Goal: Task Accomplishment & Management: Complete application form

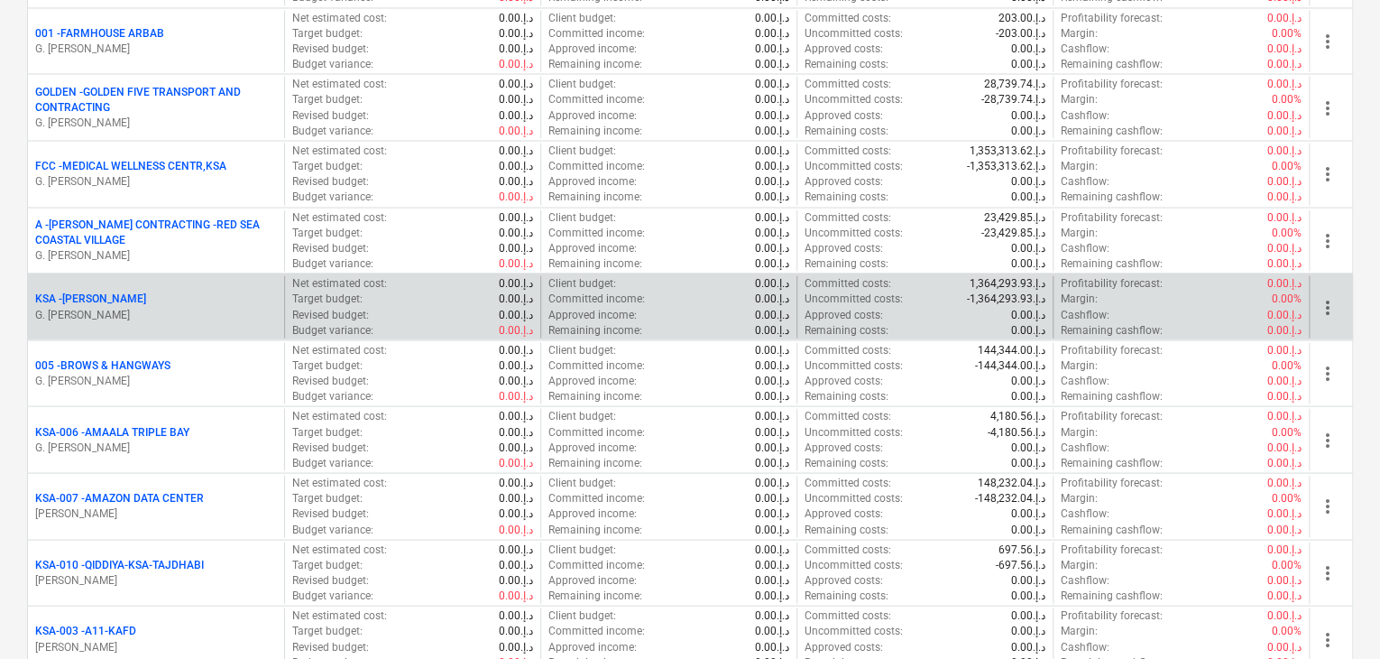
scroll to position [1714, 0]
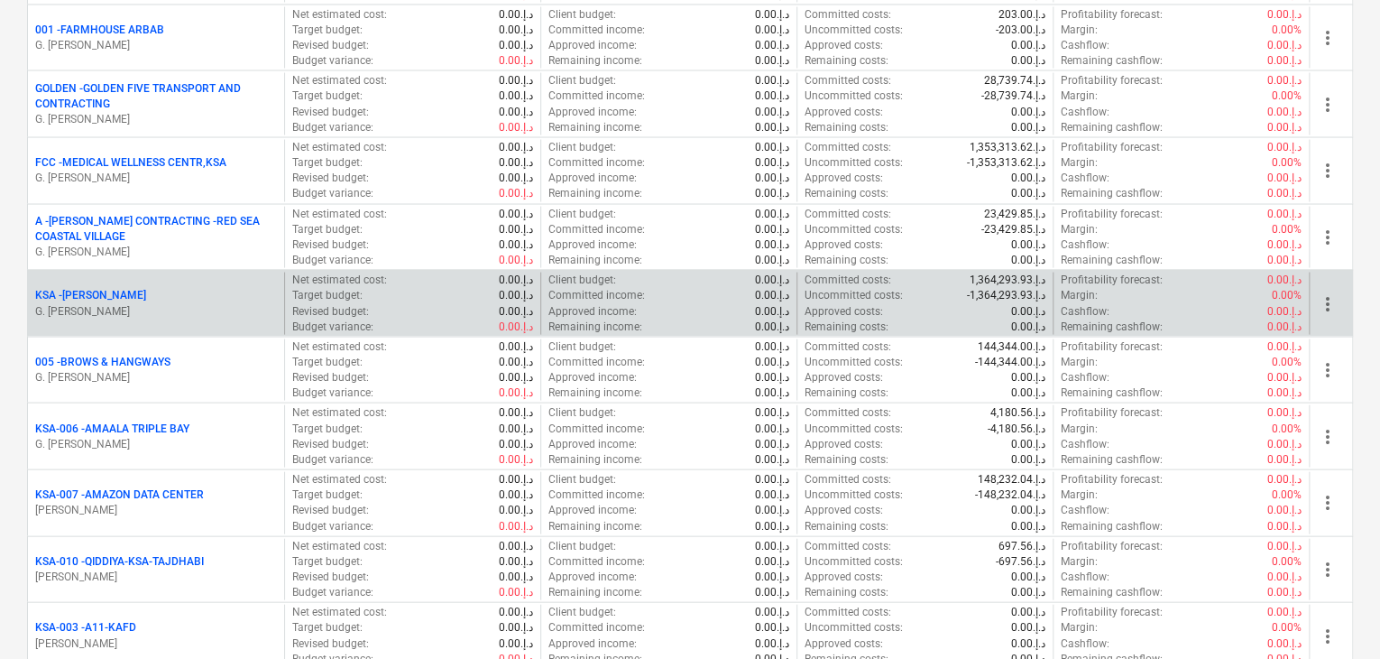
click at [112, 303] on p "G. [PERSON_NAME]" at bounding box center [156, 310] width 242 height 15
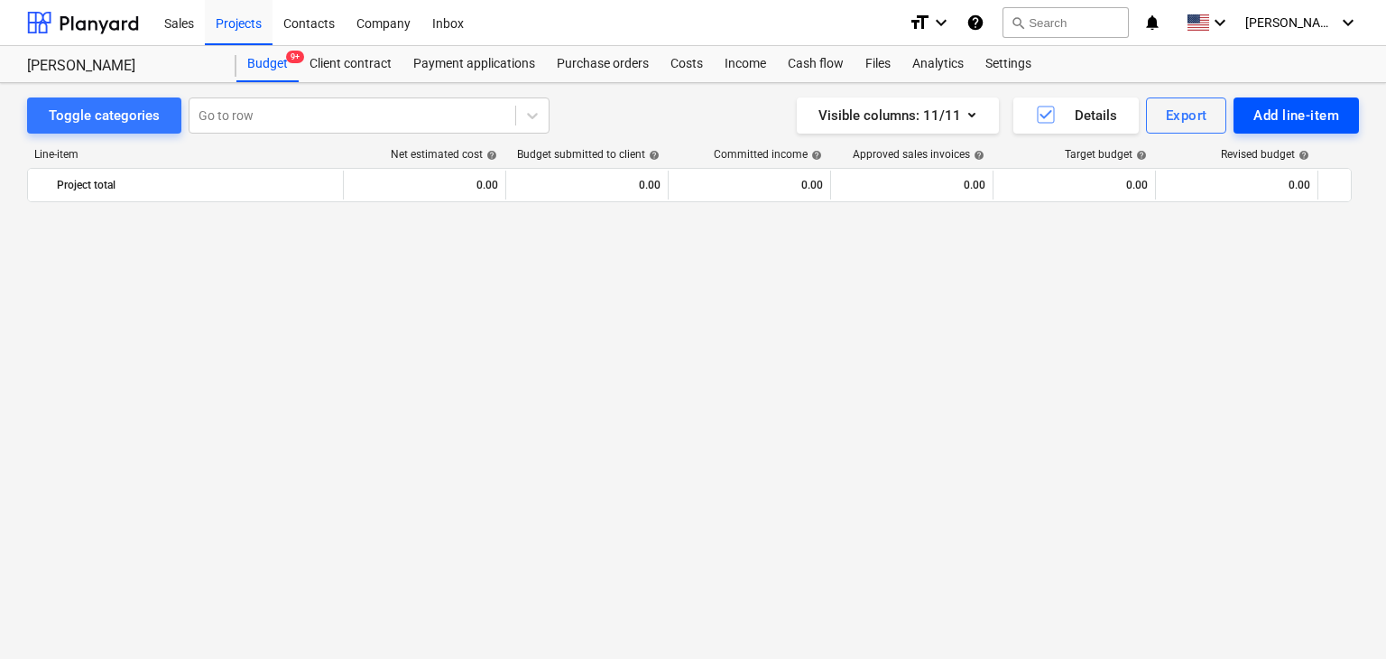
scroll to position [6034, 0]
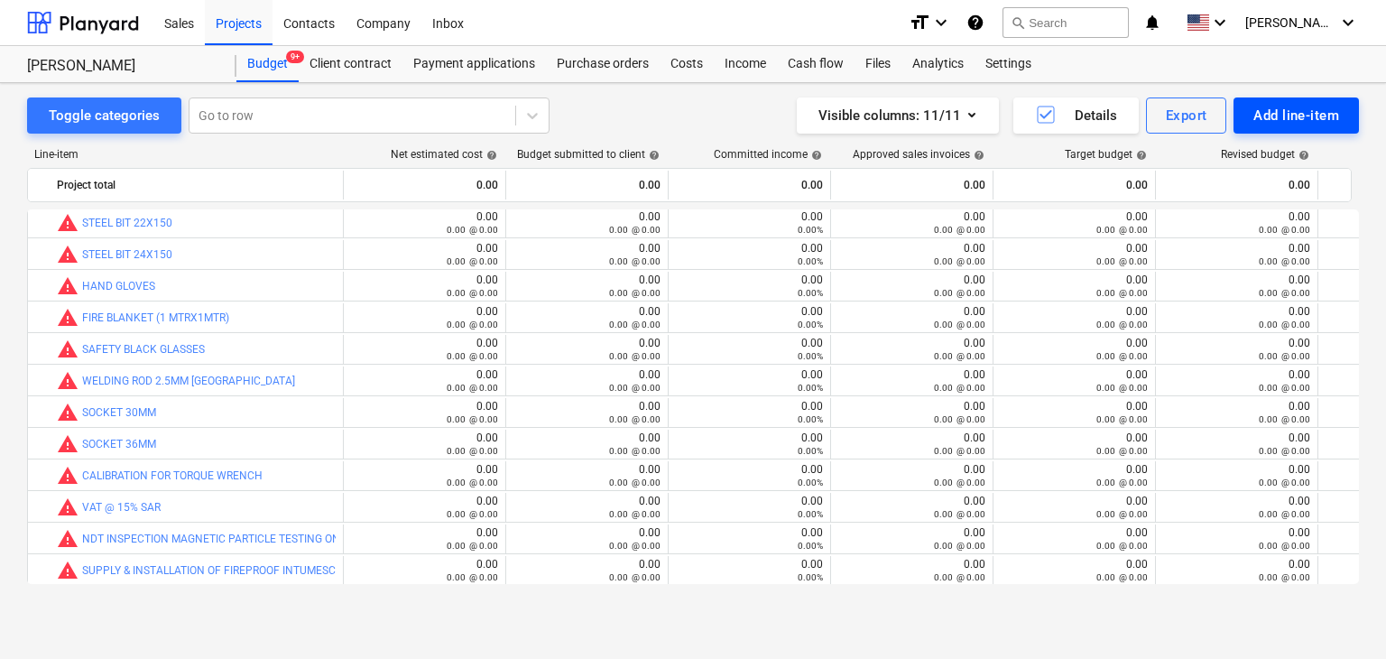
click at [1281, 115] on div "Add line-item" at bounding box center [1296, 115] width 86 height 23
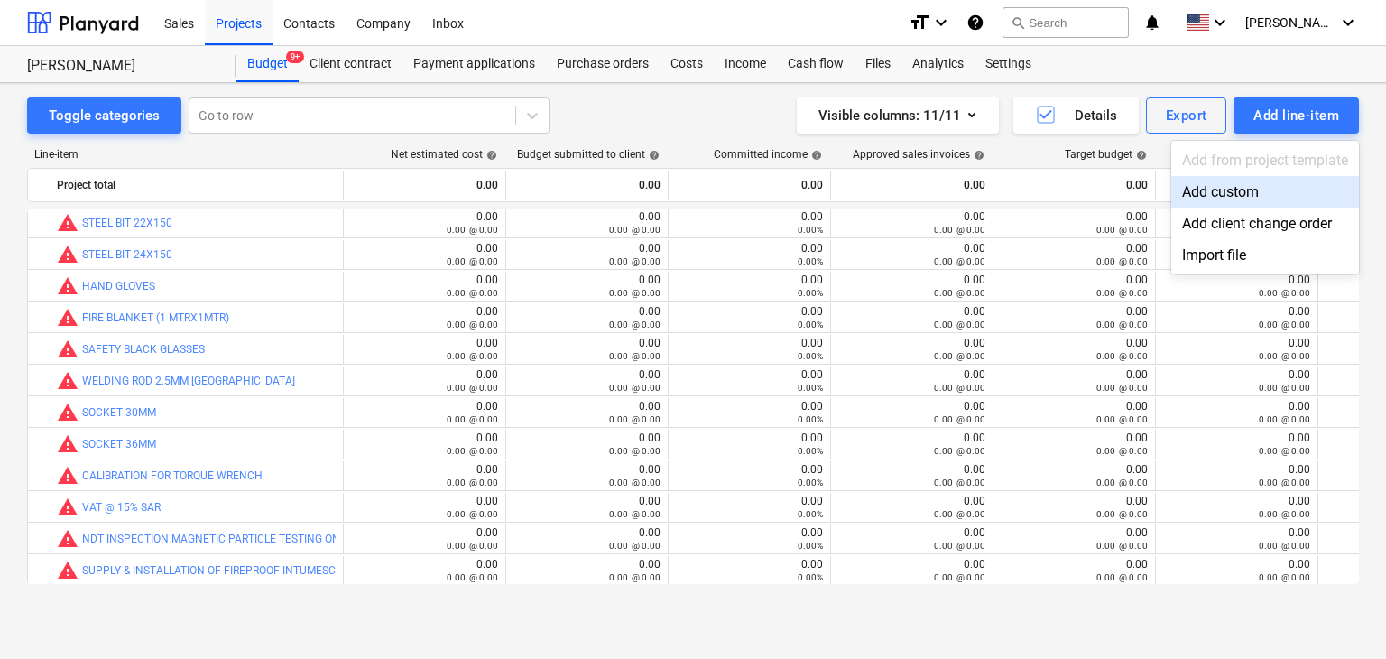
click at [1191, 195] on div "Add custom" at bounding box center [1265, 192] width 188 height 32
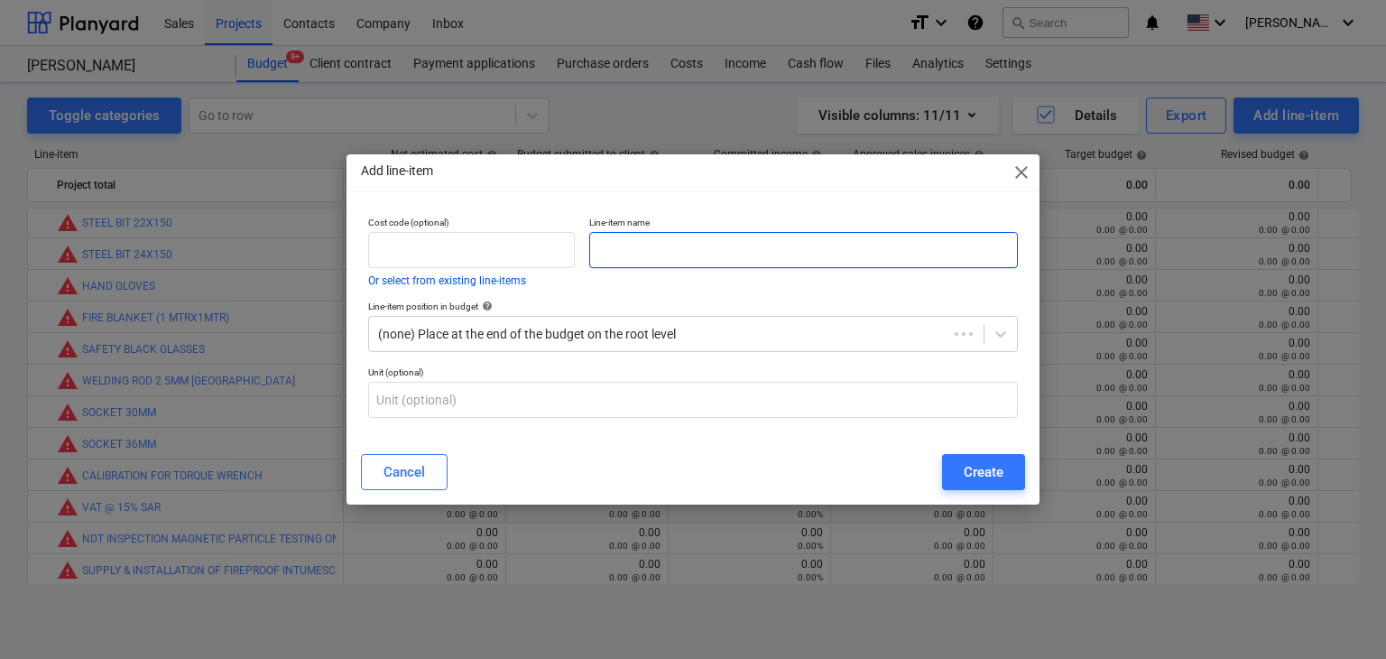
click at [639, 239] on input "text" at bounding box center [803, 250] width 428 height 36
paste input "MAGNETIC DRILL BIT M24X55MM"
type input "MAGNETIC DRILL BIT M24X55MM"
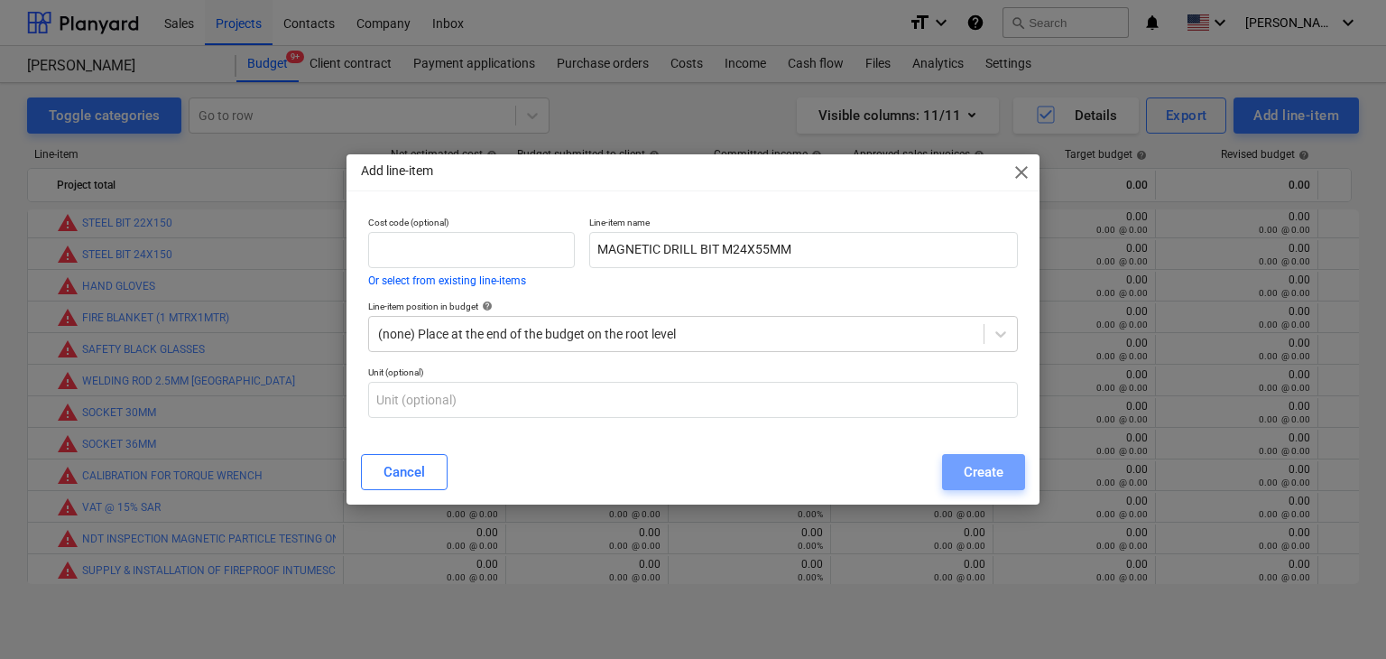
click at [991, 485] on button "Create" at bounding box center [983, 472] width 83 height 36
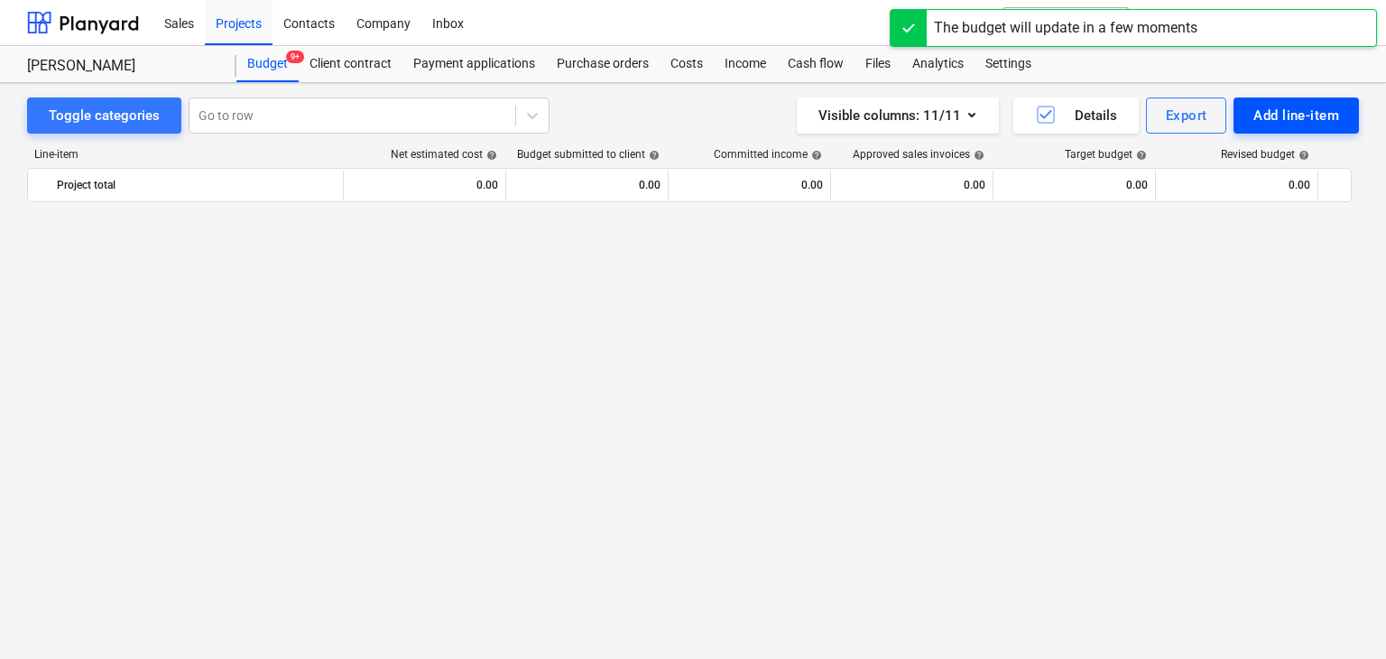
scroll to position [6034, 0]
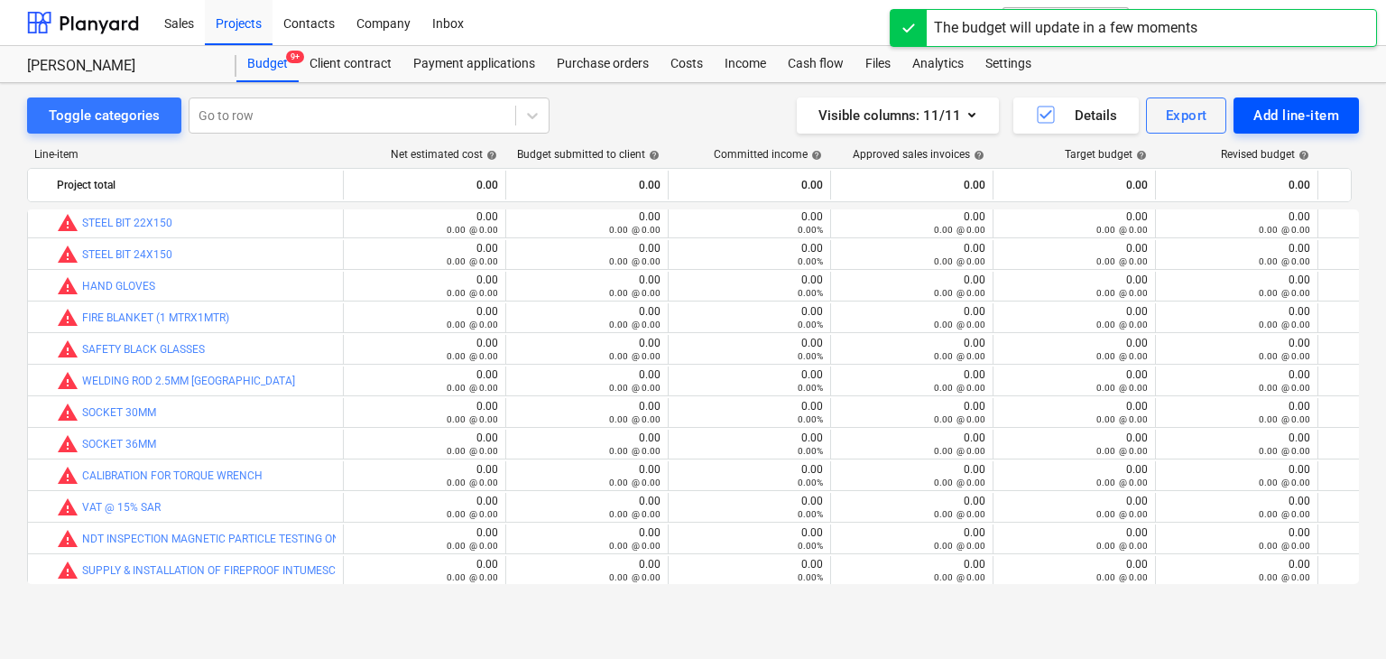
click at [1258, 116] on div "Add line-item" at bounding box center [1296, 115] width 86 height 23
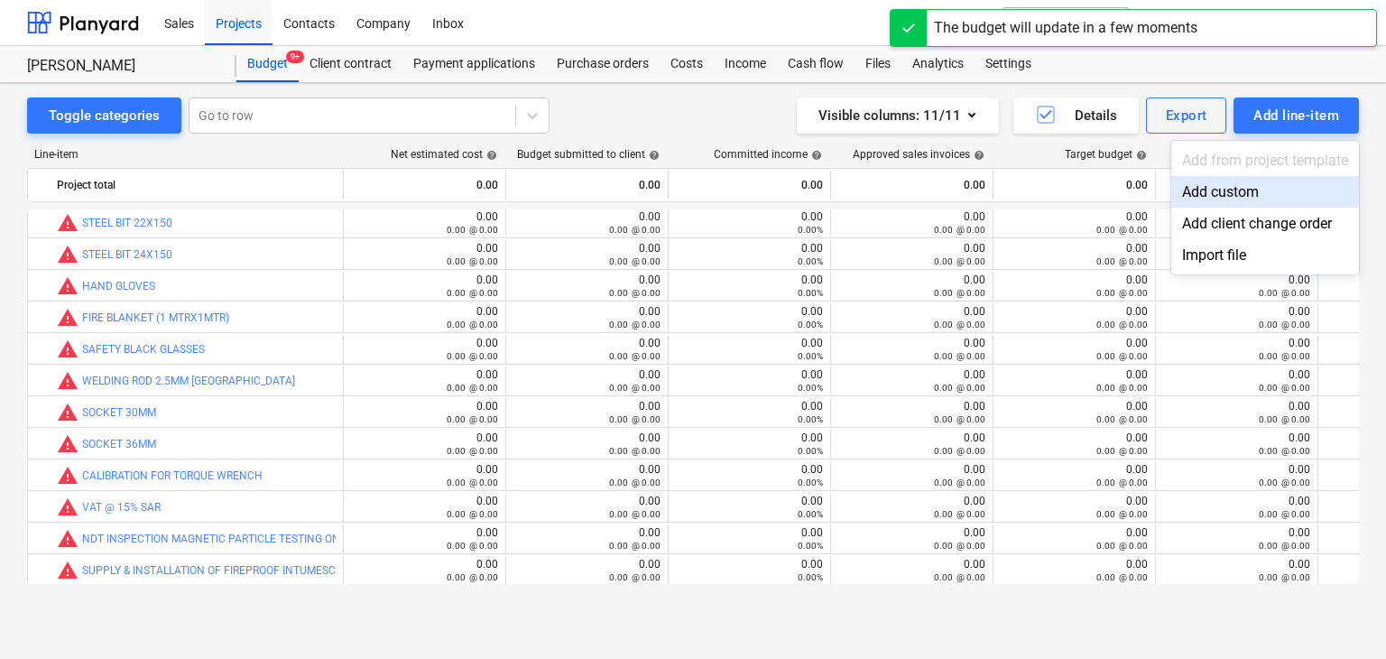
click at [1212, 184] on div "Add custom" at bounding box center [1265, 192] width 188 height 32
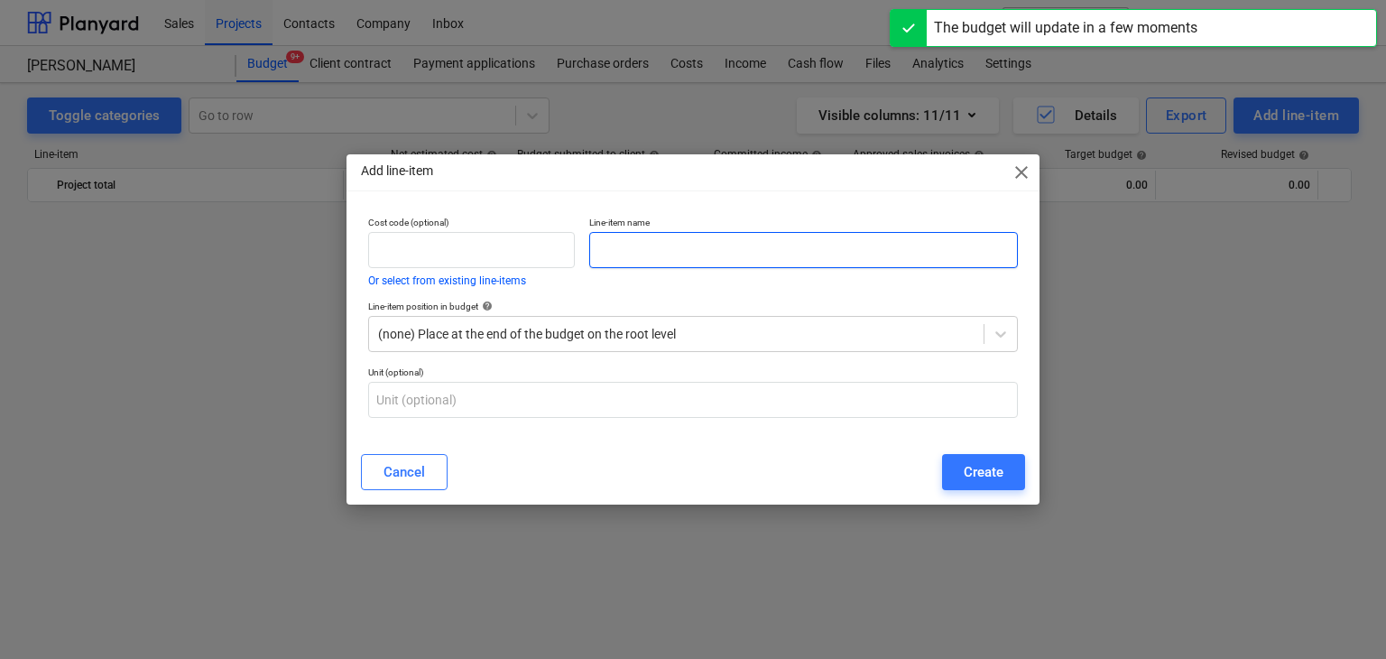
click at [660, 250] on input "text" at bounding box center [803, 250] width 428 height 36
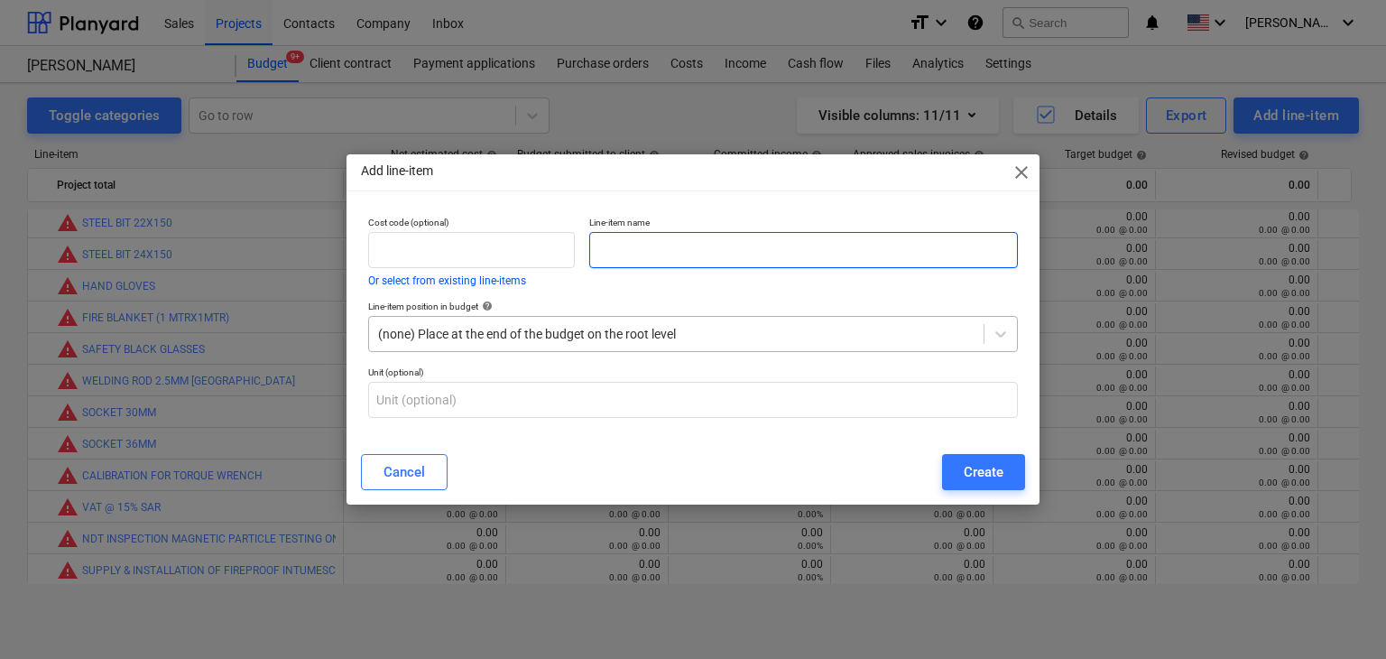
paste input "MAGNETIC DRILL BIT M22X55MM"
type input "MAGNETIC DRILL BIT M22X55MM"
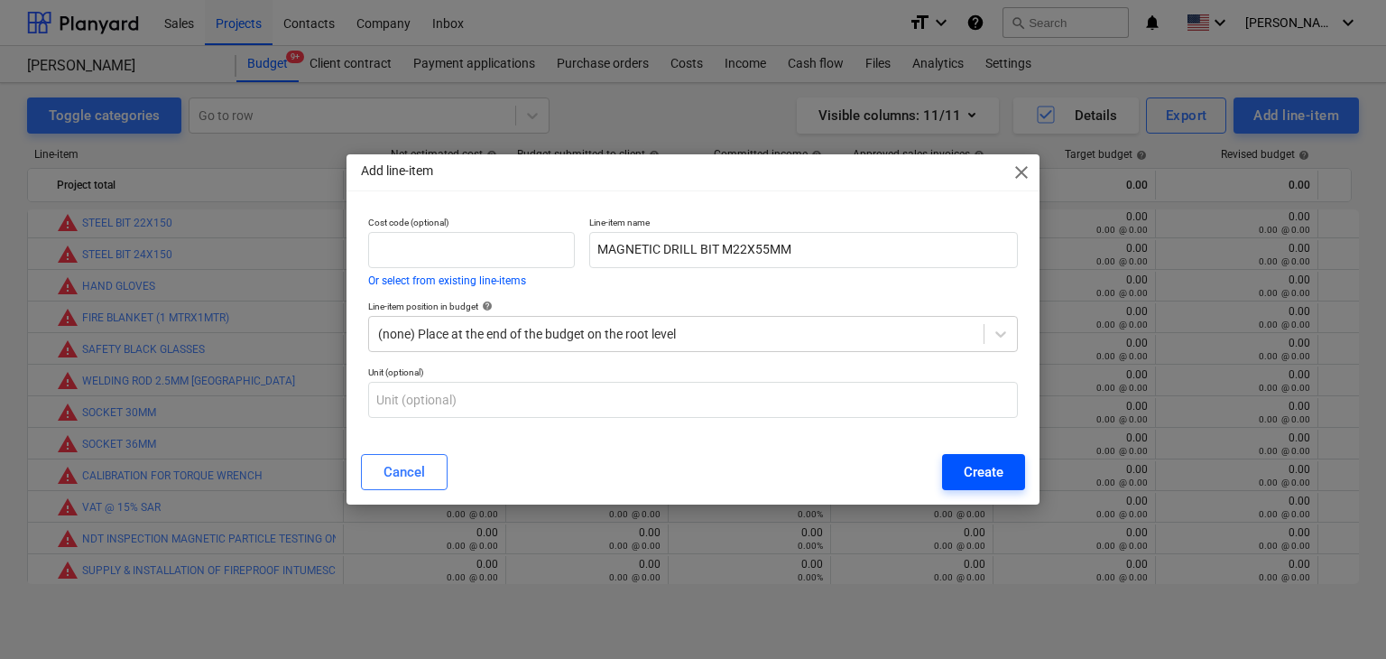
click at [992, 482] on div "Create" at bounding box center [983, 471] width 40 height 23
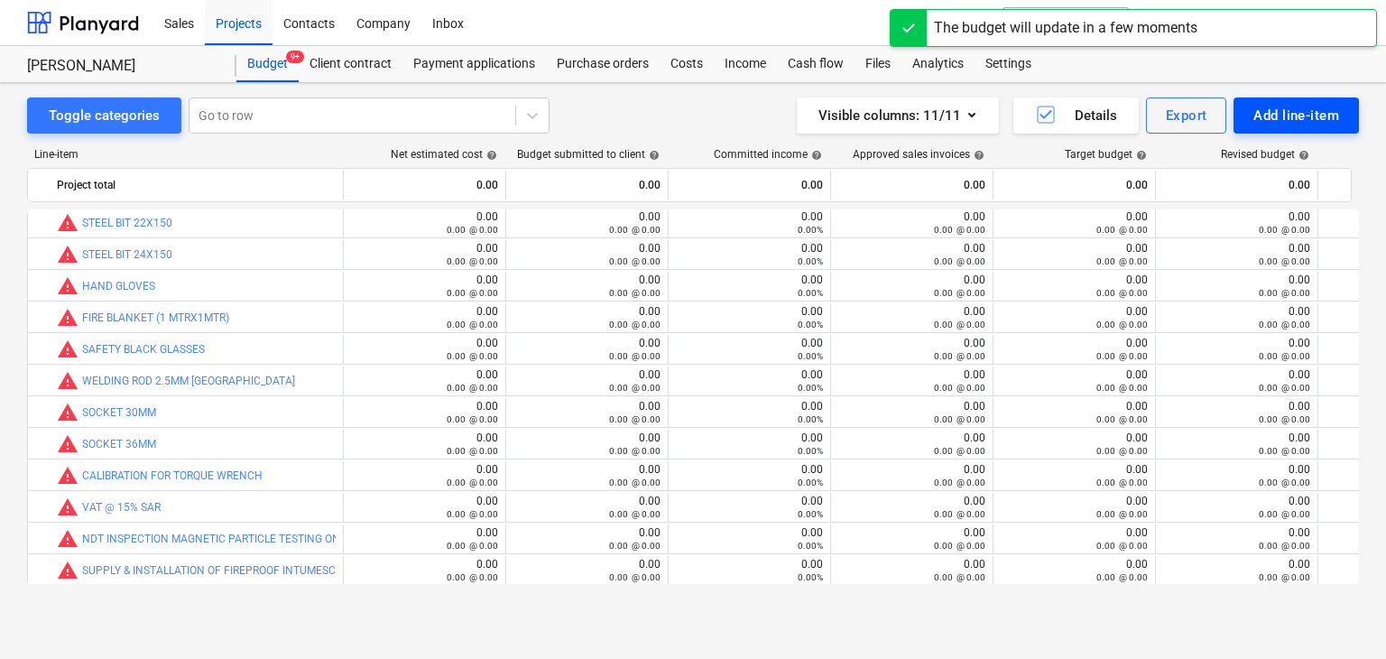
click at [1295, 116] on div "Add line-item" at bounding box center [1296, 115] width 86 height 23
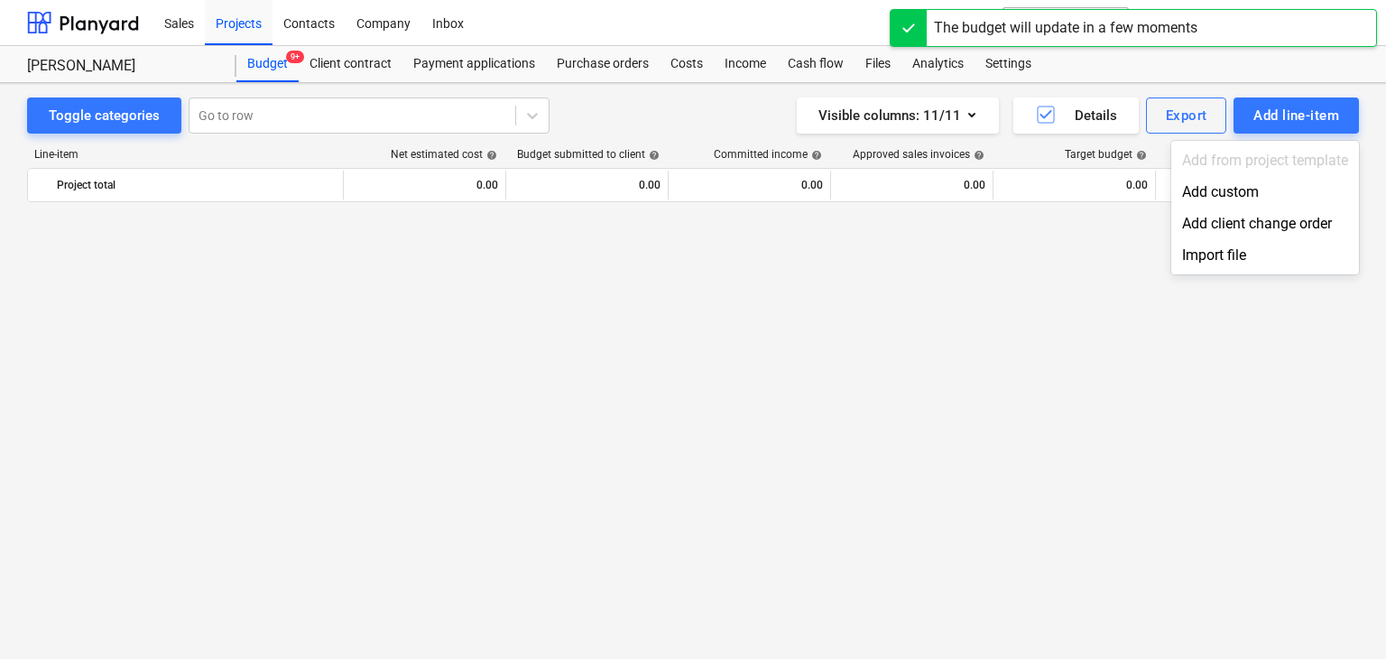
scroll to position [6034, 0]
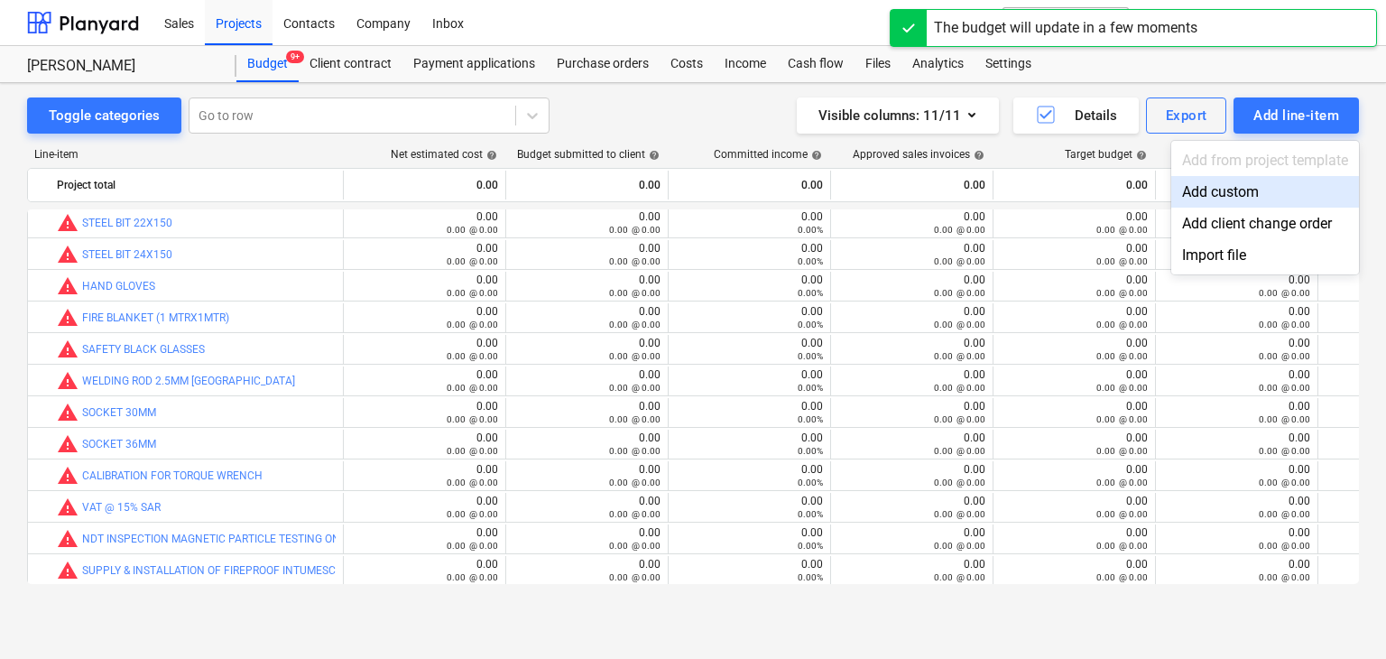
click at [1238, 185] on div "Add custom" at bounding box center [1265, 192] width 188 height 32
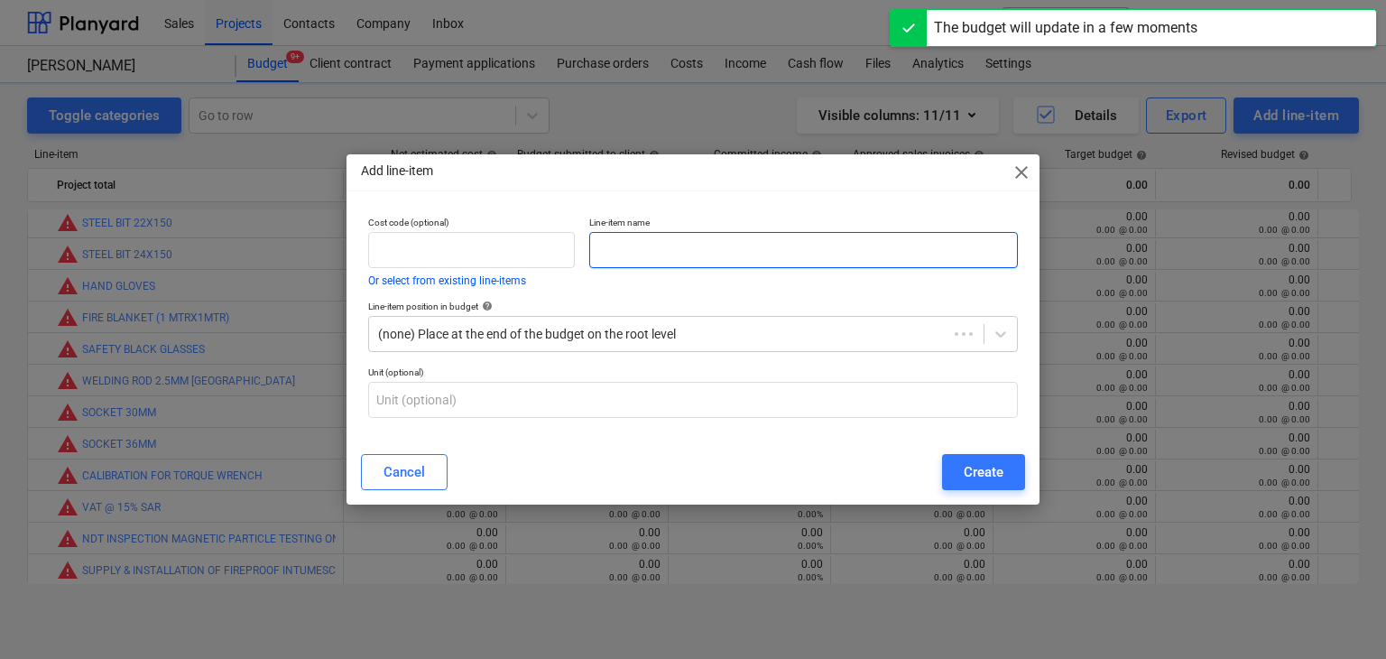
click at [693, 243] on input "text" at bounding box center [803, 250] width 428 height 36
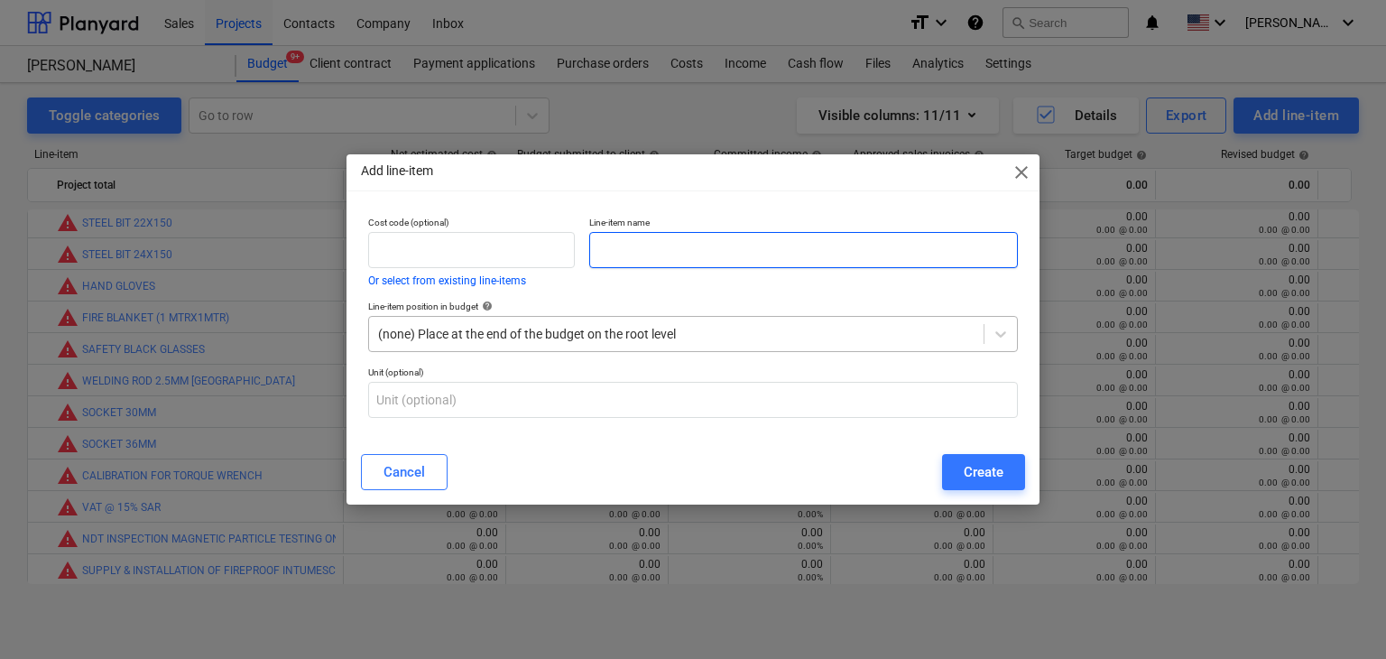
paste input "CONCRETE DRILL BIT M26X460MM"
type input "CONCRETE DRILL BIT M26X460MM"
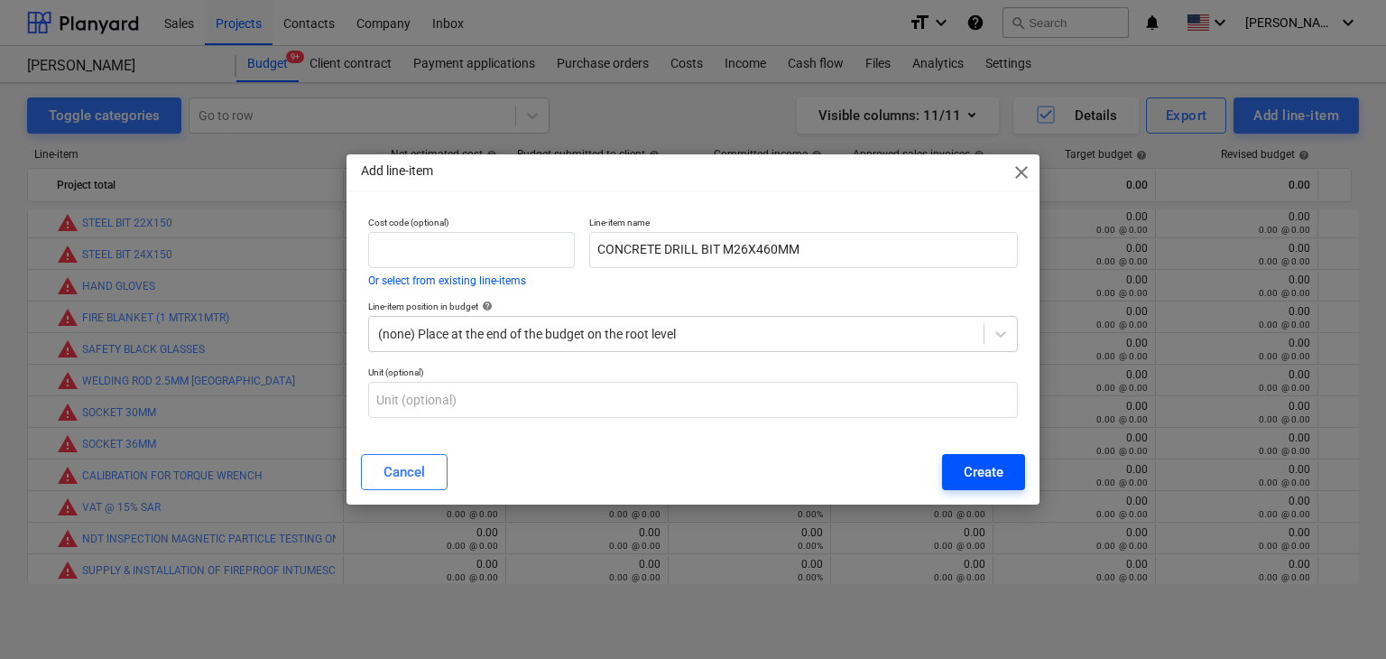
click at [974, 474] on div "Create" at bounding box center [983, 471] width 40 height 23
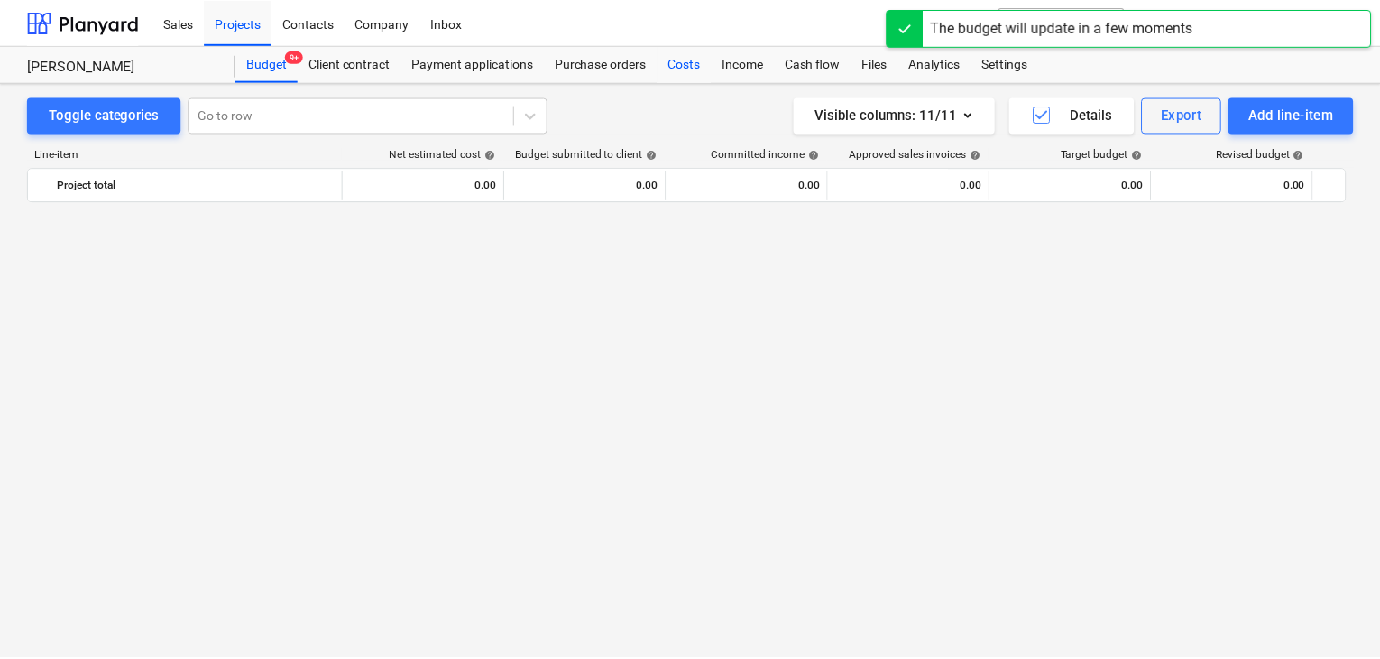
scroll to position [6034, 0]
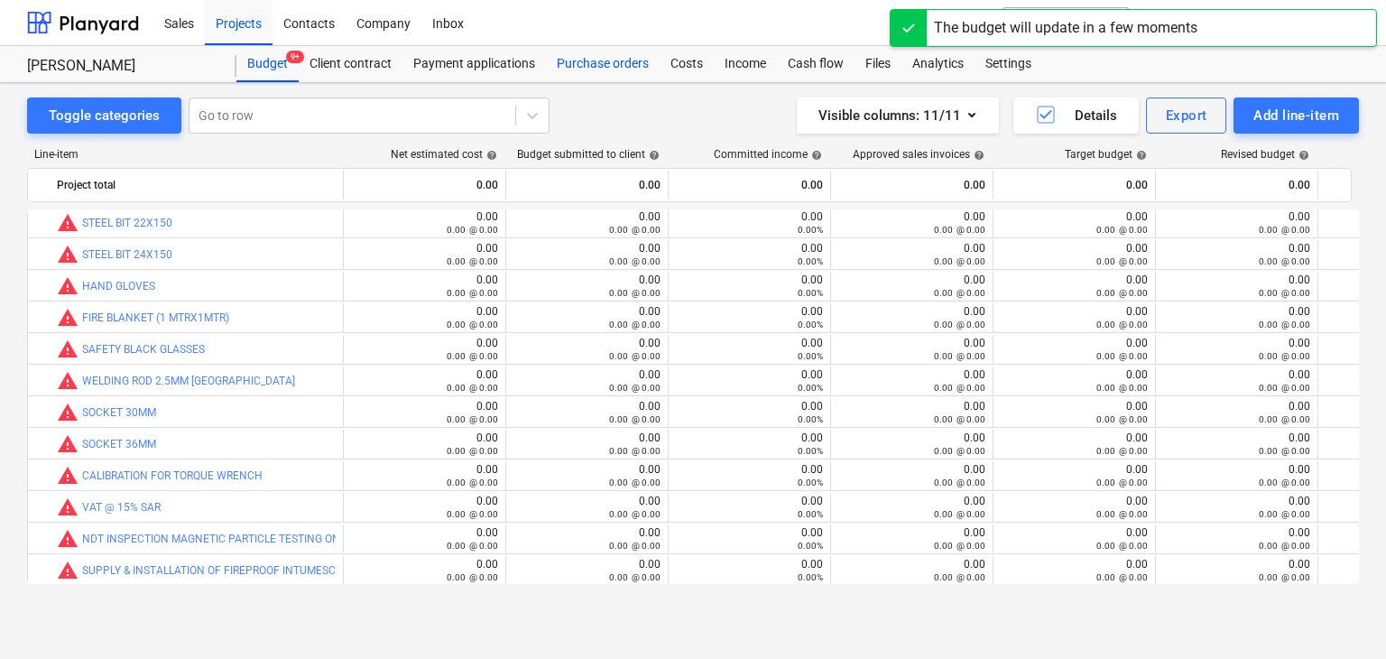
click at [616, 65] on div "Purchase orders" at bounding box center [603, 64] width 114 height 36
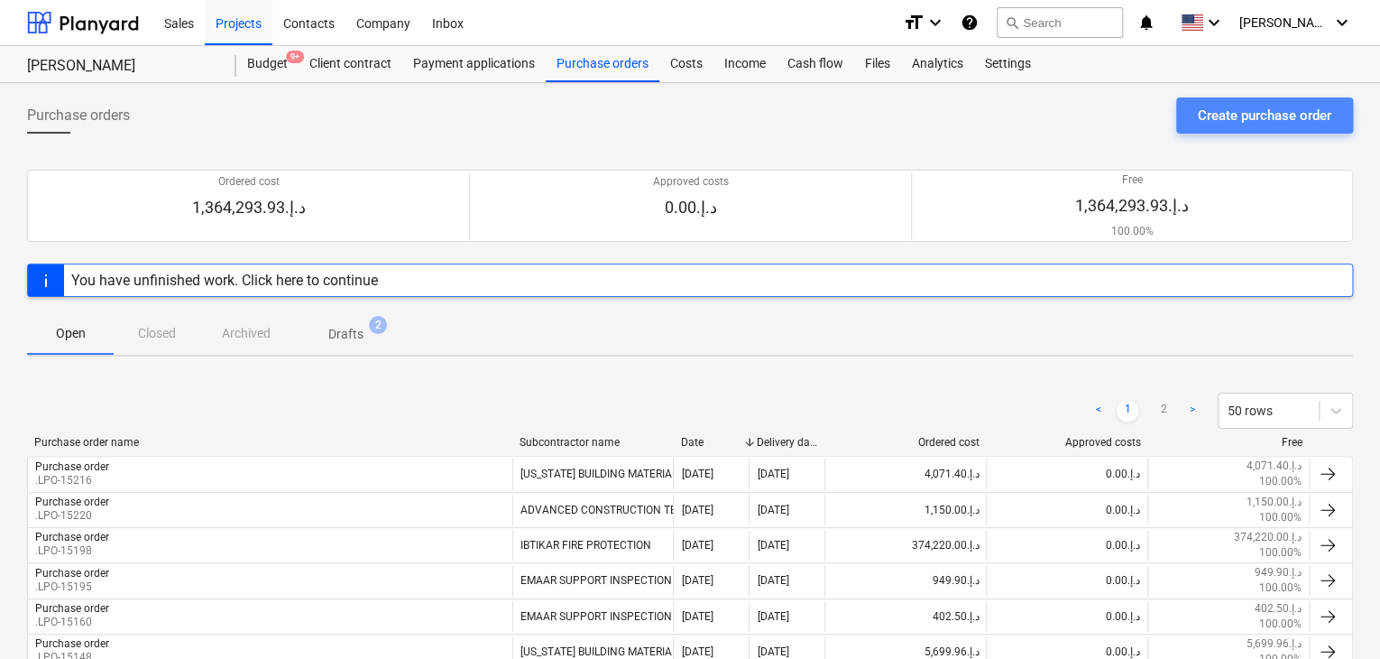
click at [1223, 107] on div "Create purchase order" at bounding box center [1265, 115] width 134 height 23
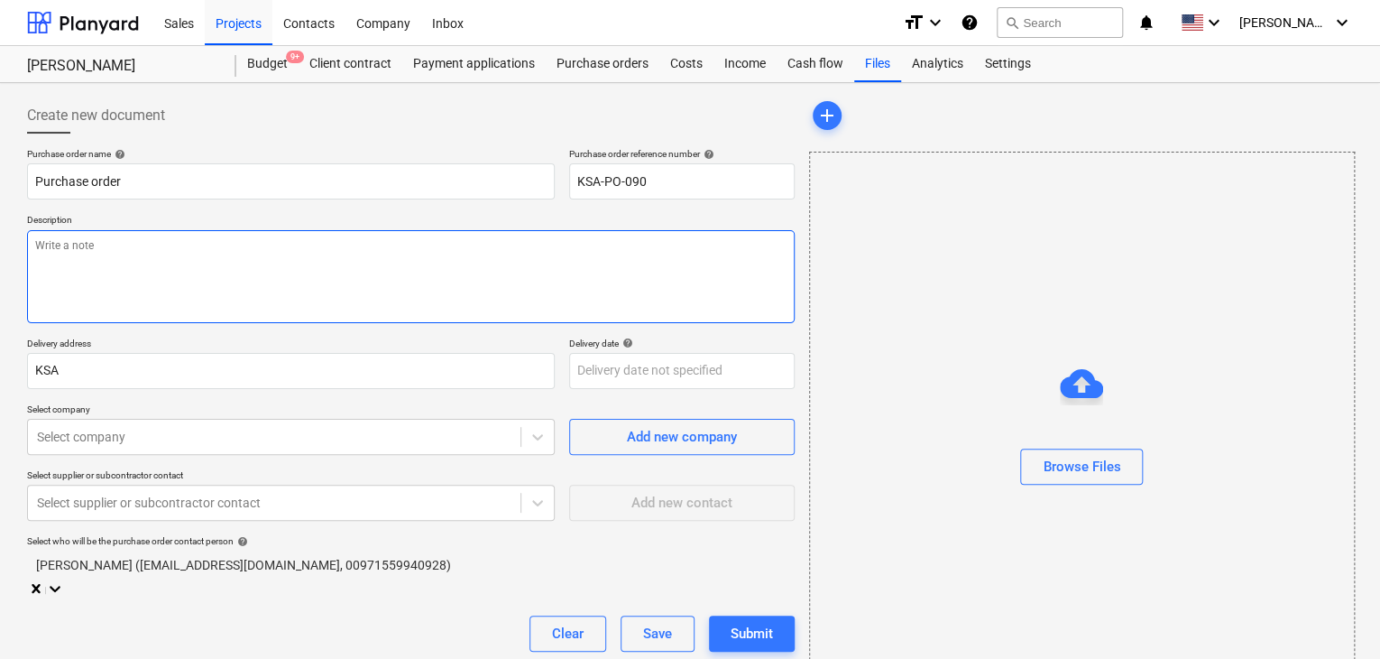
click at [600, 260] on textarea at bounding box center [411, 276] width 768 height 93
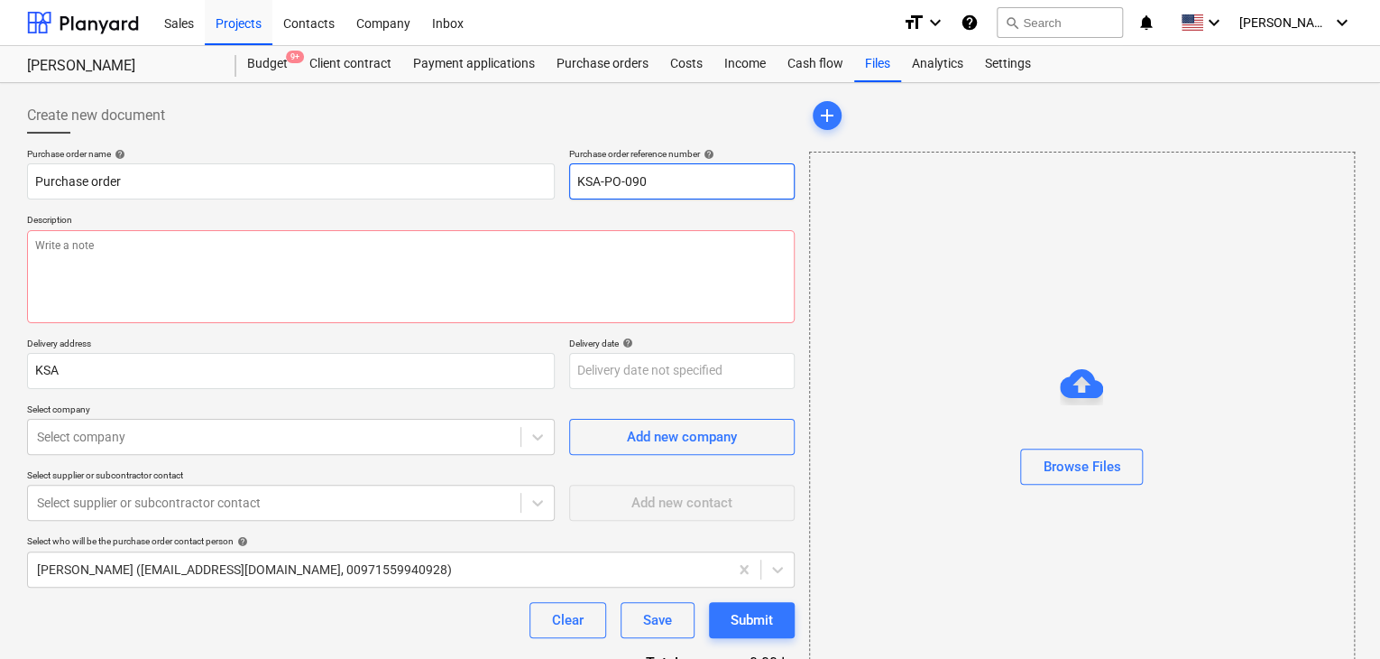
drag, startPoint x: 657, startPoint y: 183, endPoint x: 557, endPoint y: 168, distance: 101.3
click at [557, 168] on div "Purchase order name help Purchase order Purchase order reference number help KS…" at bounding box center [411, 173] width 768 height 51
type input ".LPO-15279"
click at [180, 225] on p "Description" at bounding box center [411, 221] width 768 height 15
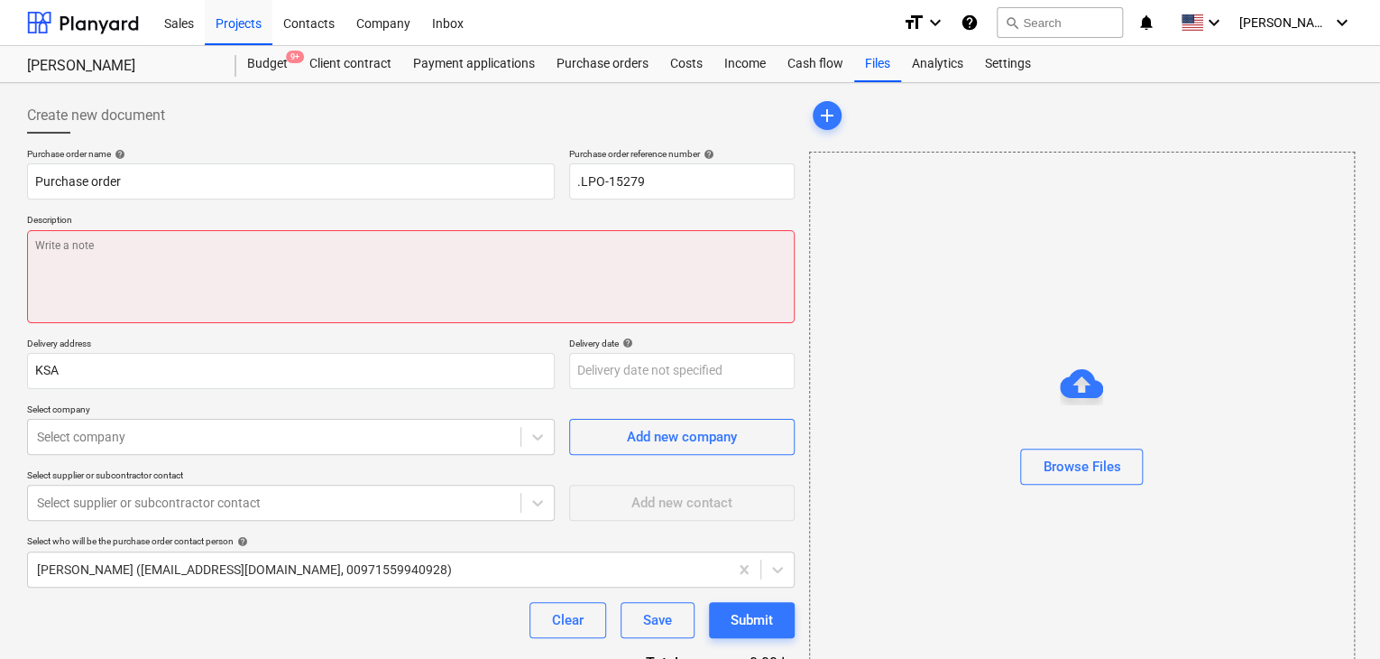
click at [78, 293] on textarea at bounding box center [411, 276] width 768 height 93
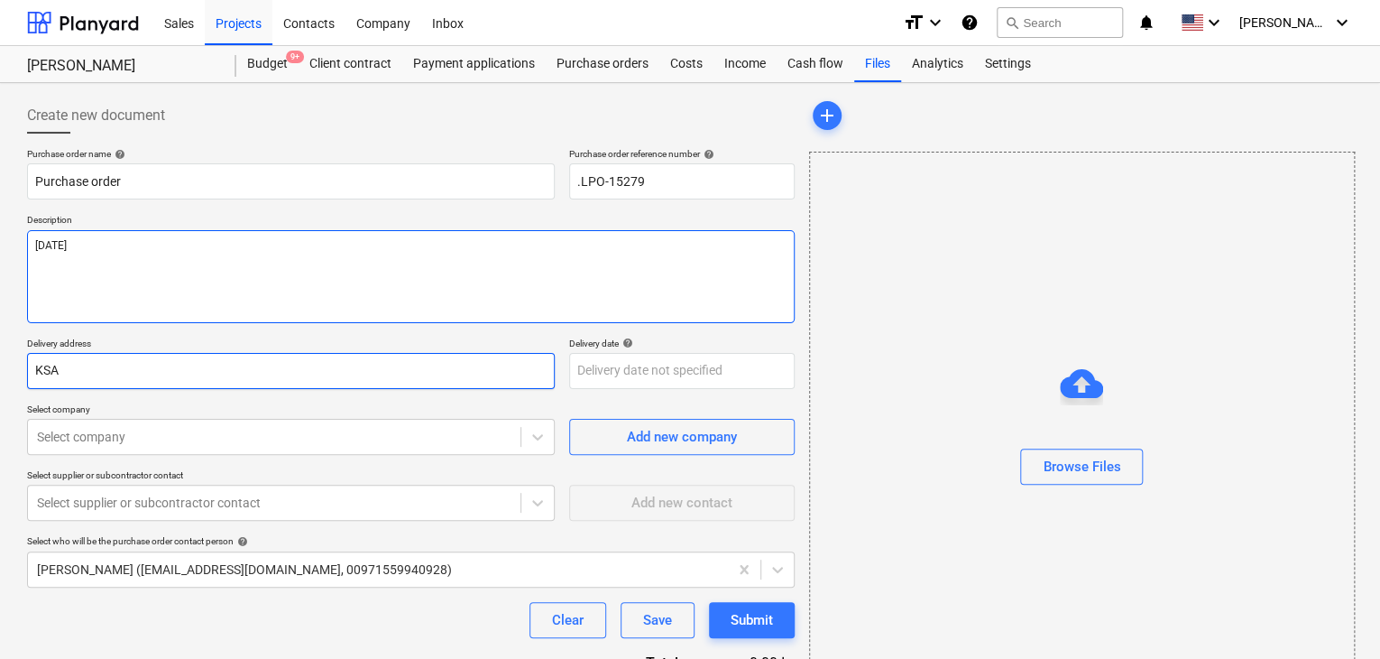
type textarea "[DATE]"
click at [70, 364] on input "KSA" at bounding box center [291, 371] width 528 height 36
type input "K"
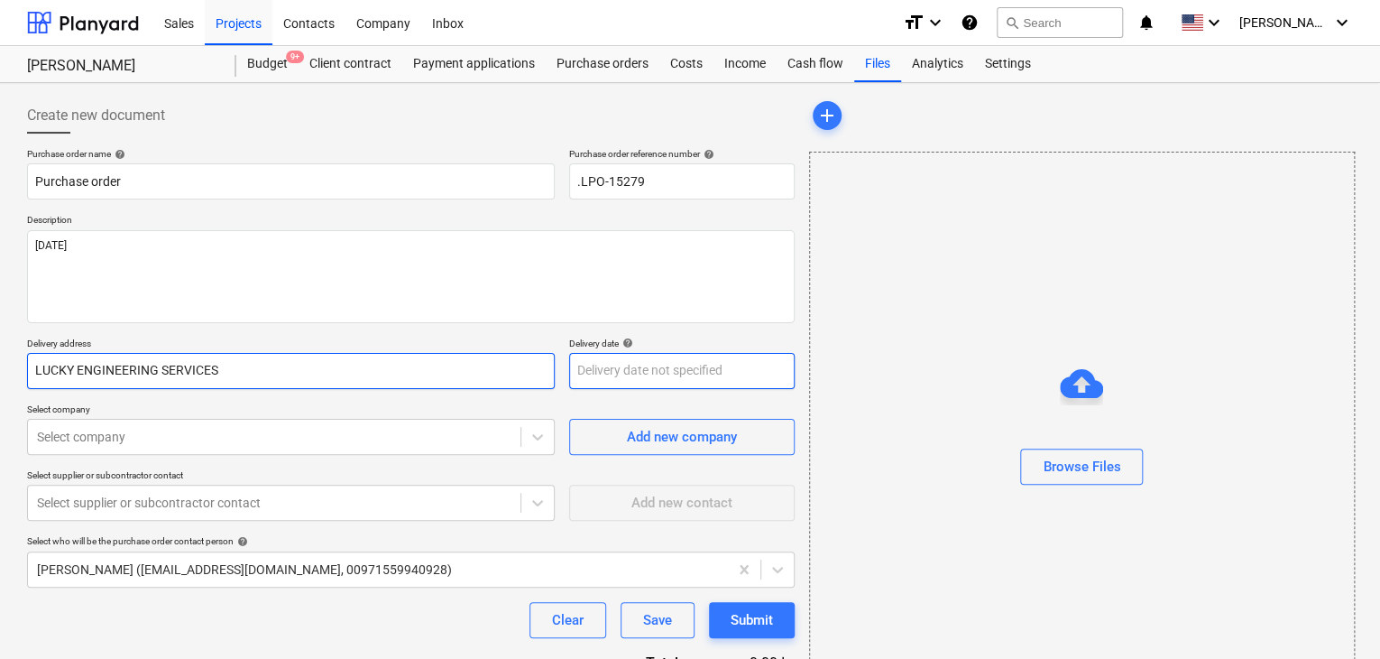
type input "LUCKY ENGINEERING SERVICES"
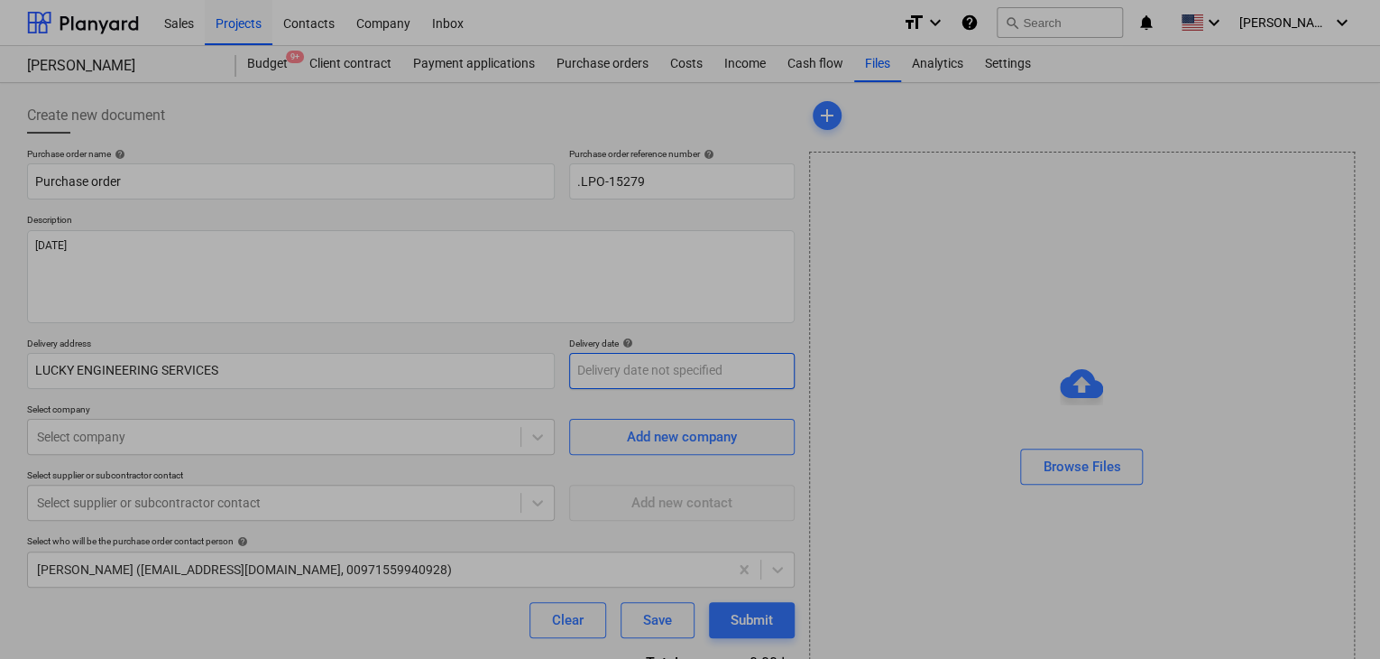
click at [599, 384] on body "Sales Projects Contacts Company Inbox format_size keyboard_arrow_down help sear…" at bounding box center [690, 329] width 1380 height 659
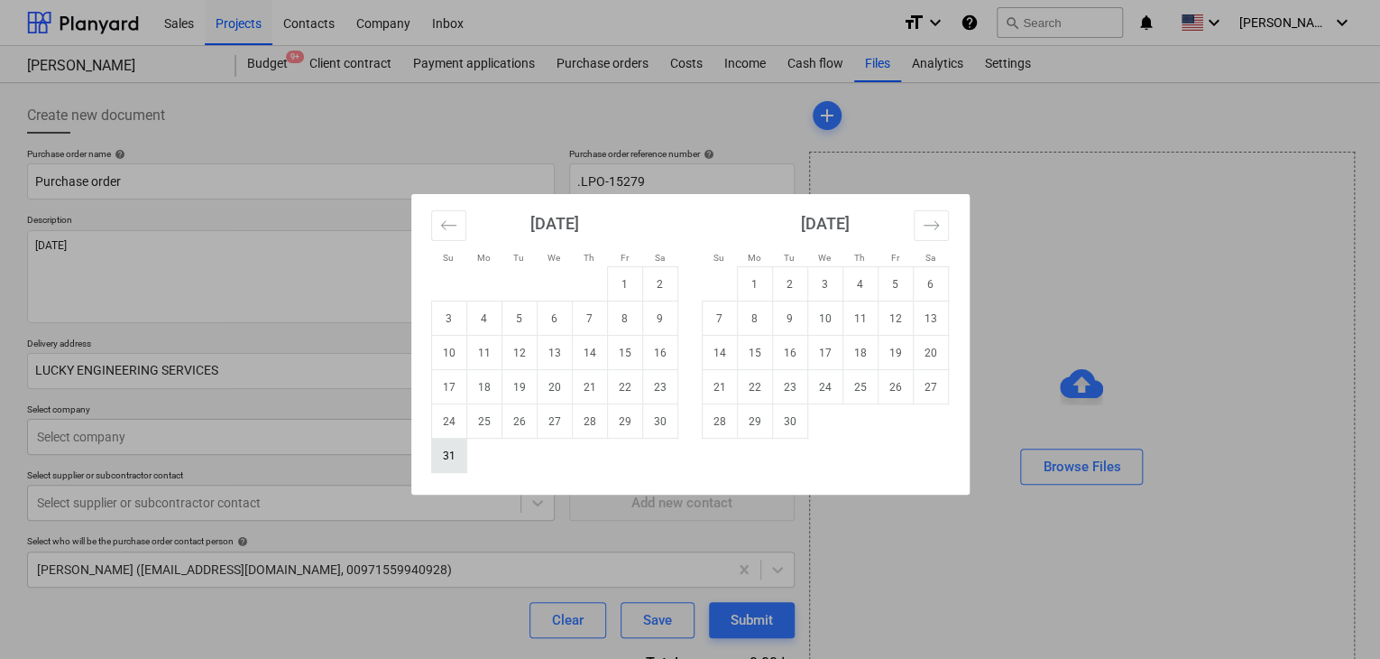
click at [453, 450] on td "31" at bounding box center [448, 455] width 35 height 34
type input "[DATE]"
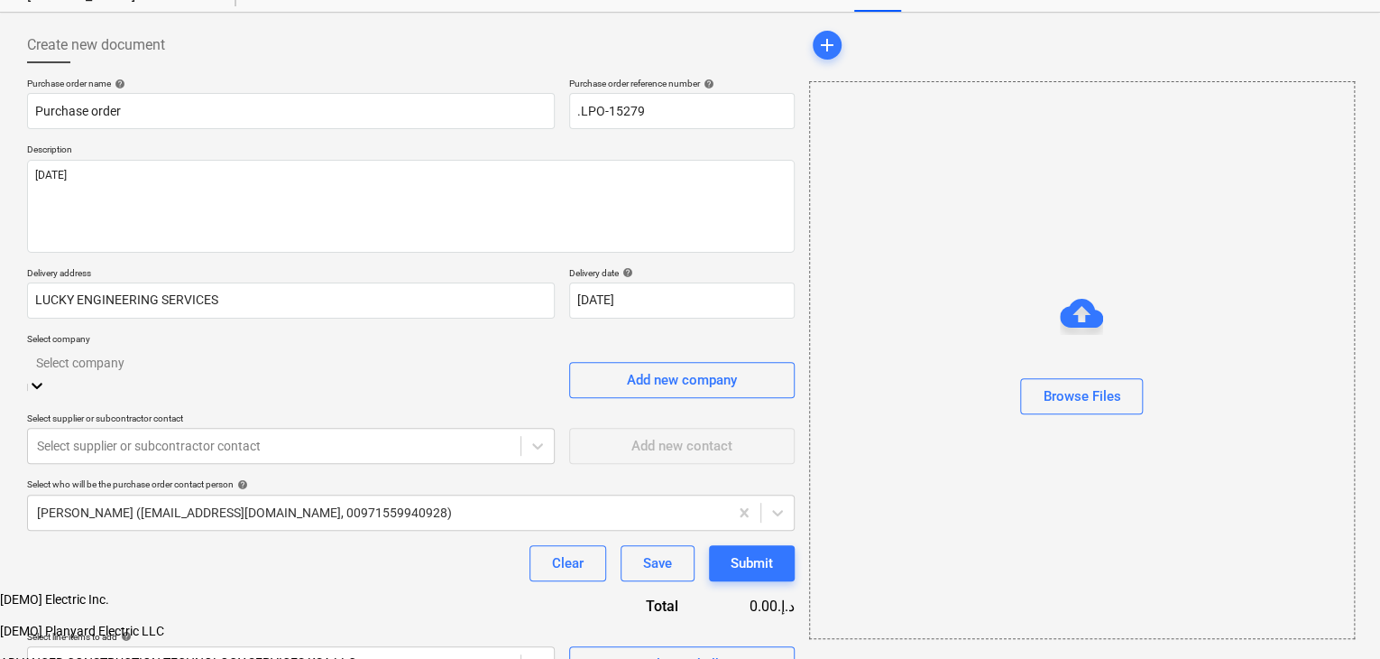
click at [115, 427] on body "Sales Projects Contacts Company Inbox format_size keyboard_arrow_down help sear…" at bounding box center [690, 356] width 1380 height 852
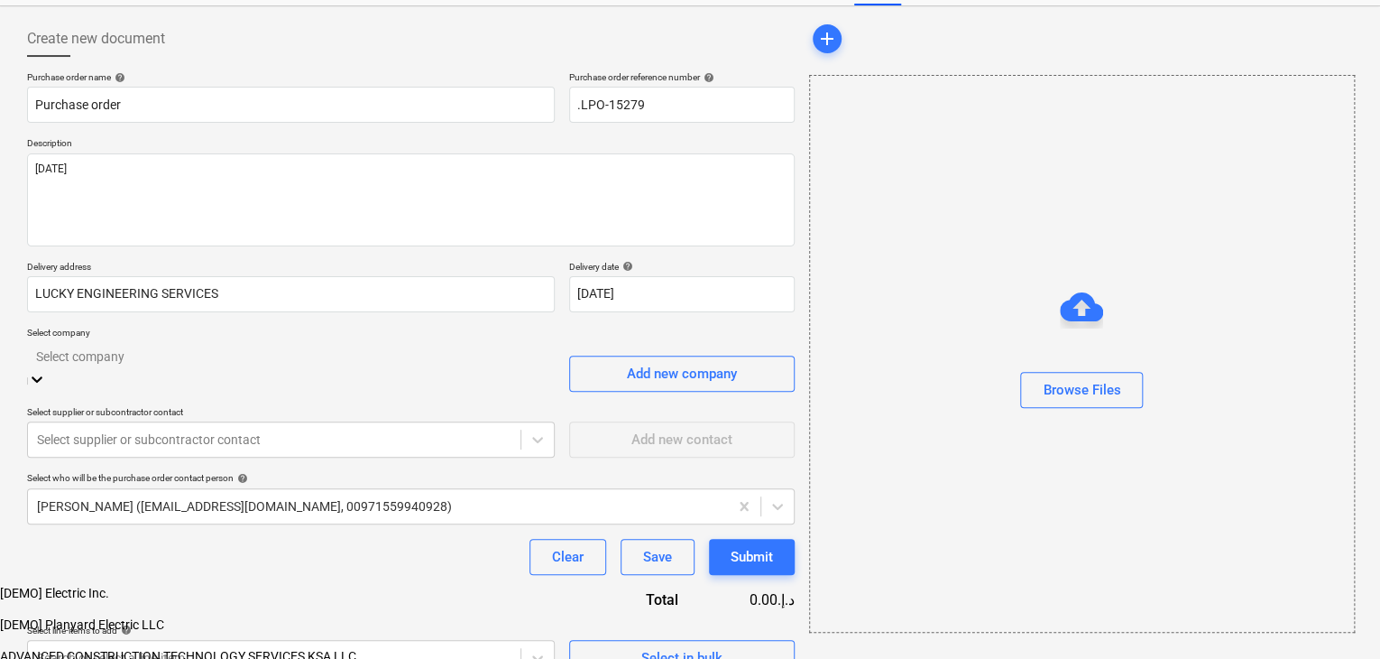
scroll to position [84, 0]
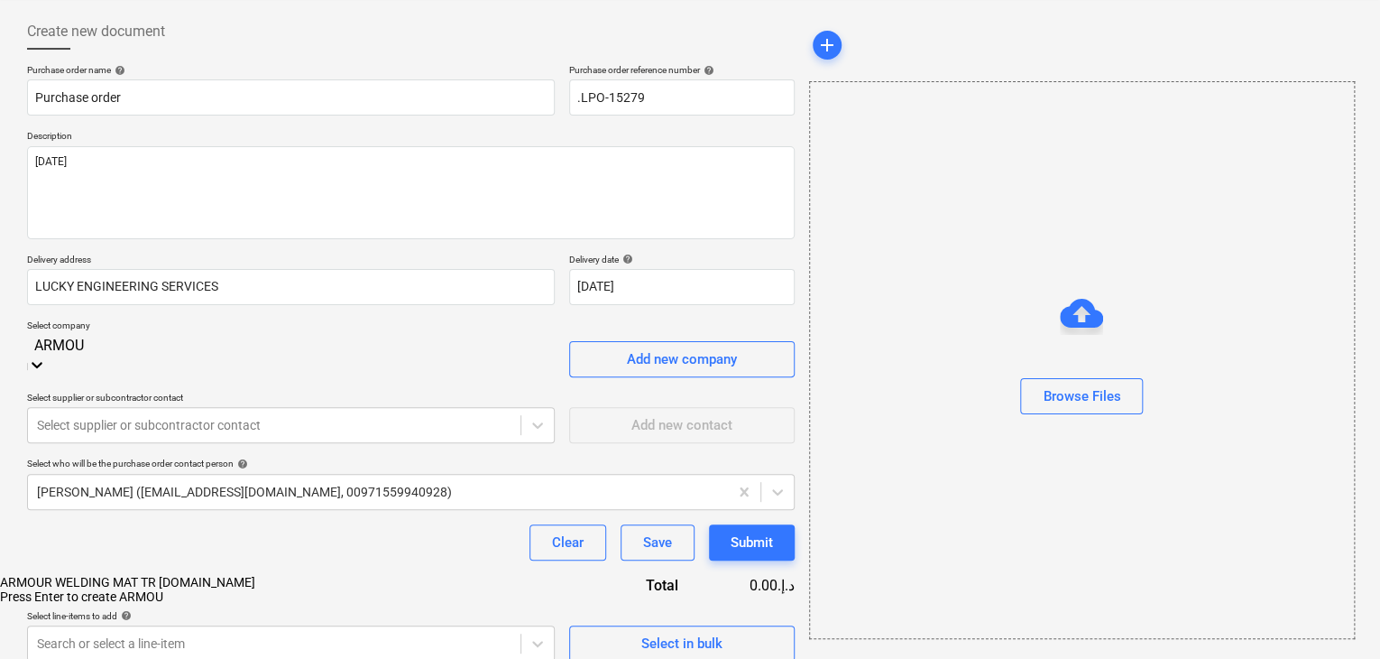
type input "ARMOUR"
click at [215, 575] on div "ARMOUR WELDING MAT TR [DOMAIN_NAME]" at bounding box center [690, 582] width 1380 height 14
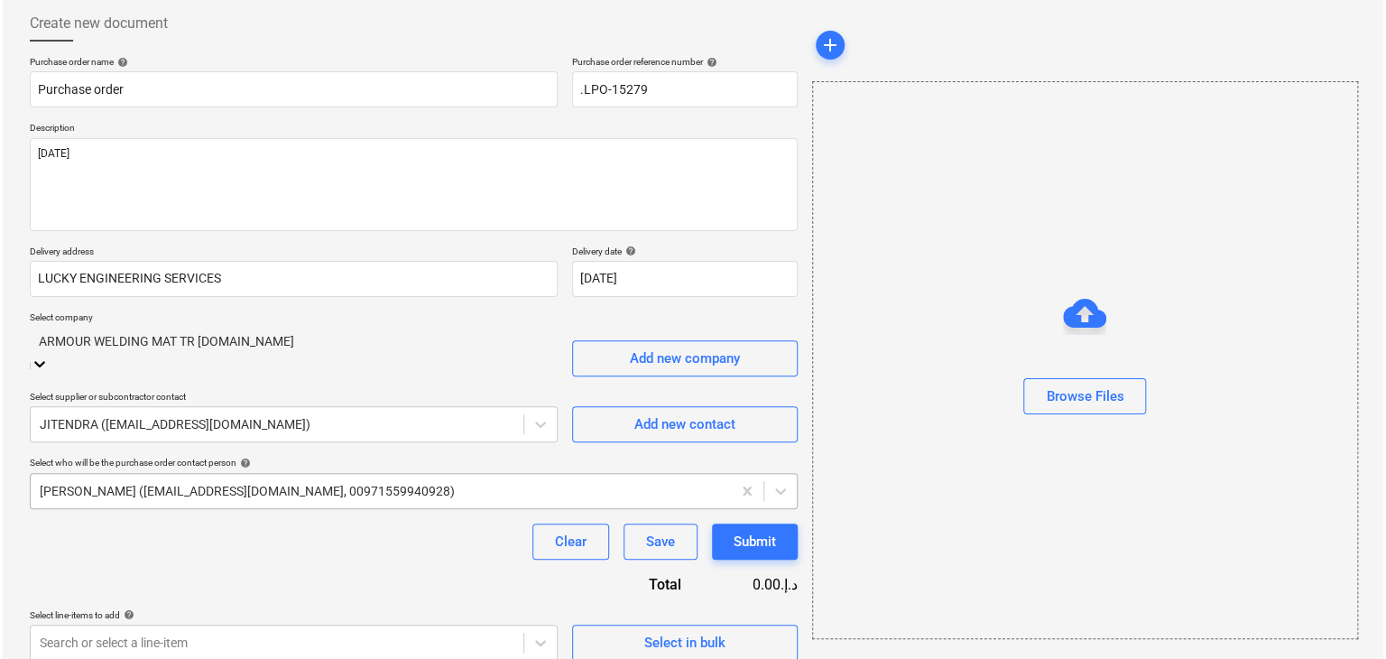
scroll to position [94, 0]
click at [611, 629] on span "Select in bulk" at bounding box center [682, 640] width 180 height 23
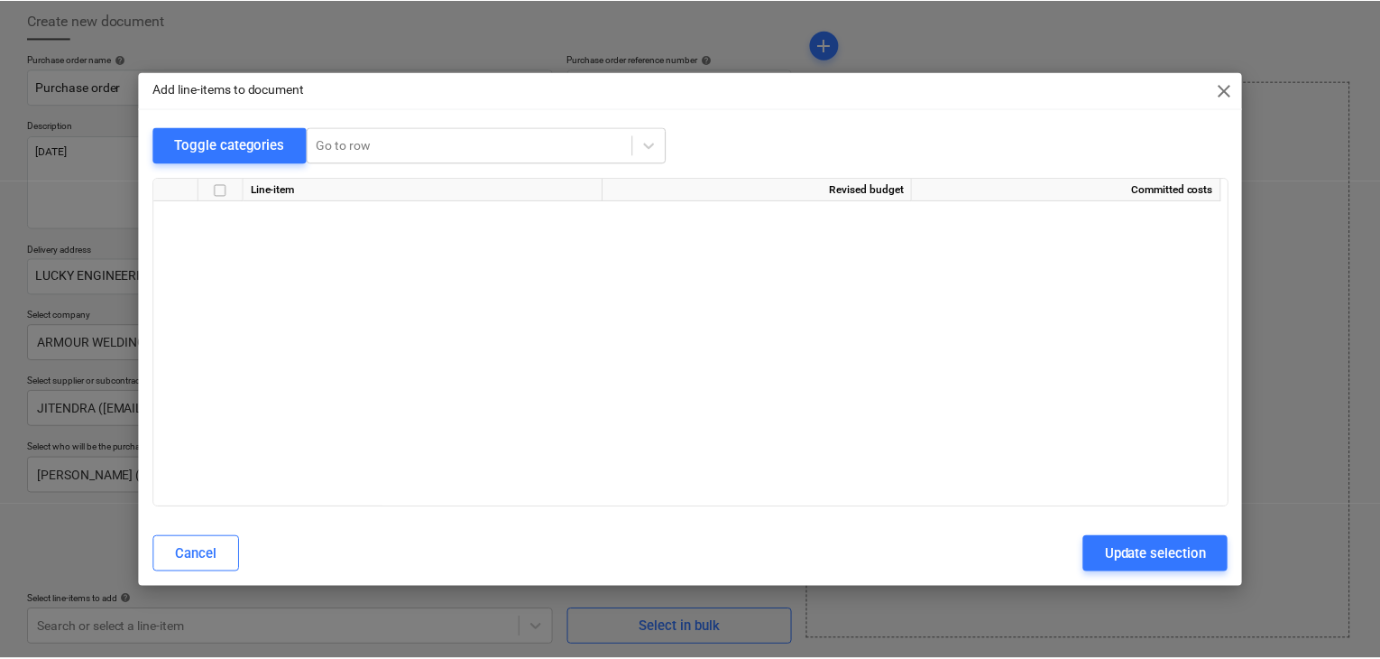
scroll to position [4362, 0]
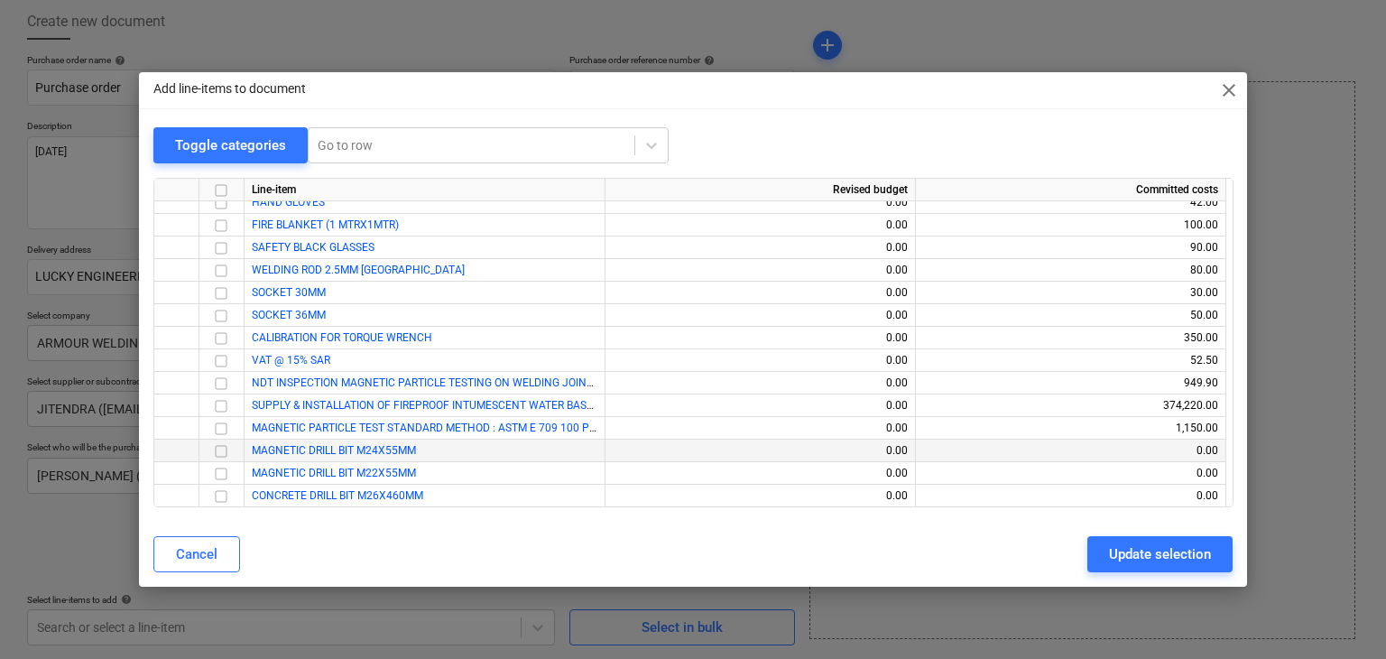
click at [222, 452] on input "checkbox" at bounding box center [221, 451] width 22 height 22
click at [220, 467] on input "checkbox" at bounding box center [221, 474] width 22 height 22
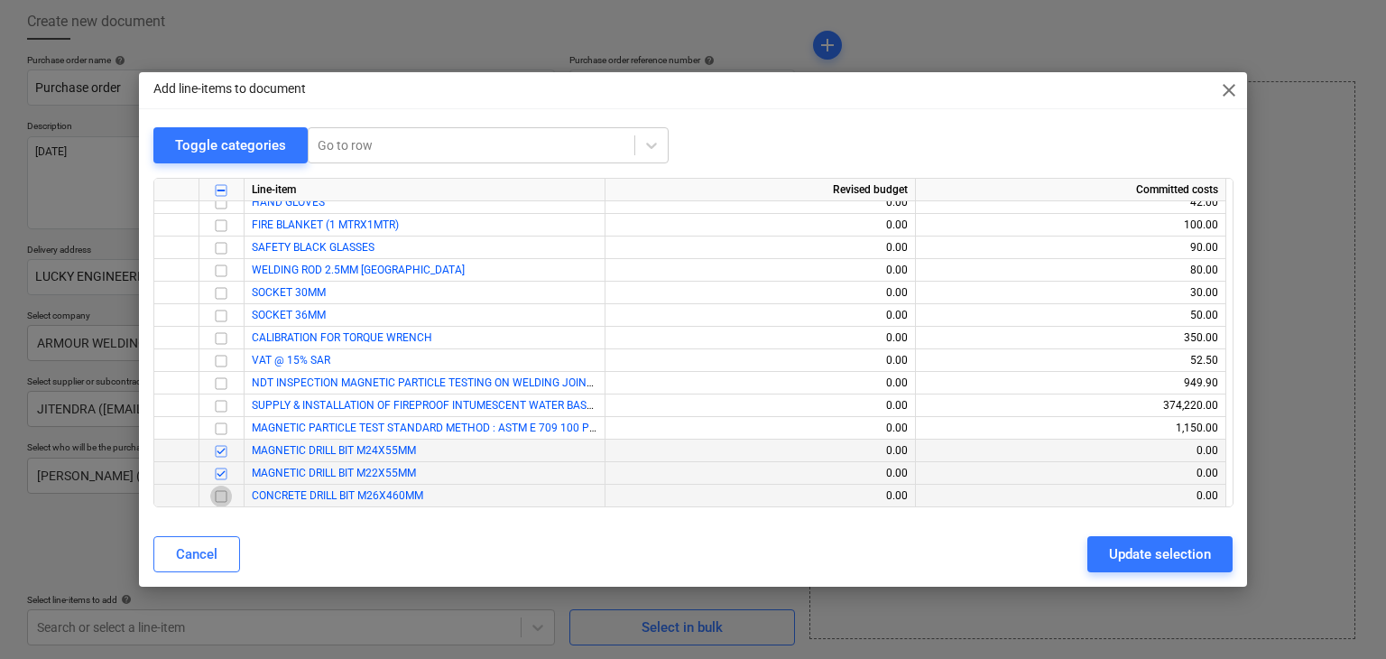
click at [220, 492] on input "checkbox" at bounding box center [221, 496] width 22 height 22
click at [1119, 544] on div "Update selection" at bounding box center [1160, 553] width 102 height 23
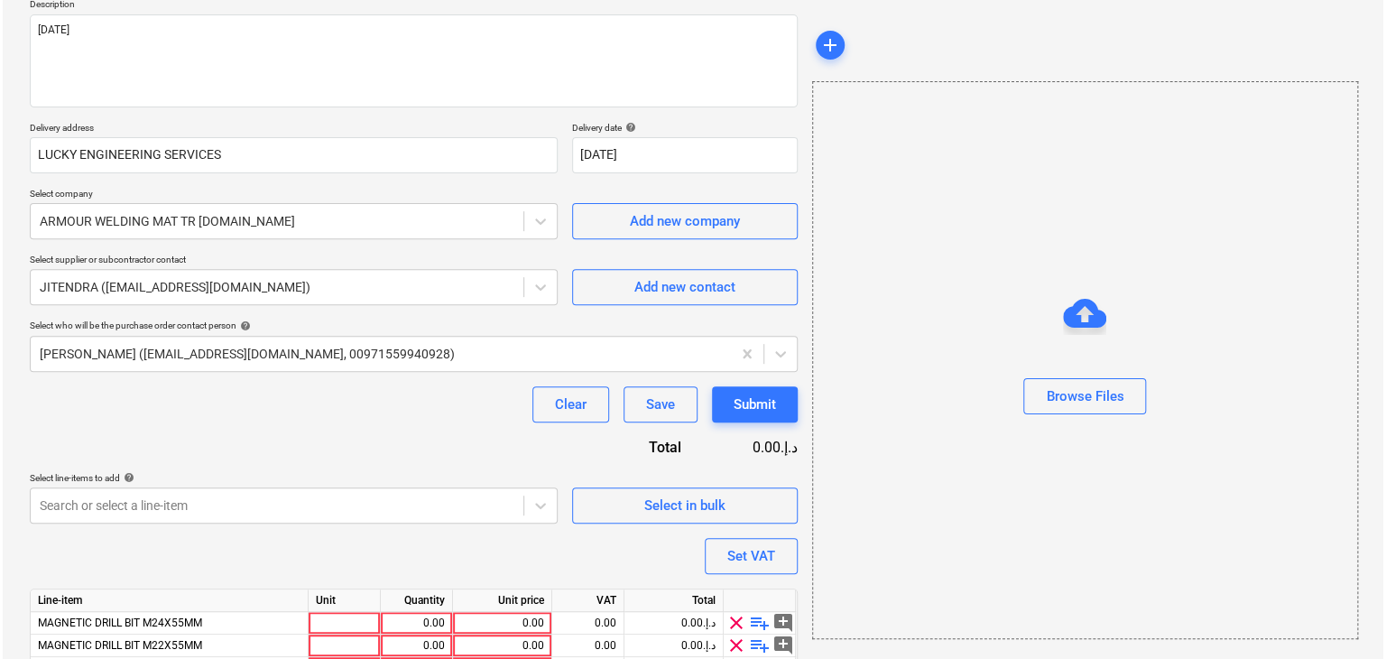
scroll to position [309, 0]
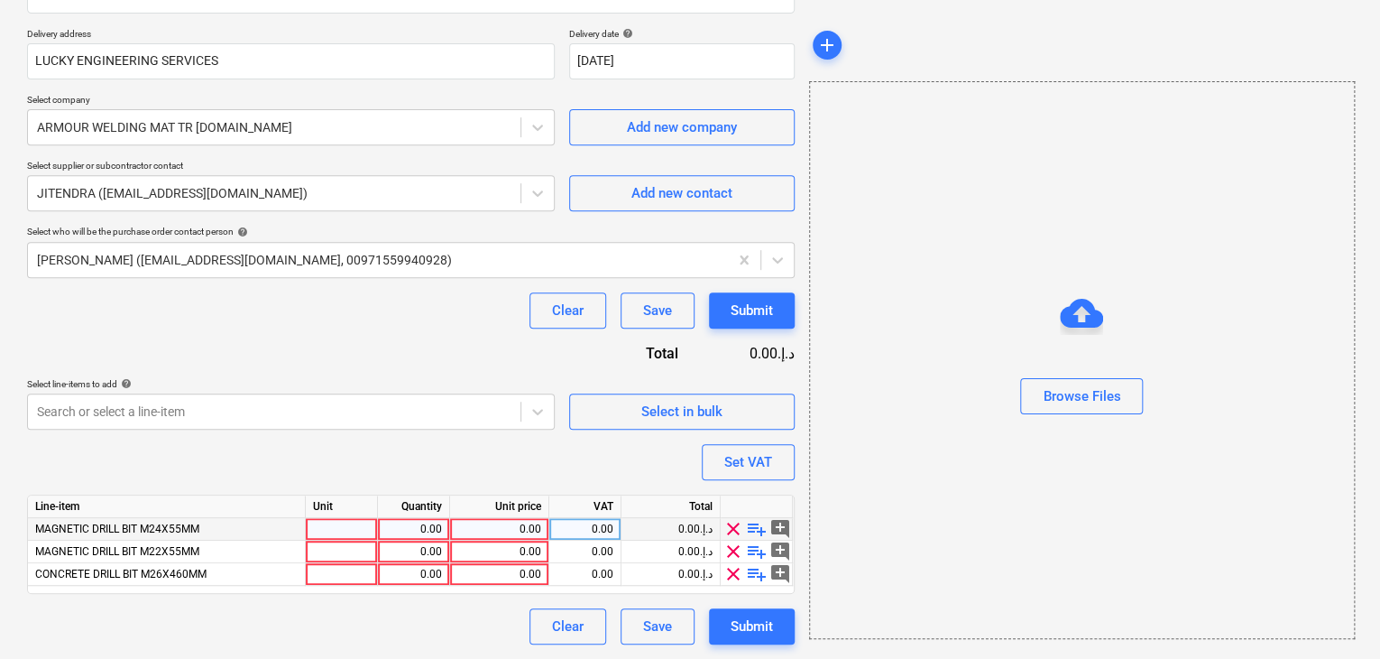
click at [345, 524] on div at bounding box center [342, 529] width 72 height 23
type input "NOS"
click at [428, 530] on div "0.00" at bounding box center [413, 529] width 57 height 23
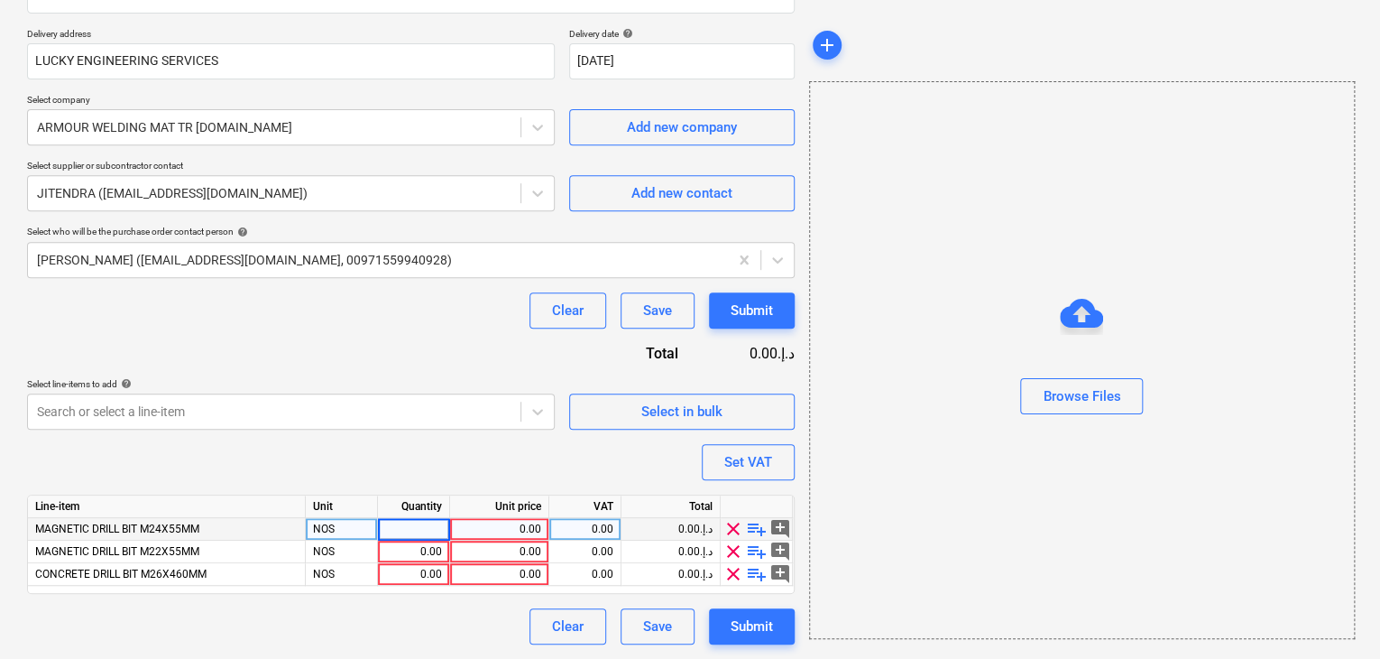
type input "5"
click at [480, 513] on div "Unit price" at bounding box center [499, 506] width 99 height 23
click at [492, 533] on div "0.00" at bounding box center [499, 529] width 84 height 23
type input "45"
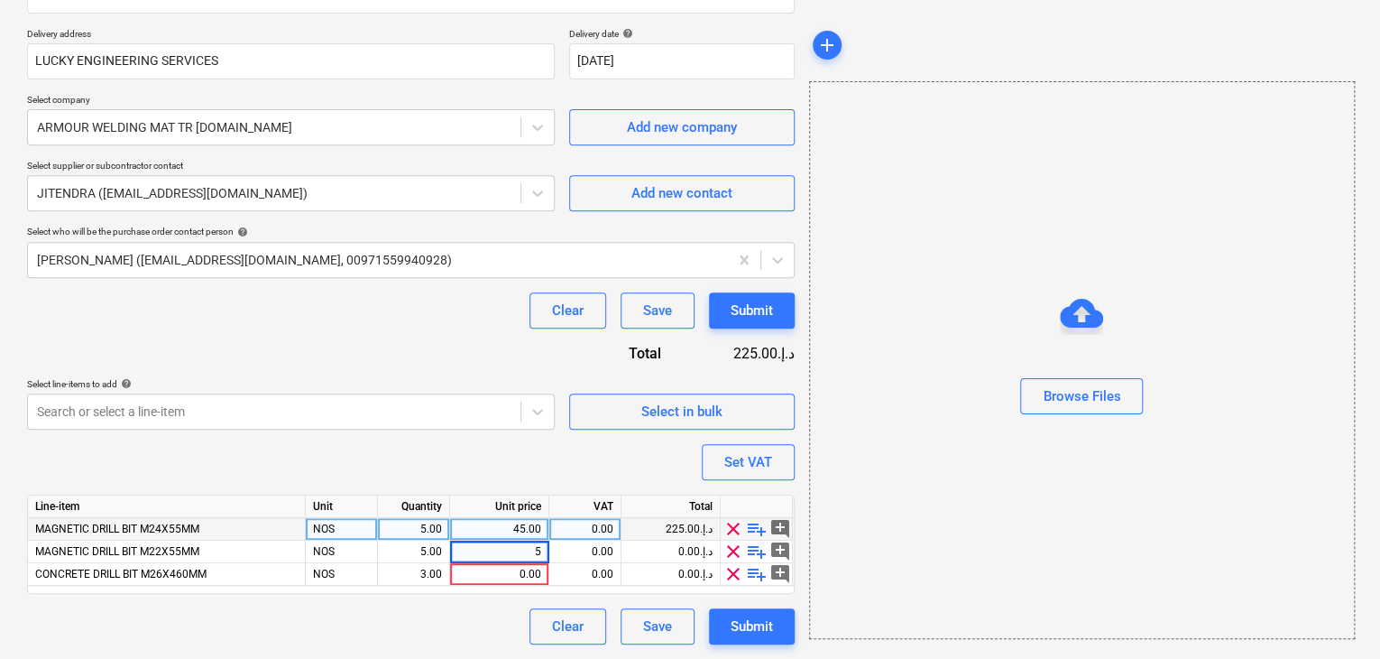
type input "55"
type input "47"
click at [906, 438] on div "Browse Files" at bounding box center [1082, 359] width 546 height 557
click at [770, 474] on button "Set VAT" at bounding box center [748, 462] width 93 height 36
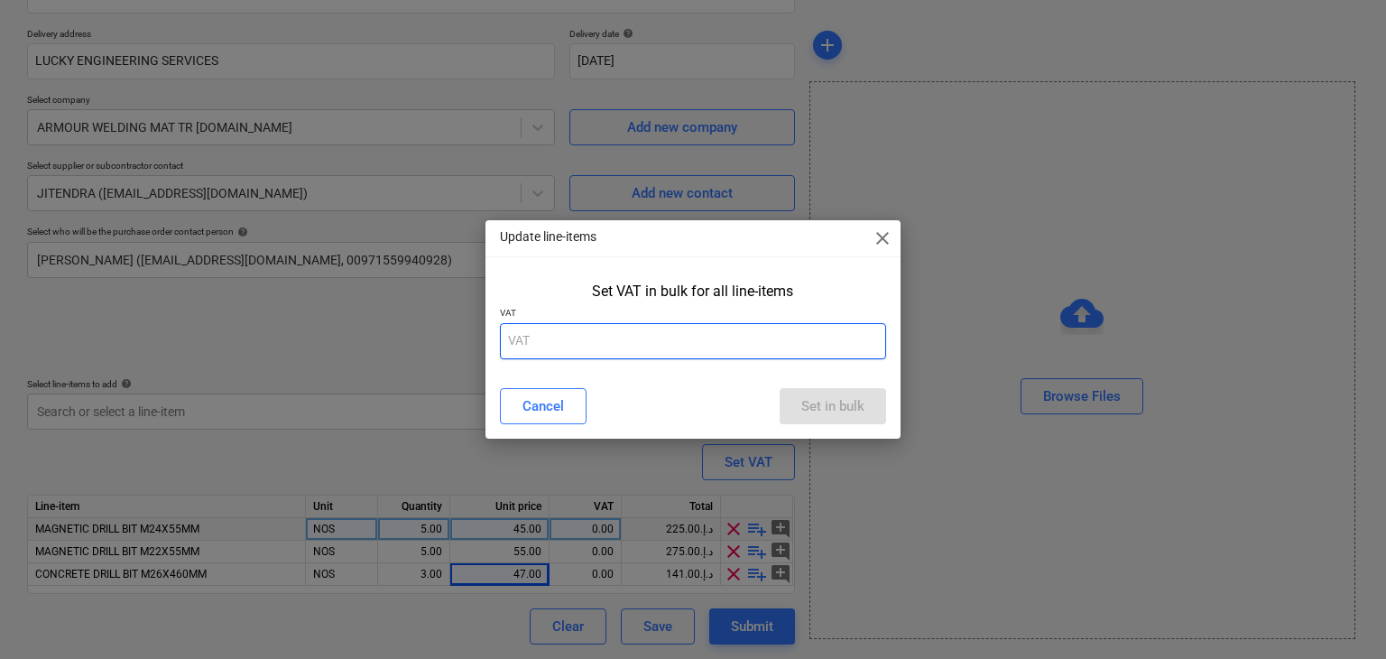
click at [648, 344] on input "text" at bounding box center [693, 341] width 387 height 36
type input "5"
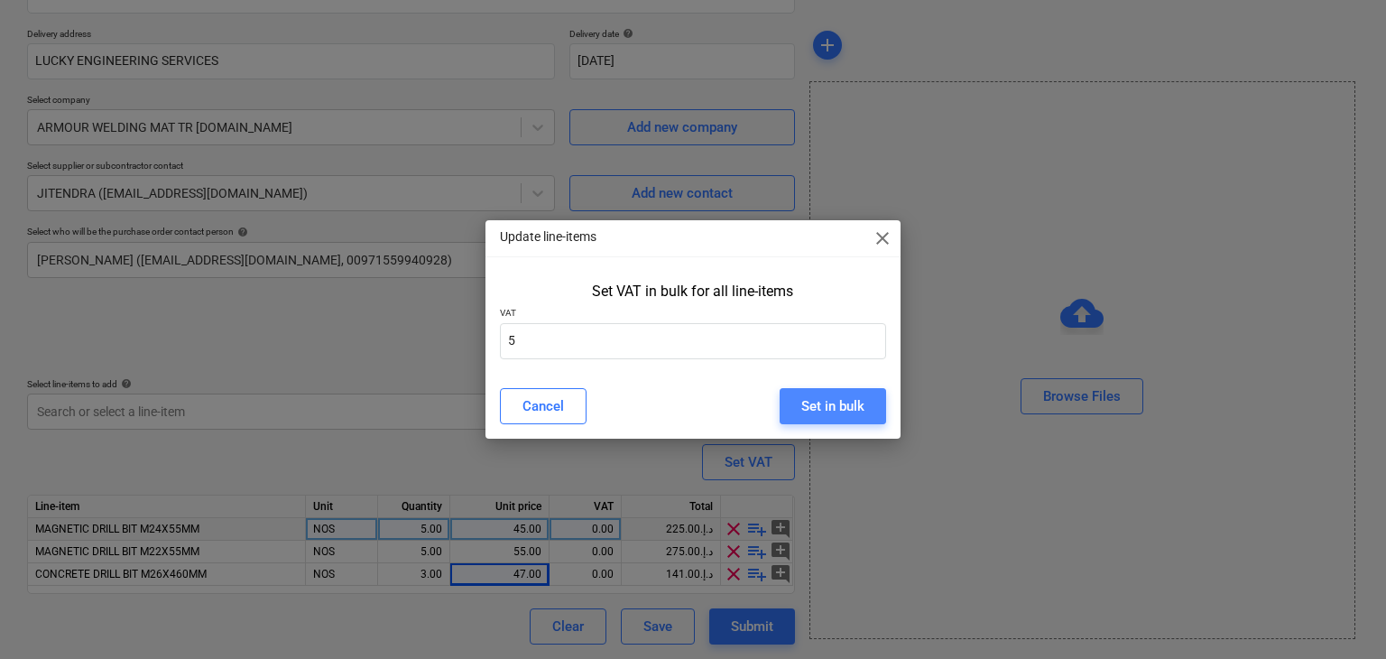
click at [855, 405] on div "Set in bulk" at bounding box center [832, 405] width 63 height 23
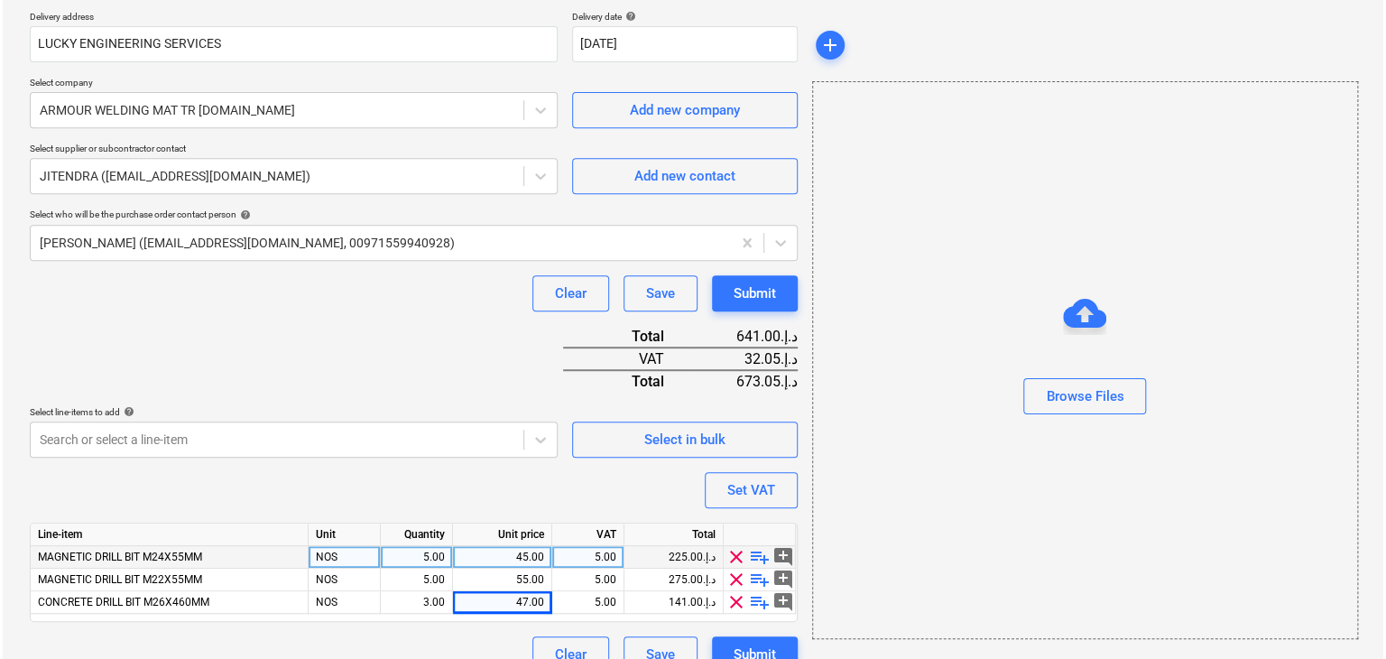
scroll to position [354, 0]
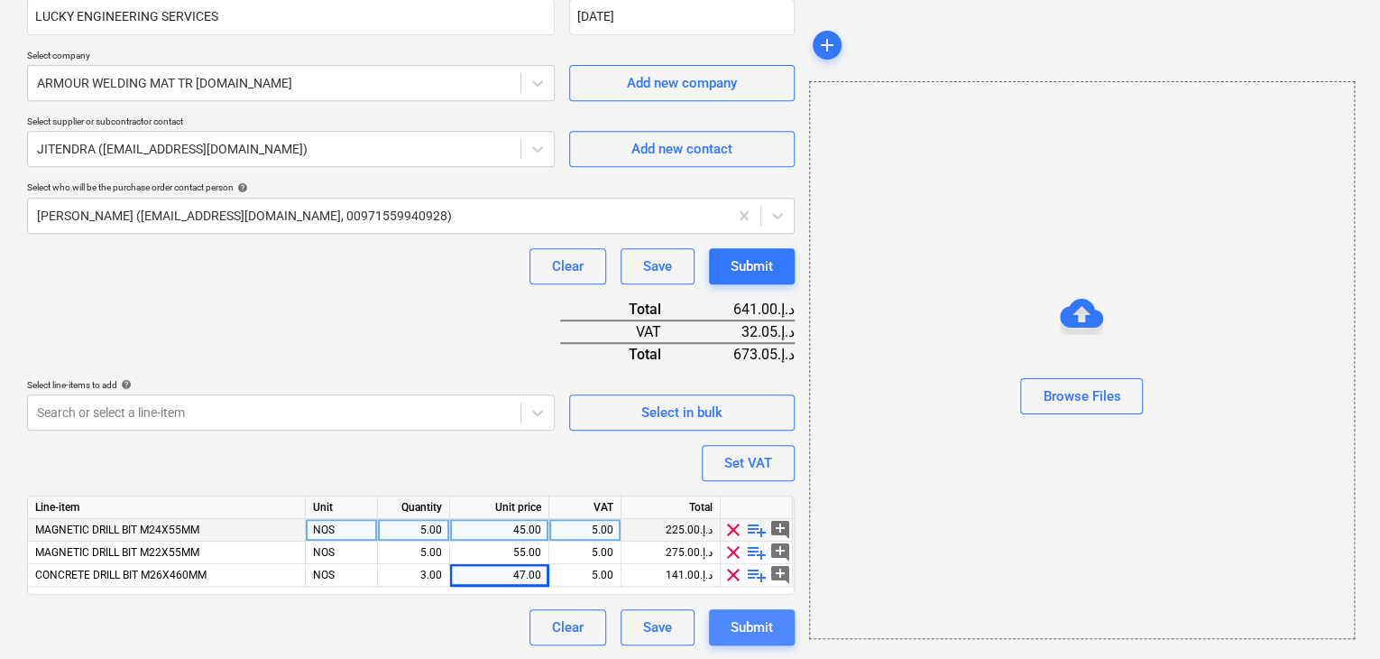
click at [756, 632] on div "Submit" at bounding box center [752, 626] width 42 height 23
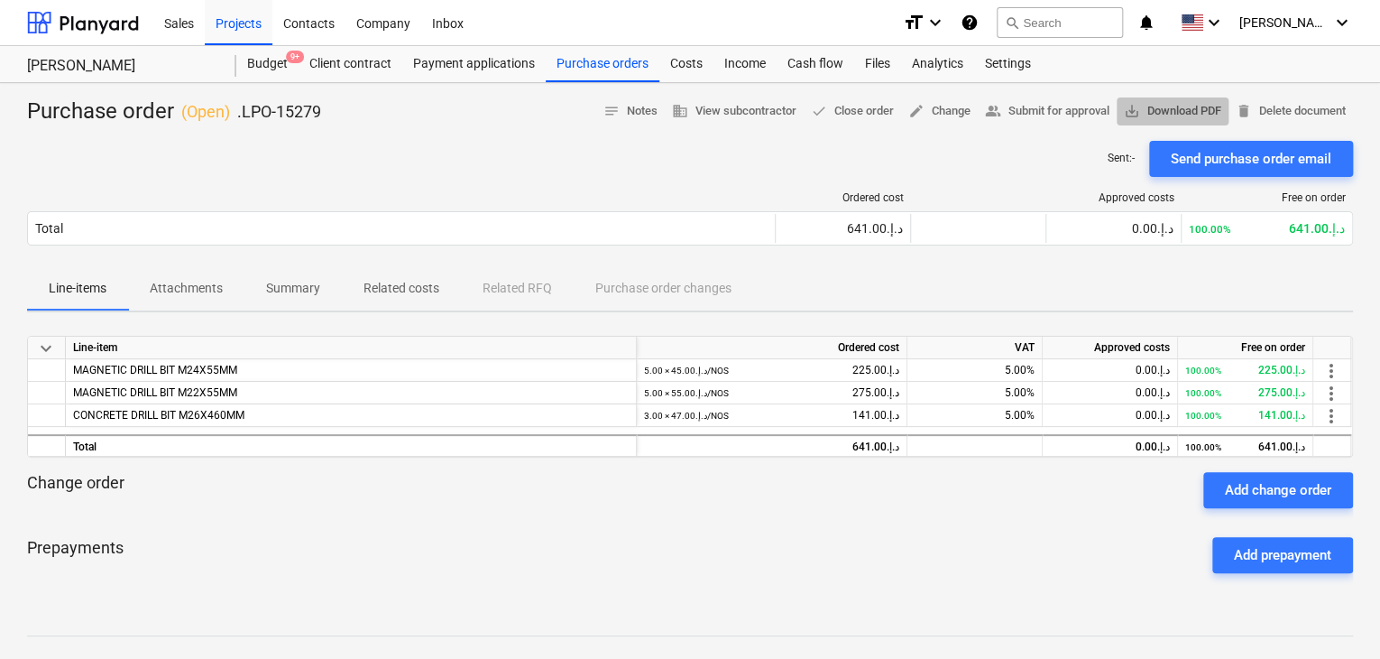
click at [1165, 106] on span "save_alt Download PDF" at bounding box center [1172, 111] width 97 height 21
click at [219, 32] on div "Projects" at bounding box center [239, 22] width 68 height 46
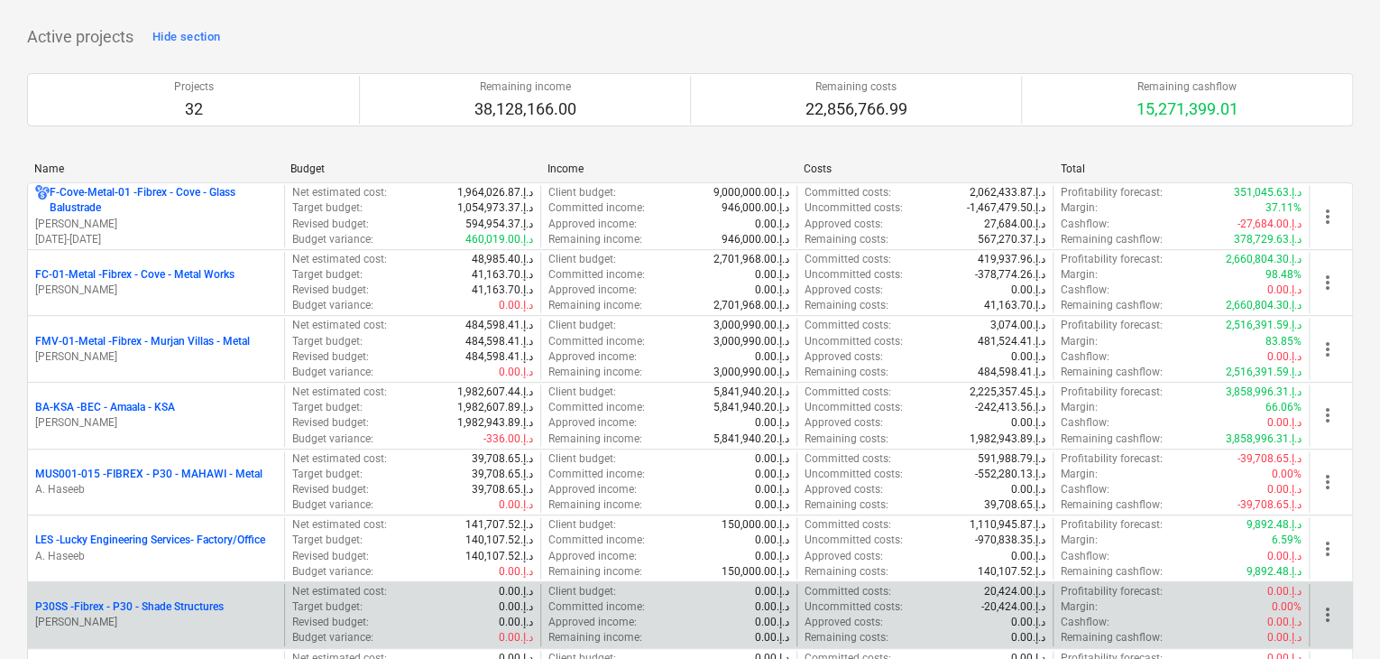
scroll to position [271, 0]
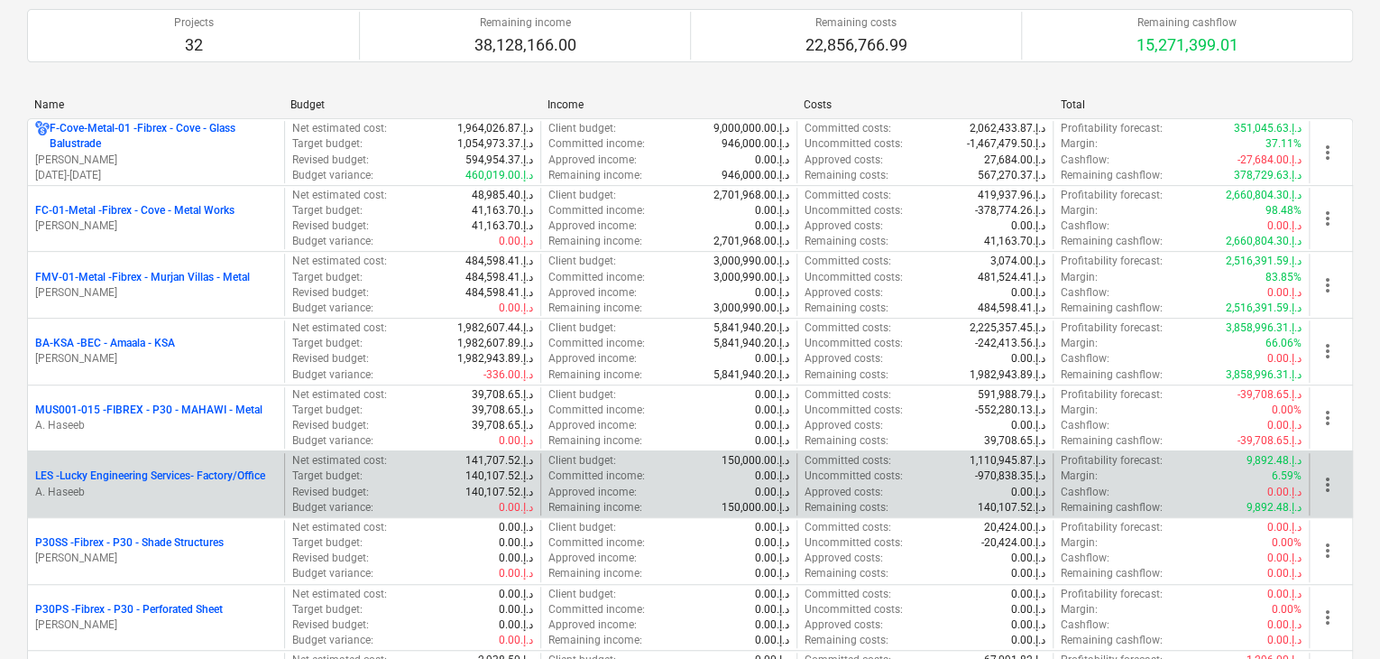
click at [220, 497] on div "LES - Lucky Engineering Services- Factory/Office A. Haseeb" at bounding box center [156, 484] width 256 height 62
click at [215, 493] on p "A. Haseeb" at bounding box center [156, 491] width 242 height 15
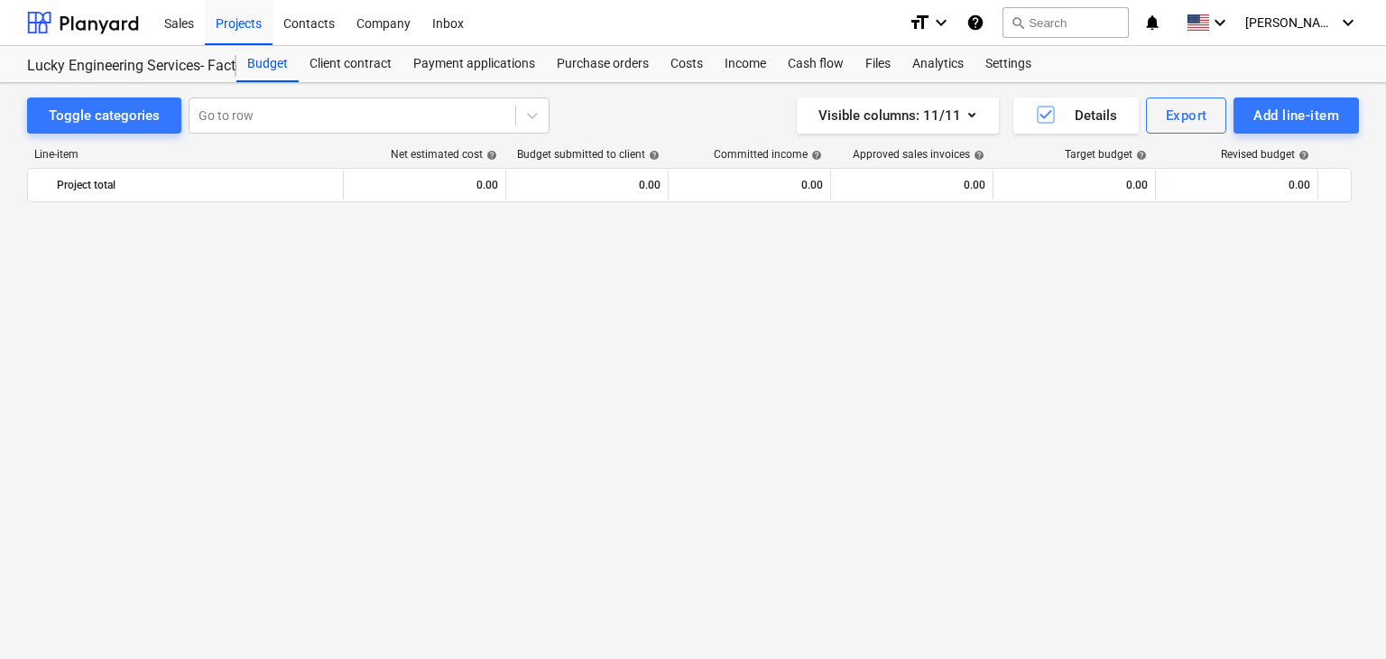
scroll to position [27860, 0]
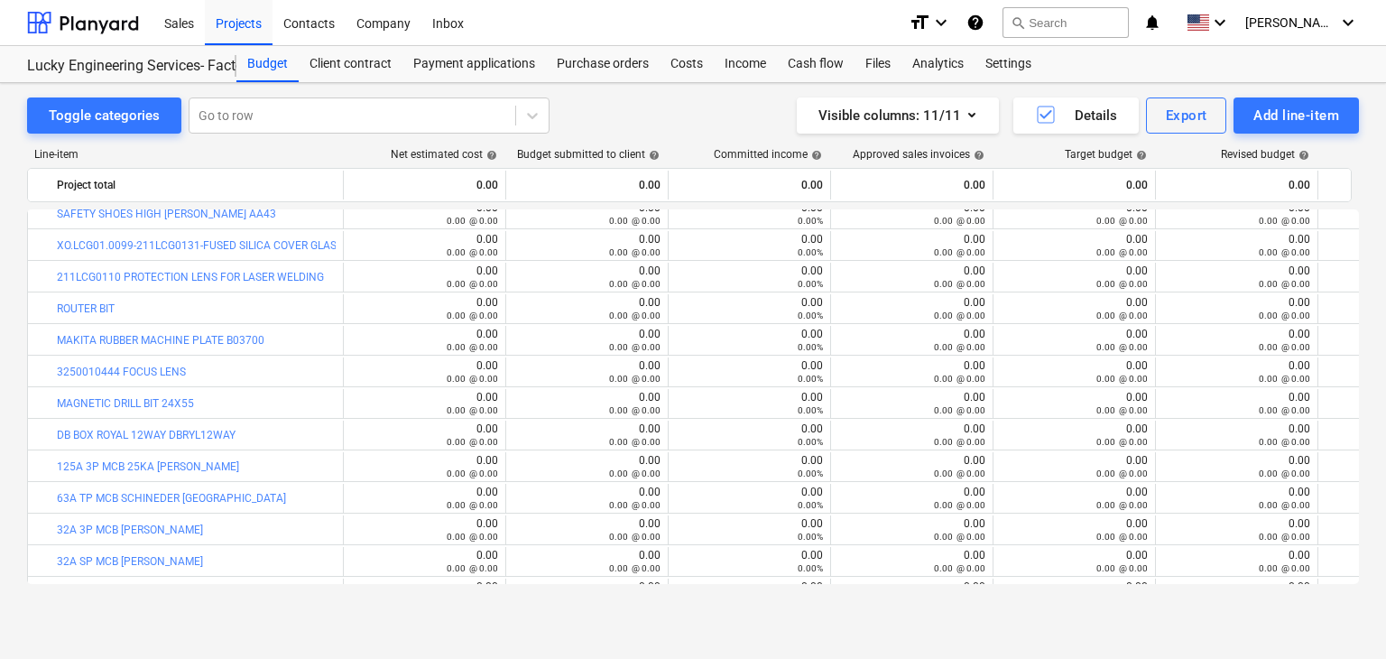
click at [1272, 115] on div "Add line-item" at bounding box center [1296, 115] width 86 height 23
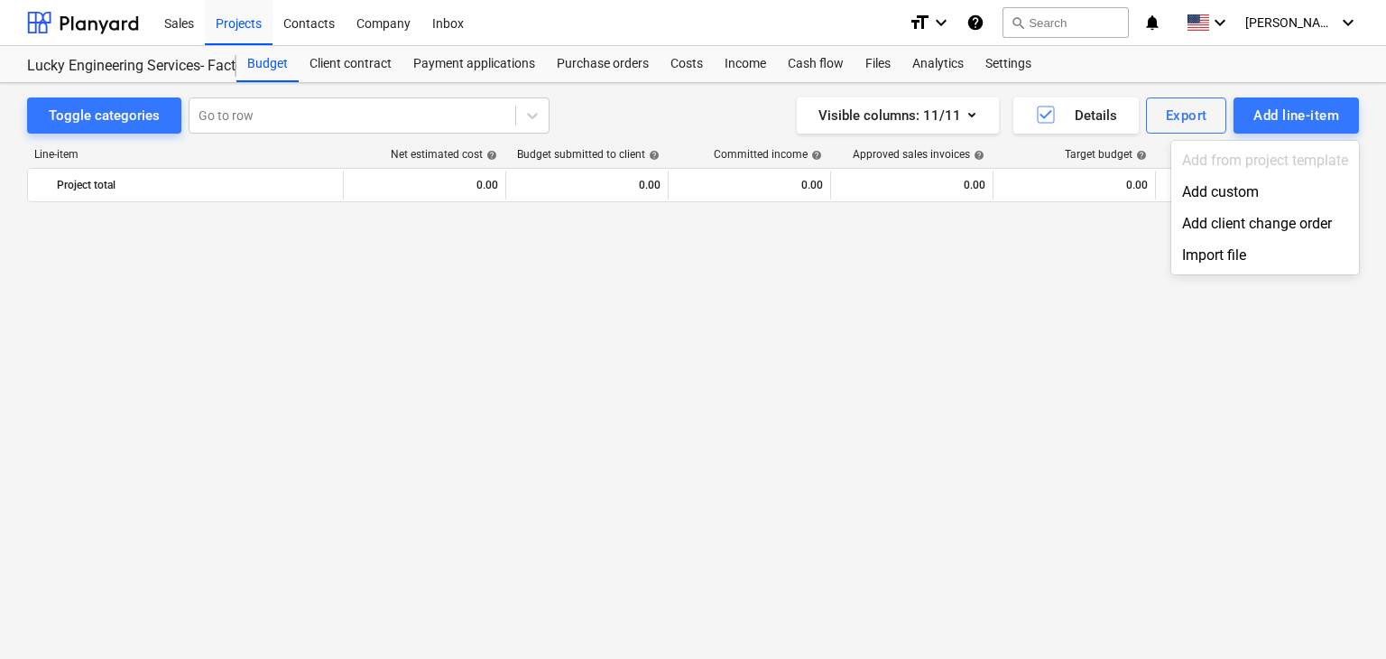
click at [1224, 199] on div "Add custom" at bounding box center [1265, 192] width 188 height 32
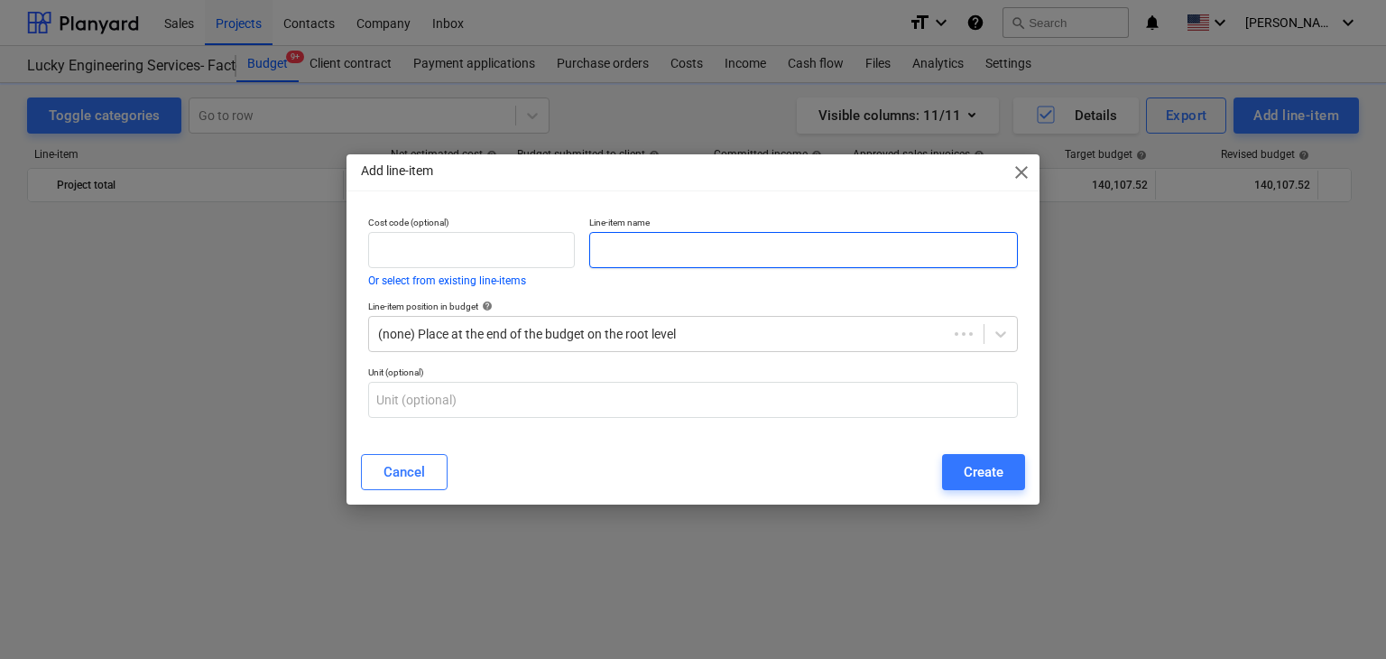
scroll to position [27860, 0]
click at [685, 248] on input "text" at bounding box center [803, 250] width 428 height 36
paste input "MAGNETIC DRILL BIT M22X55MM"
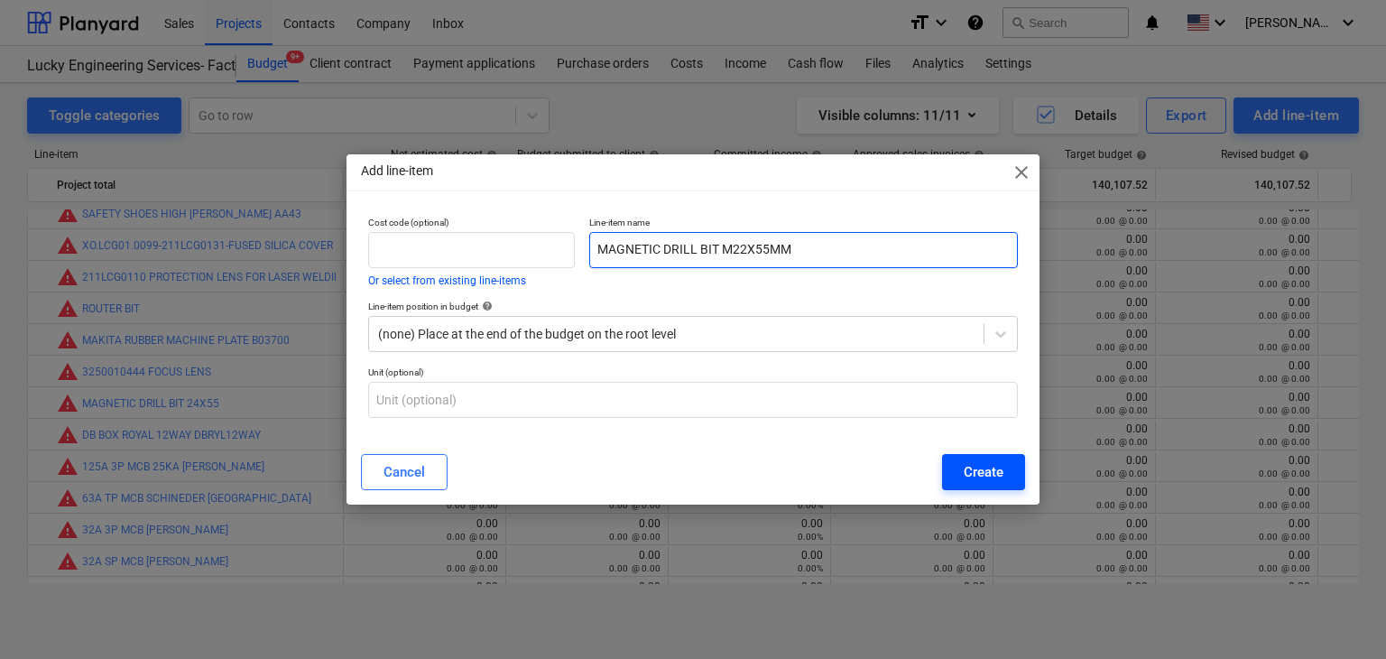
type input "MAGNETIC DRILL BIT M22X55MM"
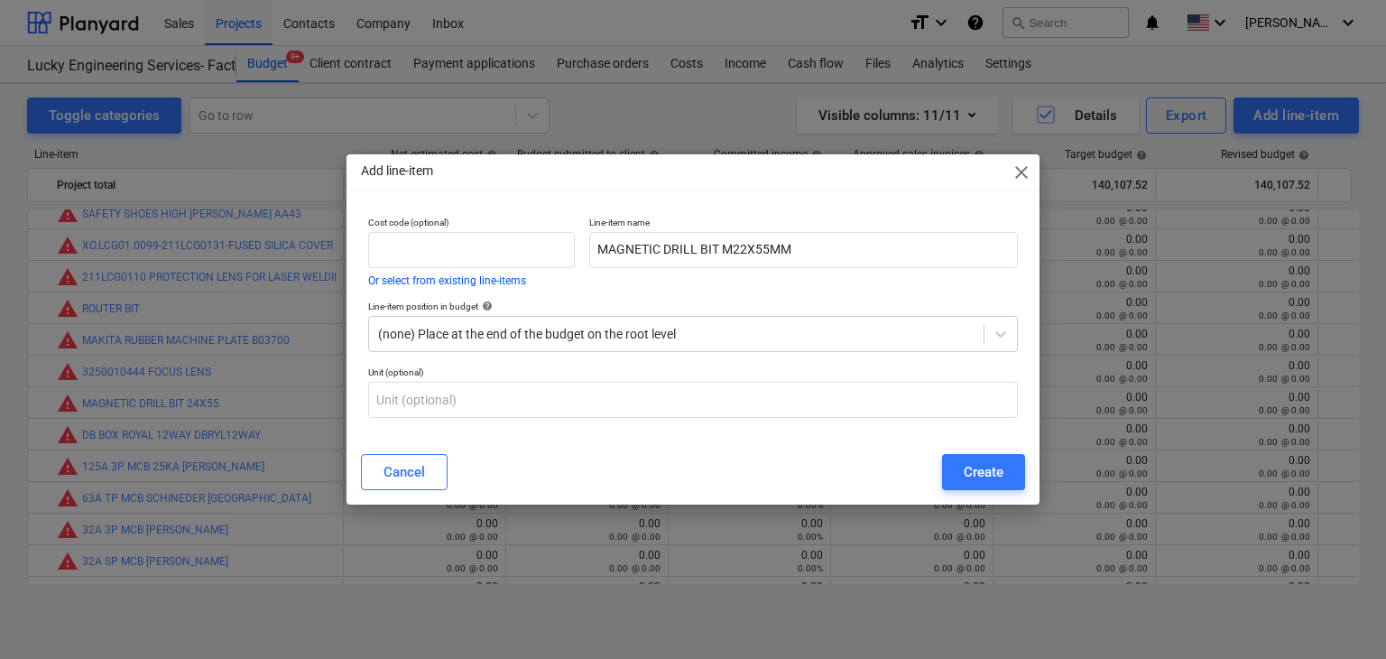
click at [977, 487] on button "Create" at bounding box center [983, 472] width 83 height 36
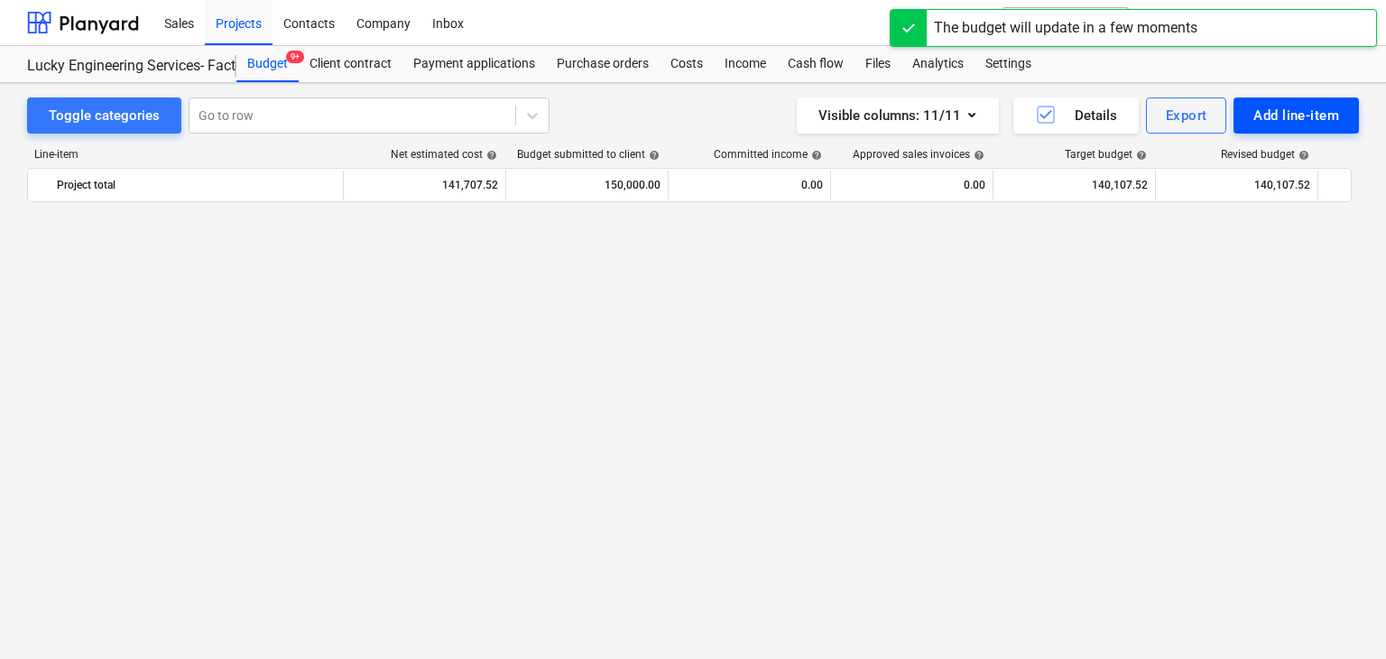
scroll to position [27860, 0]
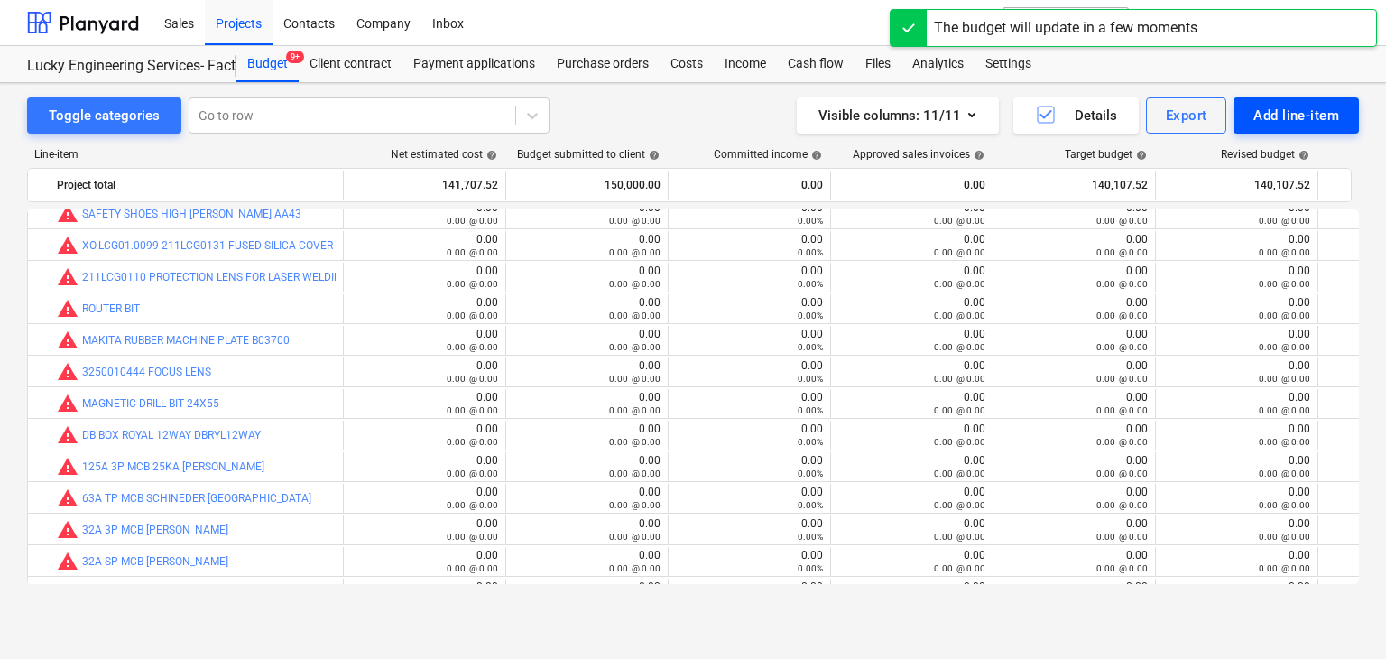
click at [1276, 124] on div "Add line-item" at bounding box center [1296, 115] width 86 height 23
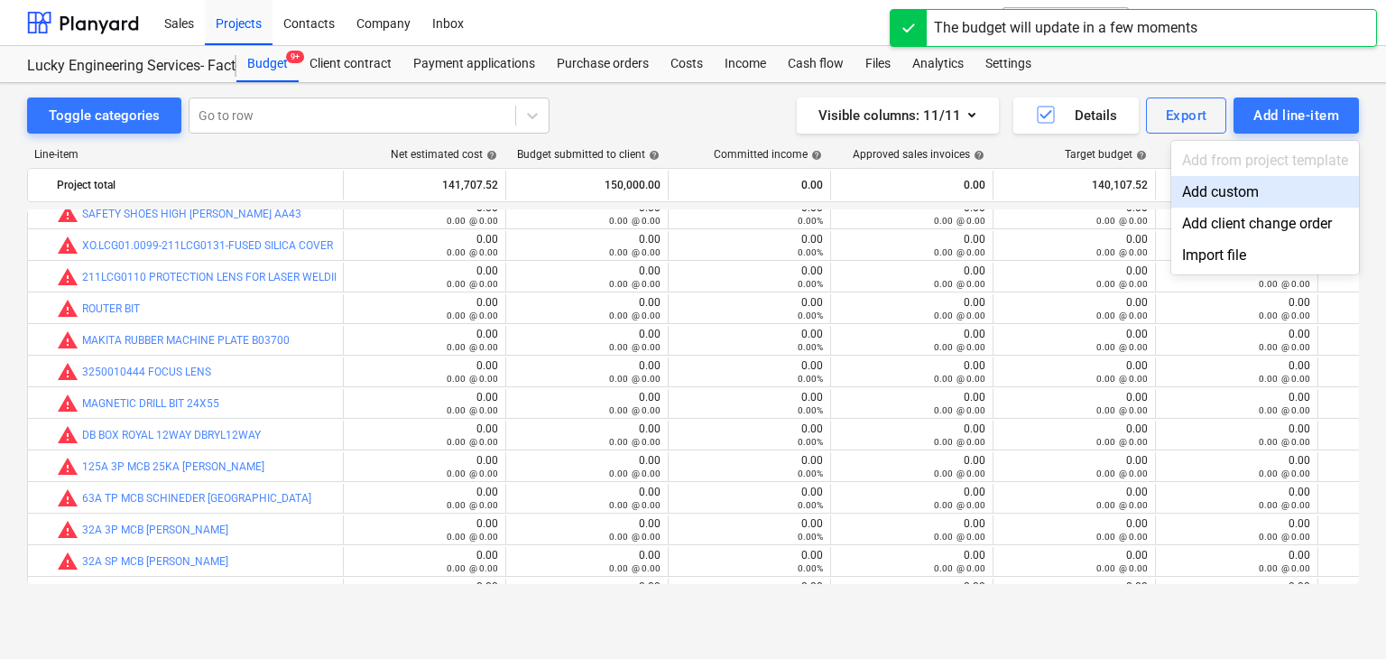
click at [1246, 189] on div "Add custom" at bounding box center [1265, 192] width 188 height 32
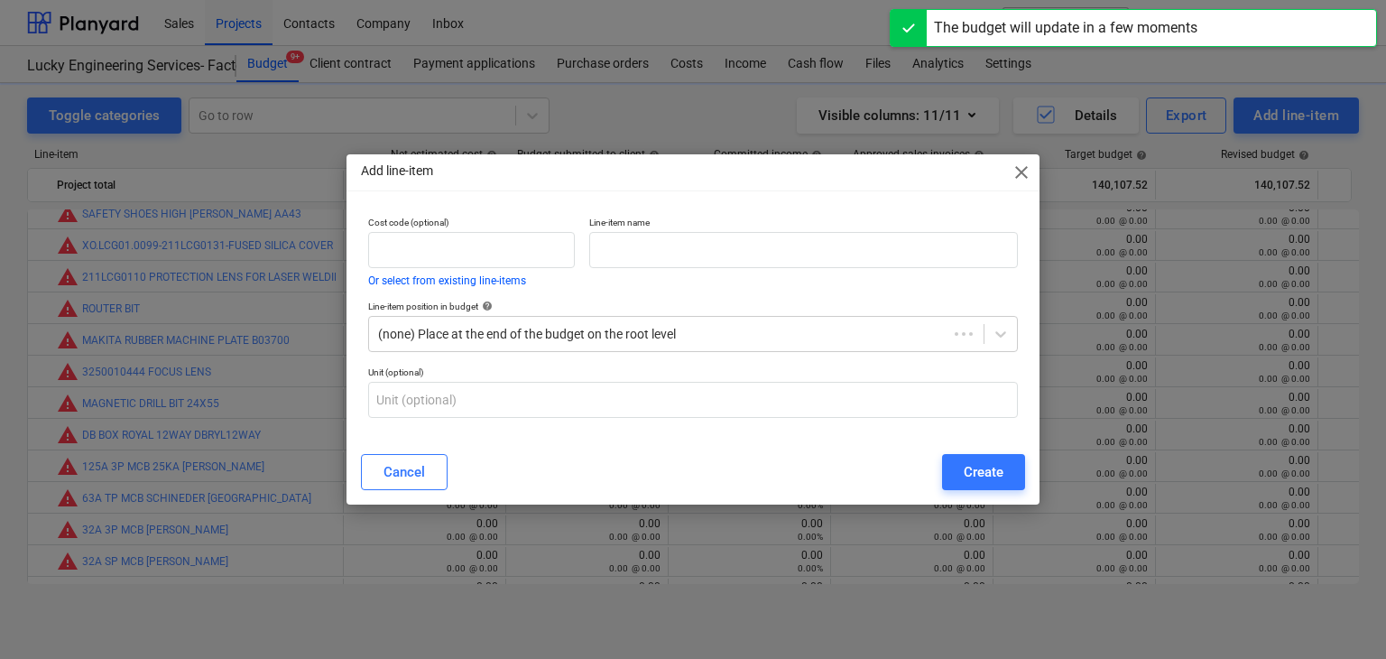
click at [743, 217] on p "Line-item name" at bounding box center [803, 224] width 428 height 15
click at [686, 242] on input "text" at bounding box center [803, 250] width 428 height 36
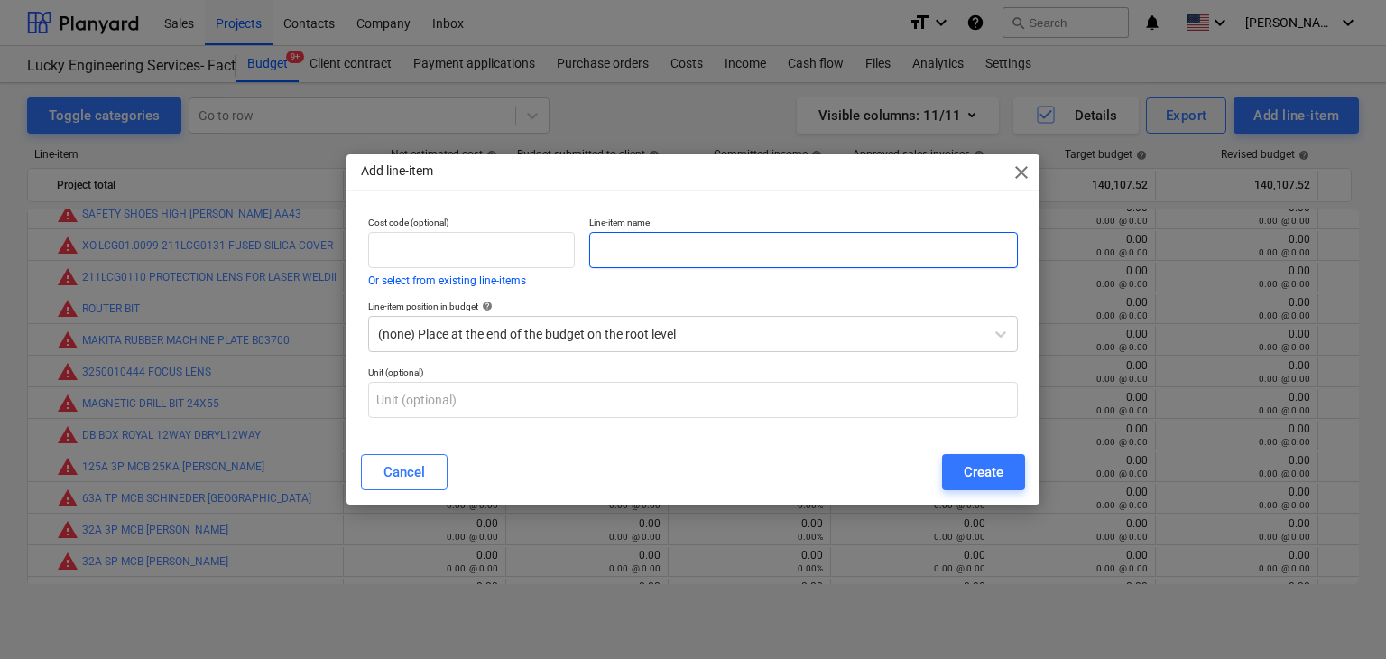
paste input "CENTRE PIN FOR M22X55MM"
type input "CENTRE PIN FOR M22X55MM"
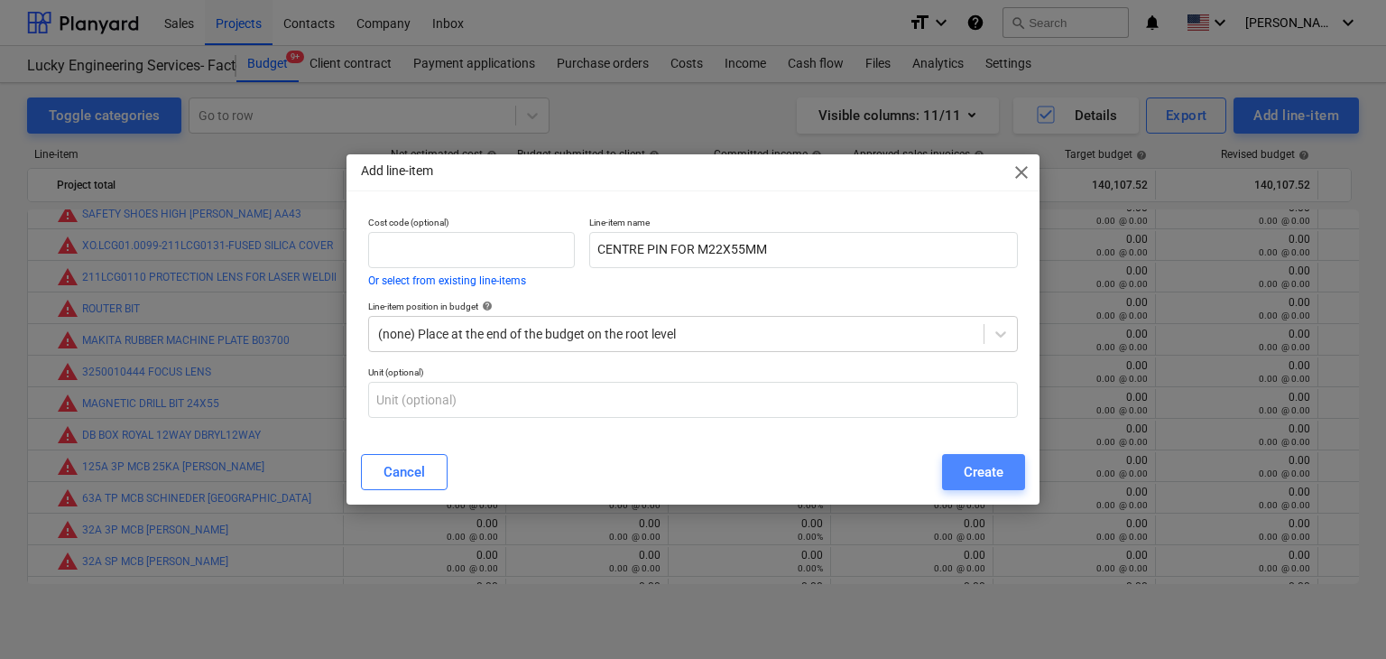
click at [999, 467] on div "Create" at bounding box center [983, 471] width 40 height 23
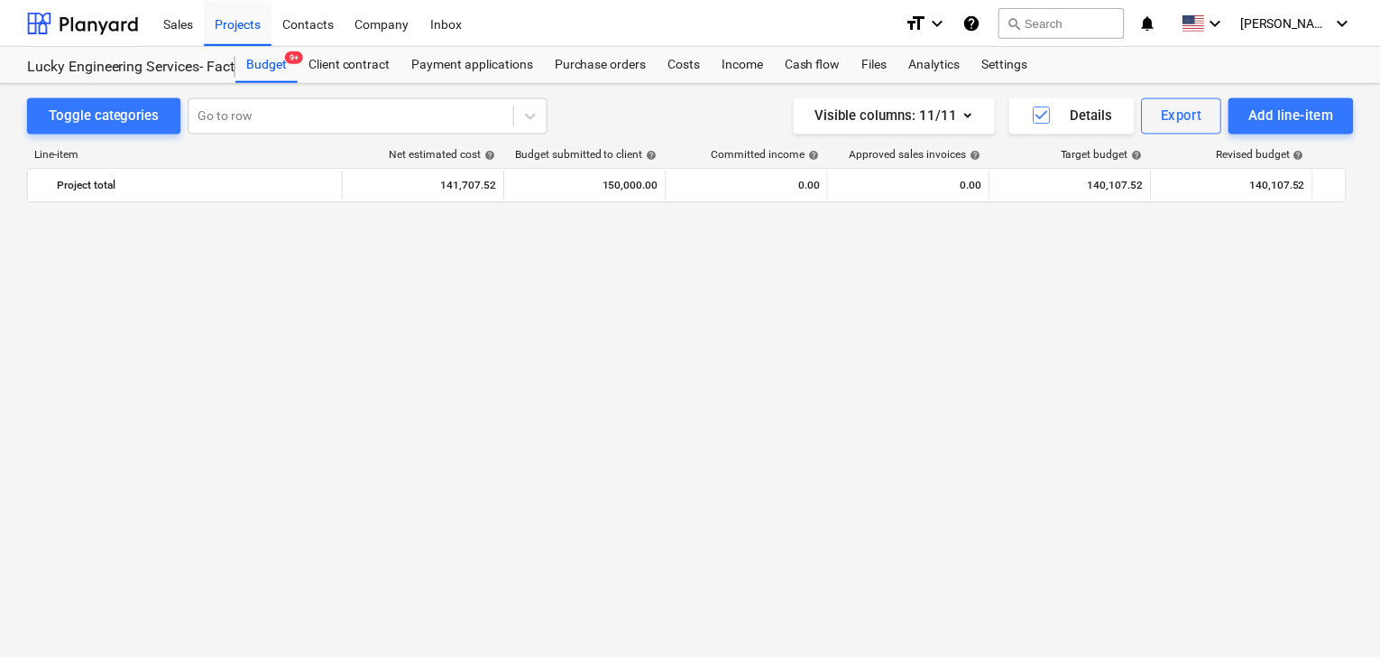
scroll to position [27860, 0]
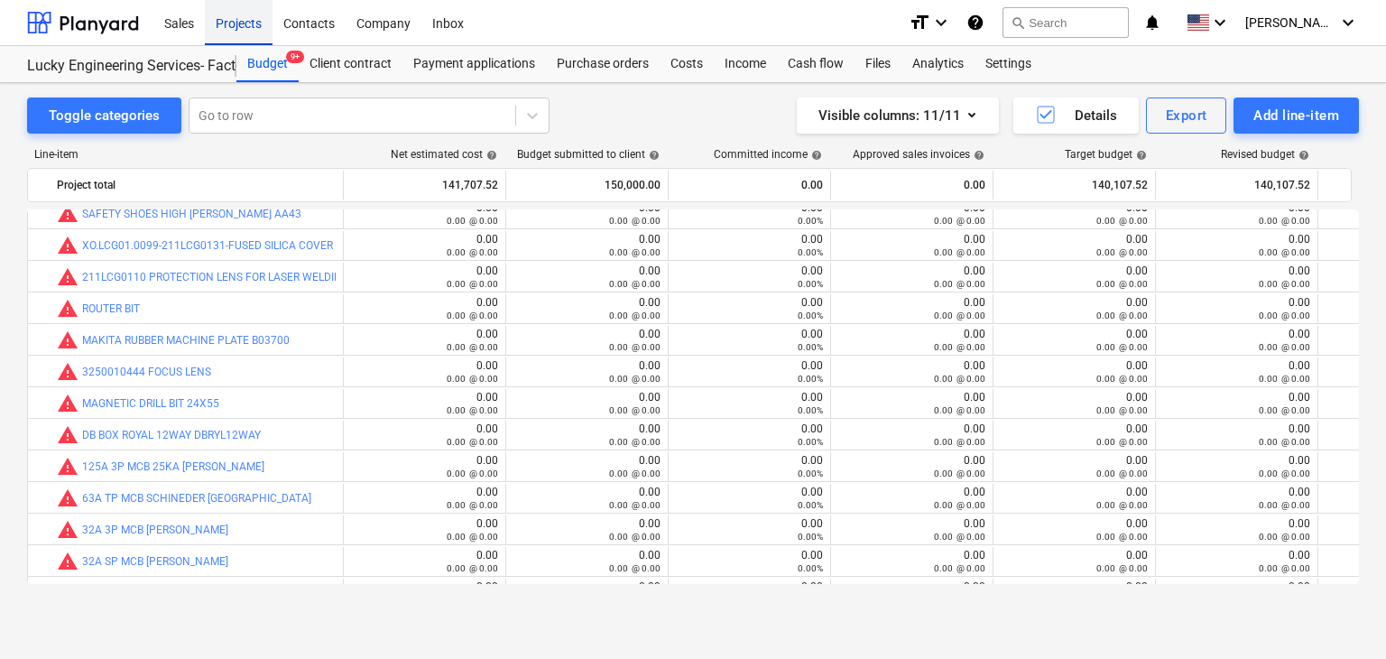
click at [242, 20] on div "Projects" at bounding box center [239, 22] width 68 height 46
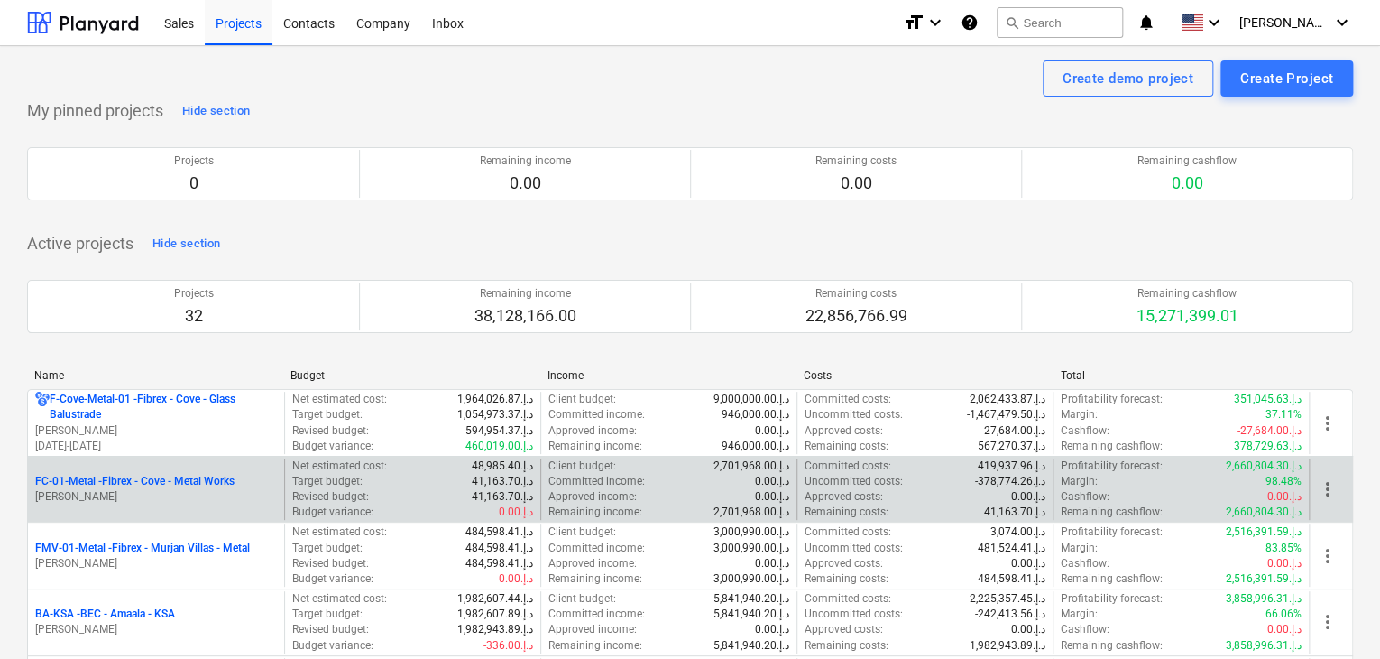
click at [180, 483] on p "FC-01-Metal - Fibrex - Cove - Metal Works" at bounding box center [134, 481] width 199 height 15
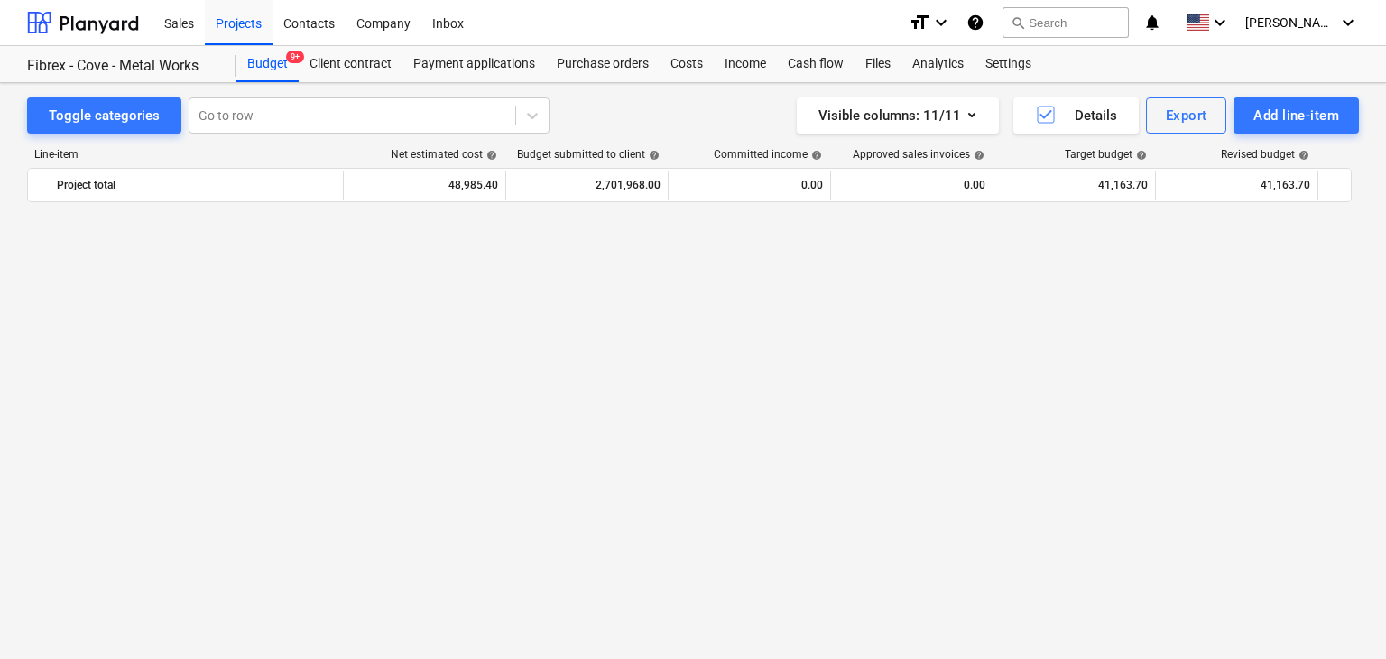
scroll to position [22163, 0]
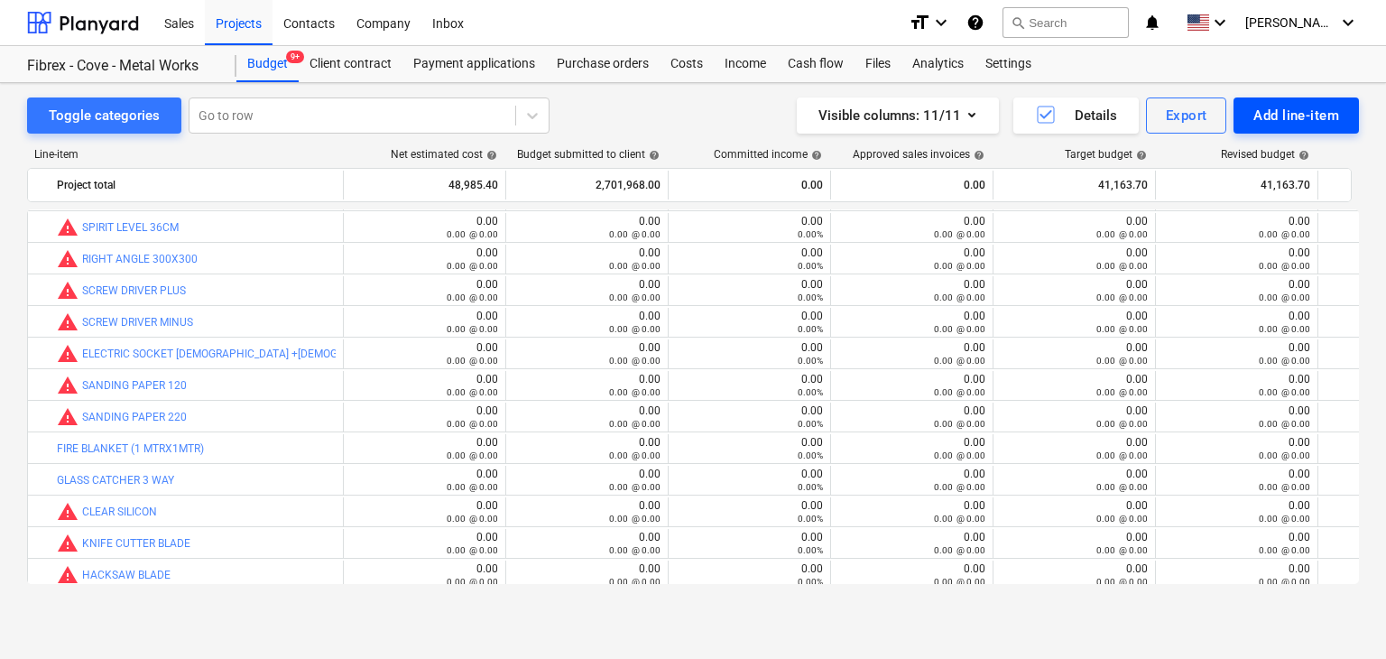
click at [1274, 125] on div "Add line-item" at bounding box center [1296, 115] width 86 height 23
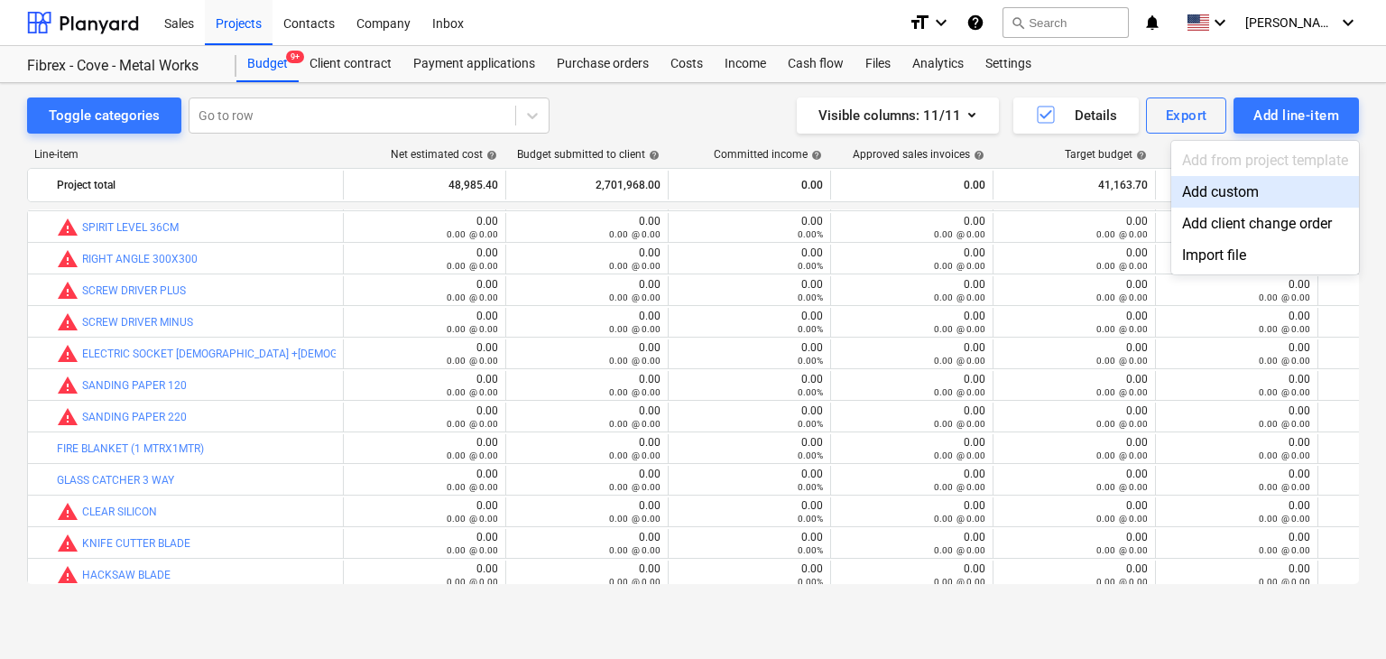
click at [1209, 192] on div "Add custom" at bounding box center [1265, 192] width 188 height 32
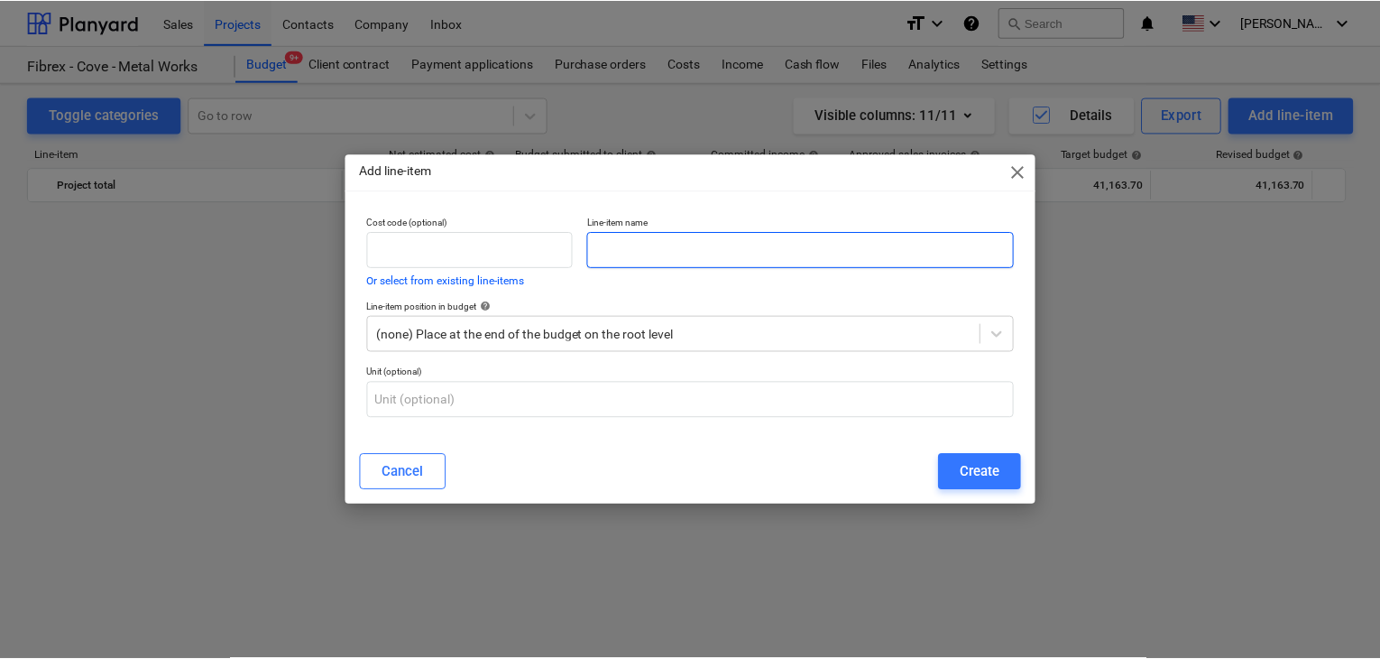
scroll to position [22163, 0]
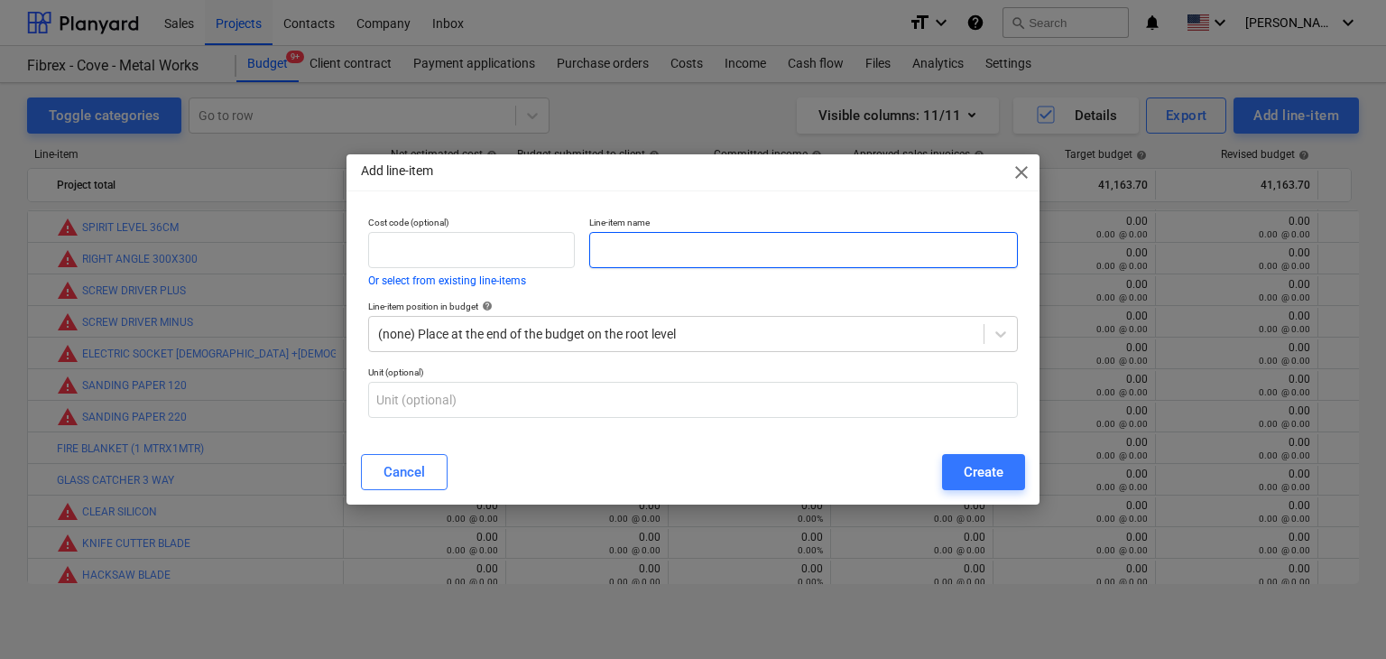
click at [687, 254] on input "text" at bounding box center [803, 250] width 428 height 36
paste input "GI NUT AND WASHER M8 GR 8.8"
type input "GI NUT AND WASHER M8 GR 8.8"
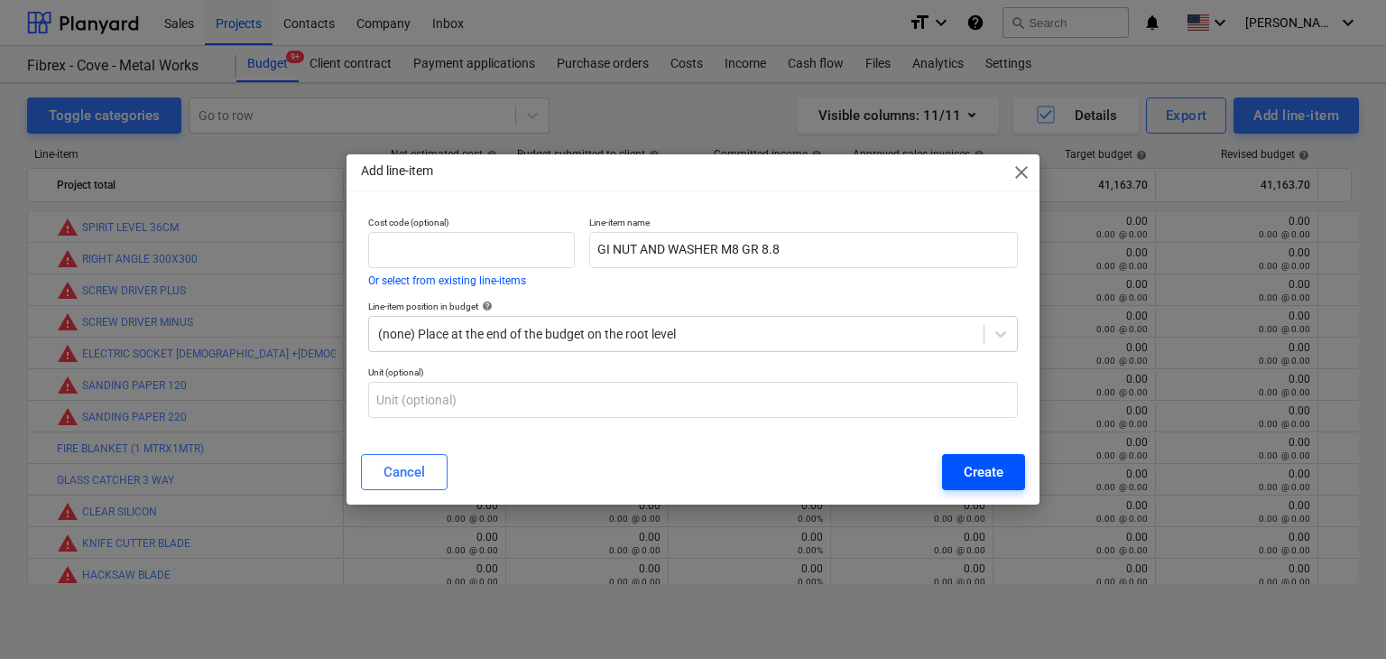
click at [989, 481] on div "Create" at bounding box center [983, 471] width 40 height 23
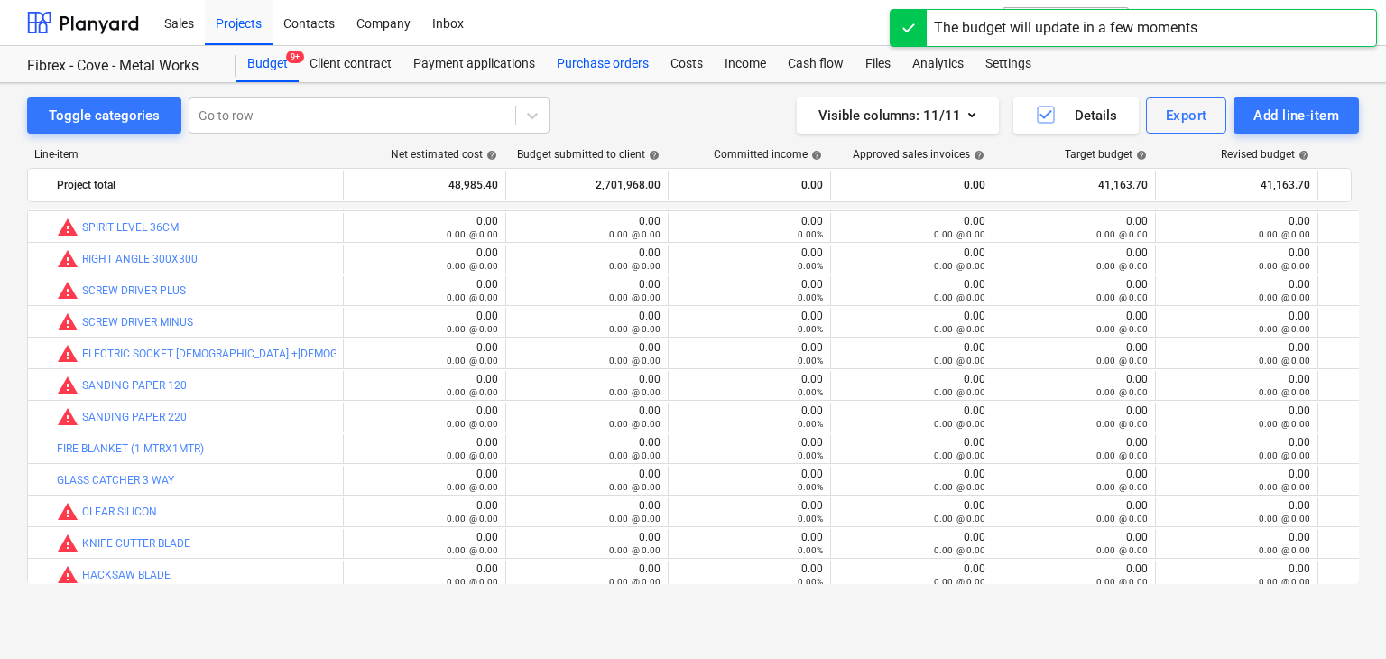
click at [605, 67] on div "Purchase orders" at bounding box center [603, 64] width 114 height 36
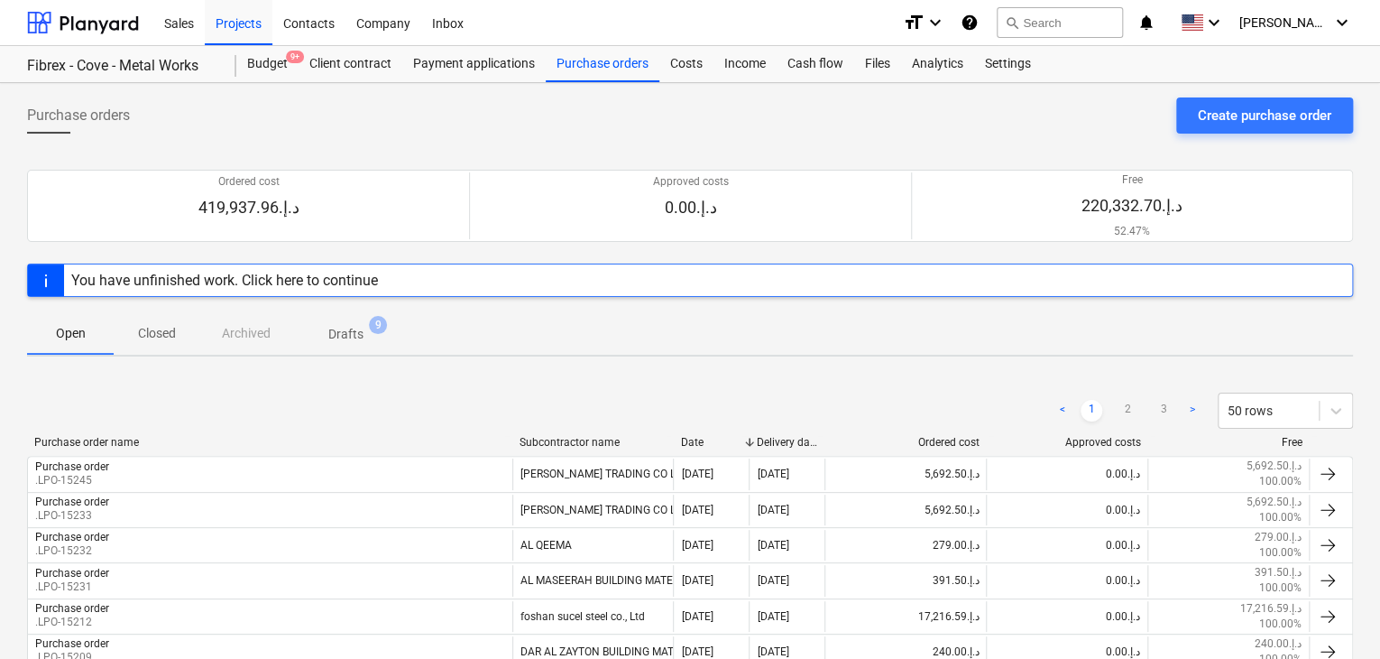
click at [1220, 123] on div "Create purchase order" at bounding box center [1265, 115] width 134 height 23
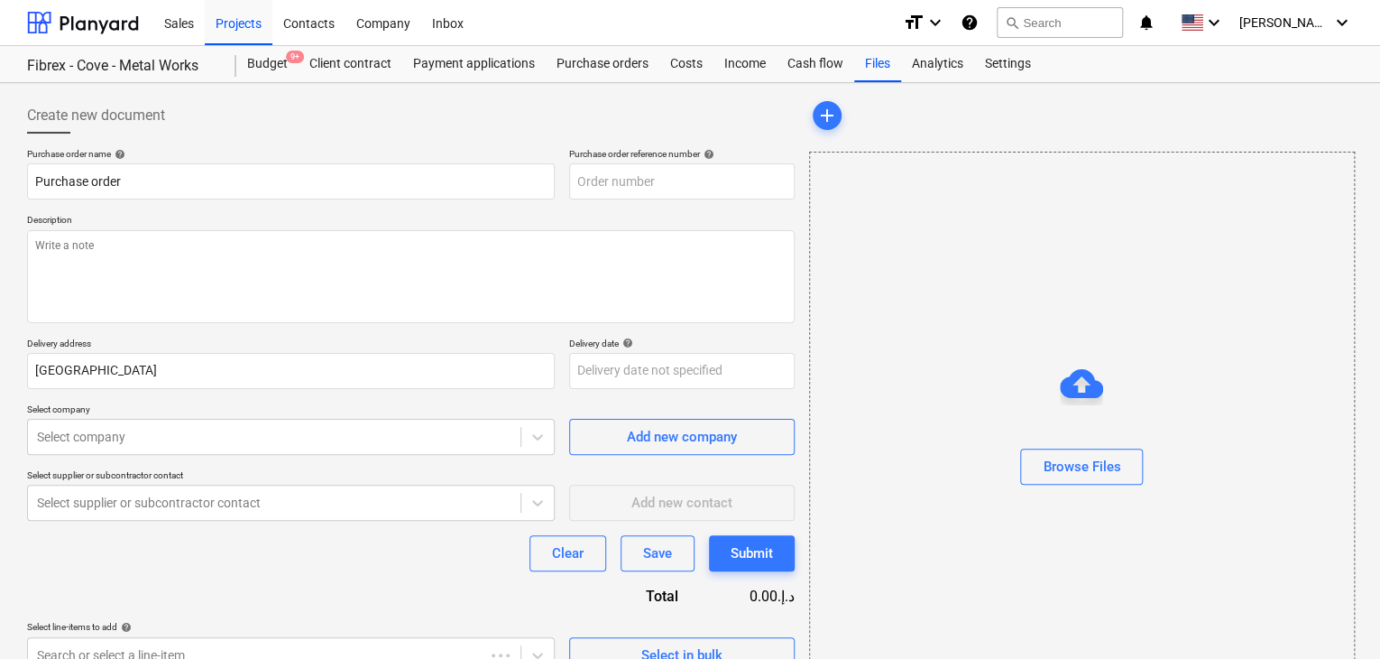
click at [657, 226] on p "Description" at bounding box center [411, 221] width 768 height 15
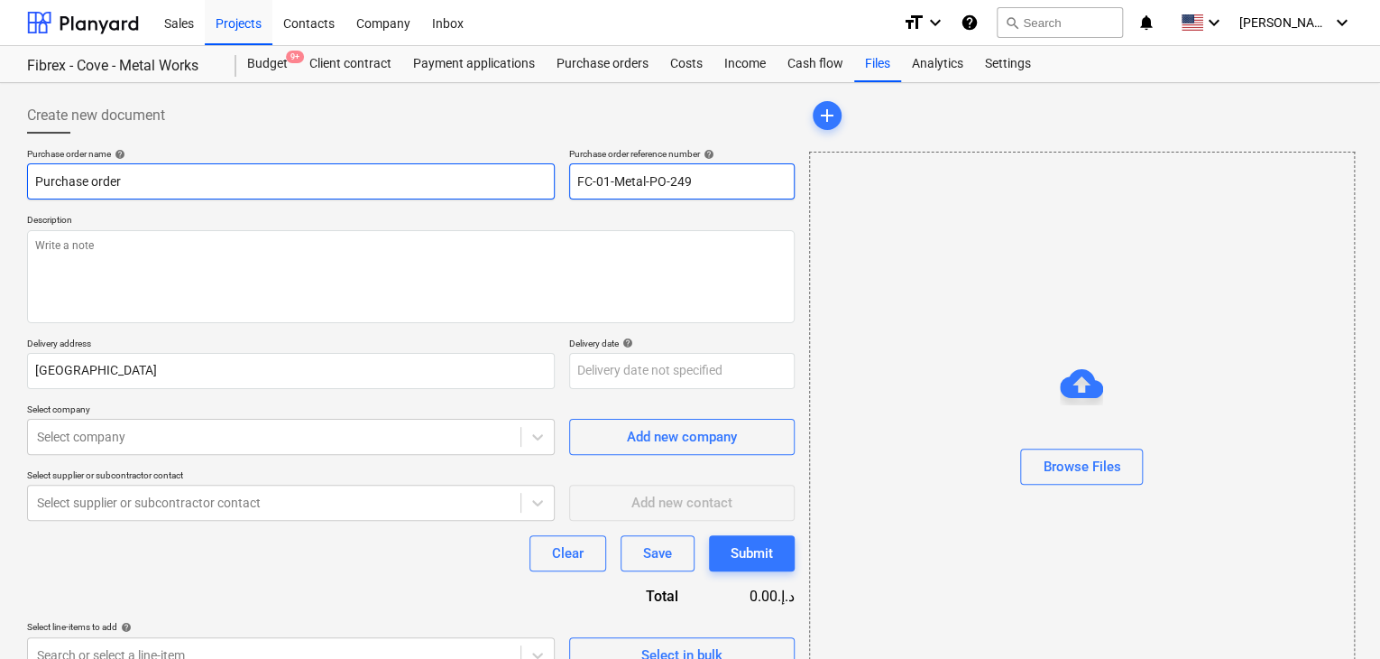
drag, startPoint x: 723, startPoint y: 174, endPoint x: 493, endPoint y: 175, distance: 230.9
click at [493, 175] on div "Purchase order name help Purchase order Purchase order reference number help FC…" at bounding box center [411, 173] width 768 height 51
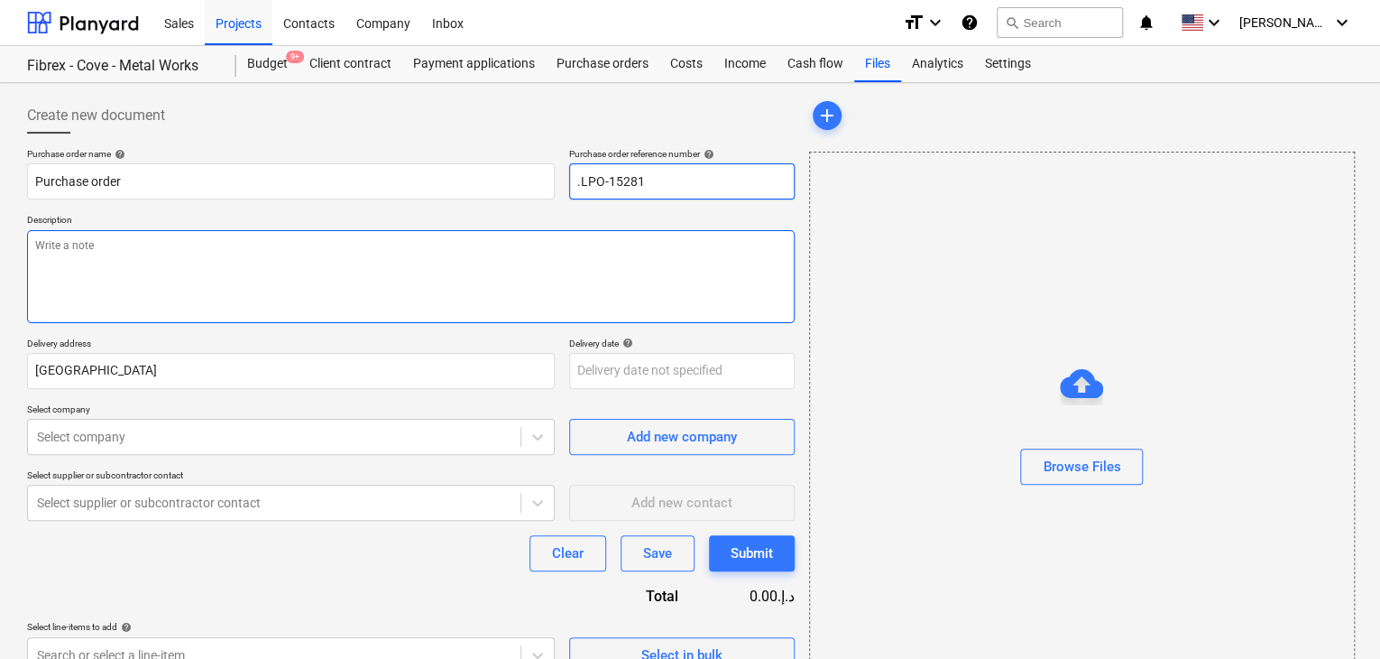
type input ".LPO-15281"
click at [159, 239] on textarea at bounding box center [411, 276] width 768 height 93
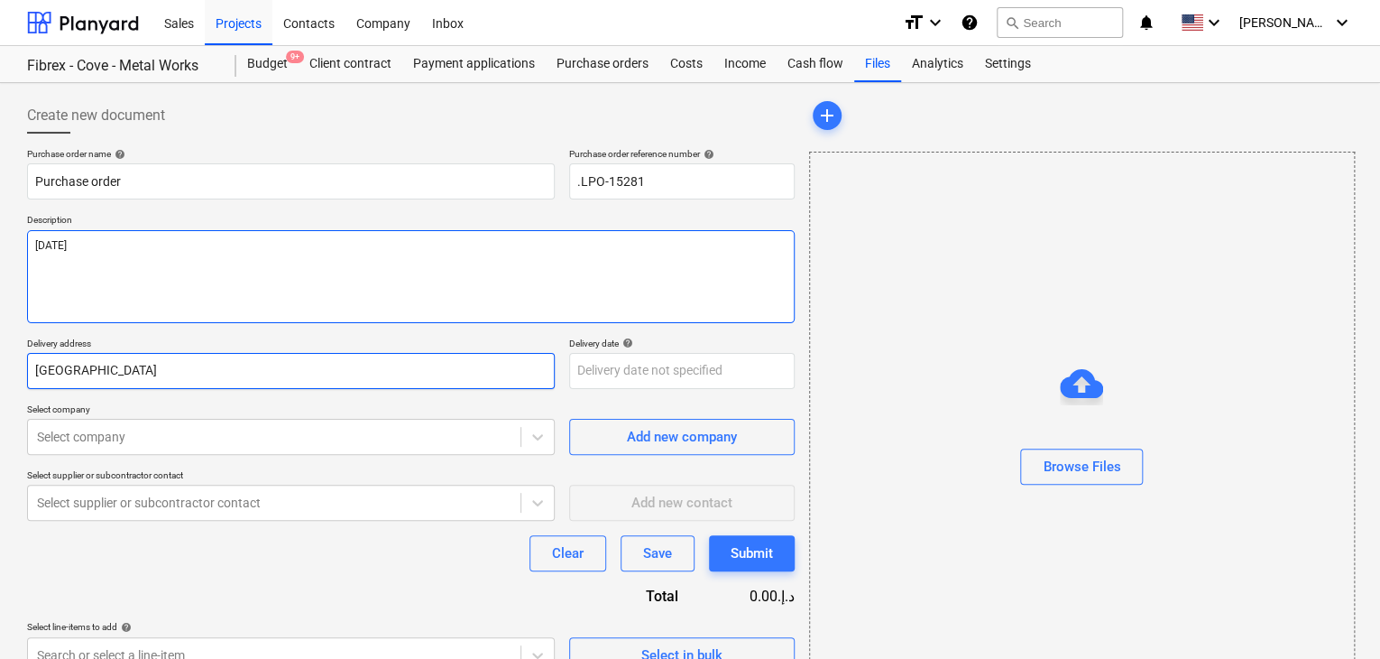
type textarea "[DATE]"
click at [112, 354] on input "[GEOGRAPHIC_DATA]" at bounding box center [291, 371] width 528 height 36
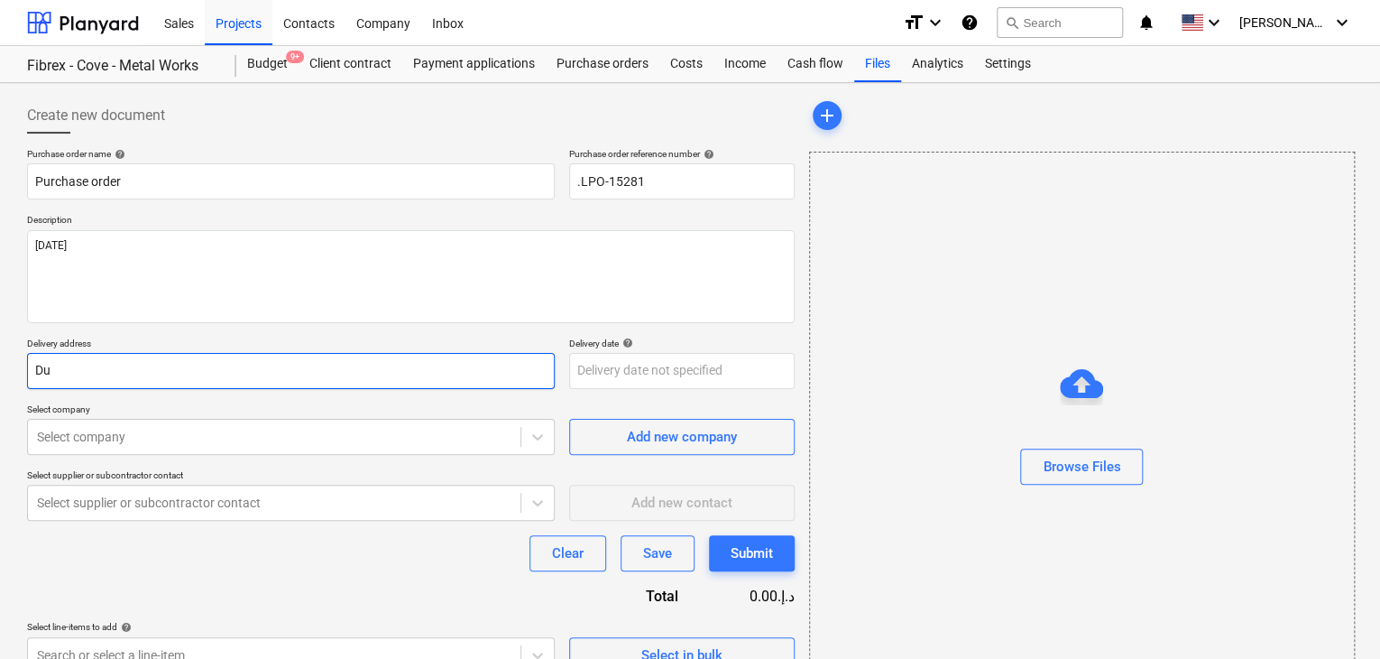
type input "D"
type input "LUCKY ENGINEERING SERVICES"
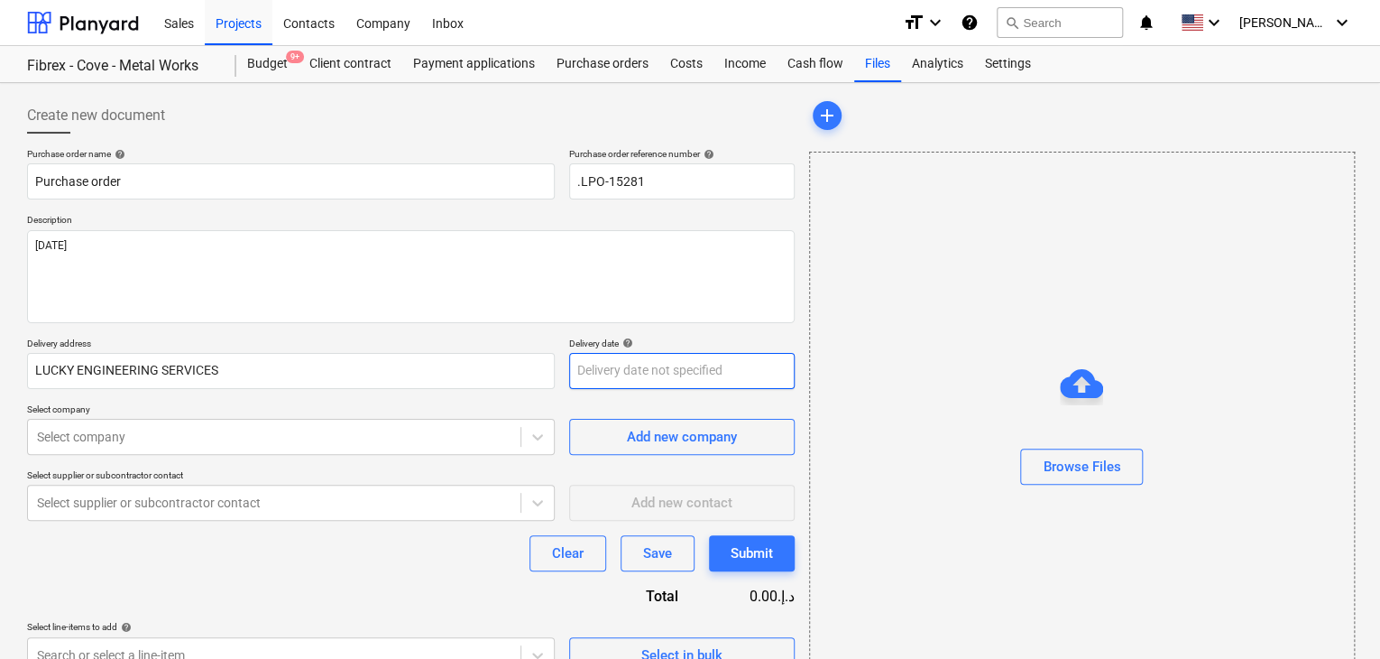
click at [592, 382] on body "Sales Projects Contacts Company Inbox format_size keyboard_arrow_down help sear…" at bounding box center [690, 329] width 1380 height 659
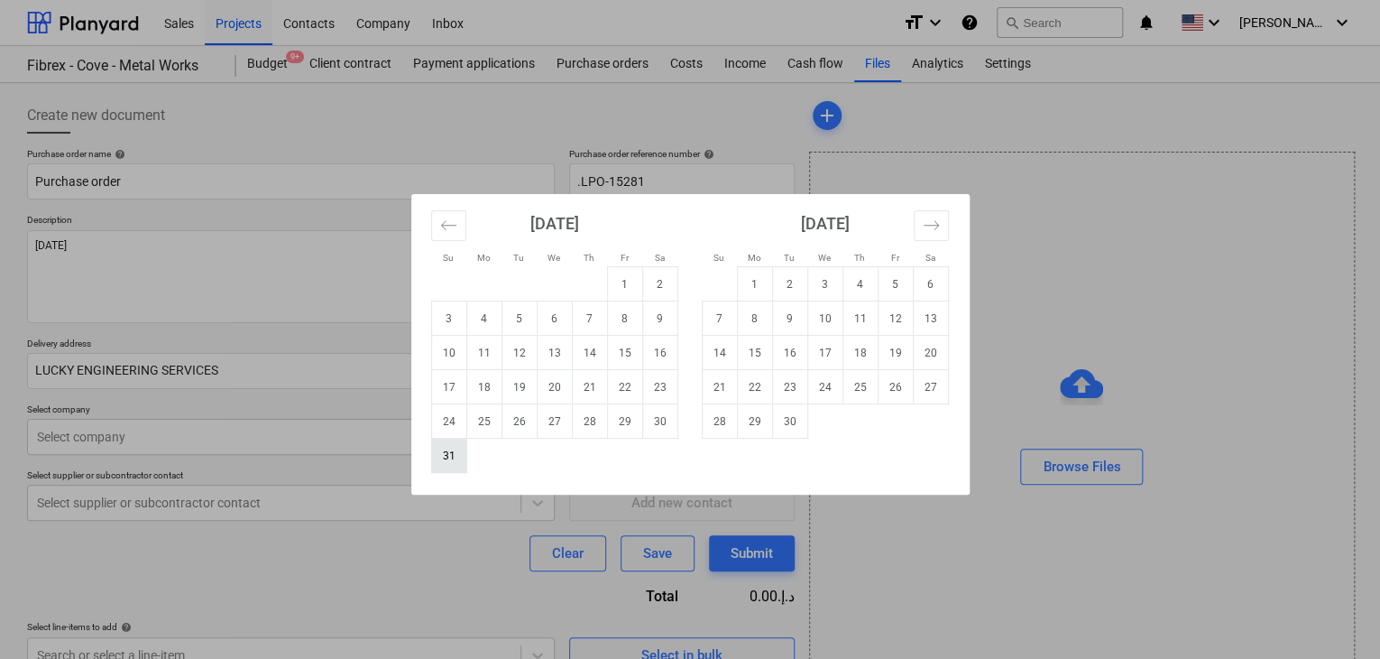
click at [453, 456] on td "31" at bounding box center [448, 455] width 35 height 34
type input "[DATE]"
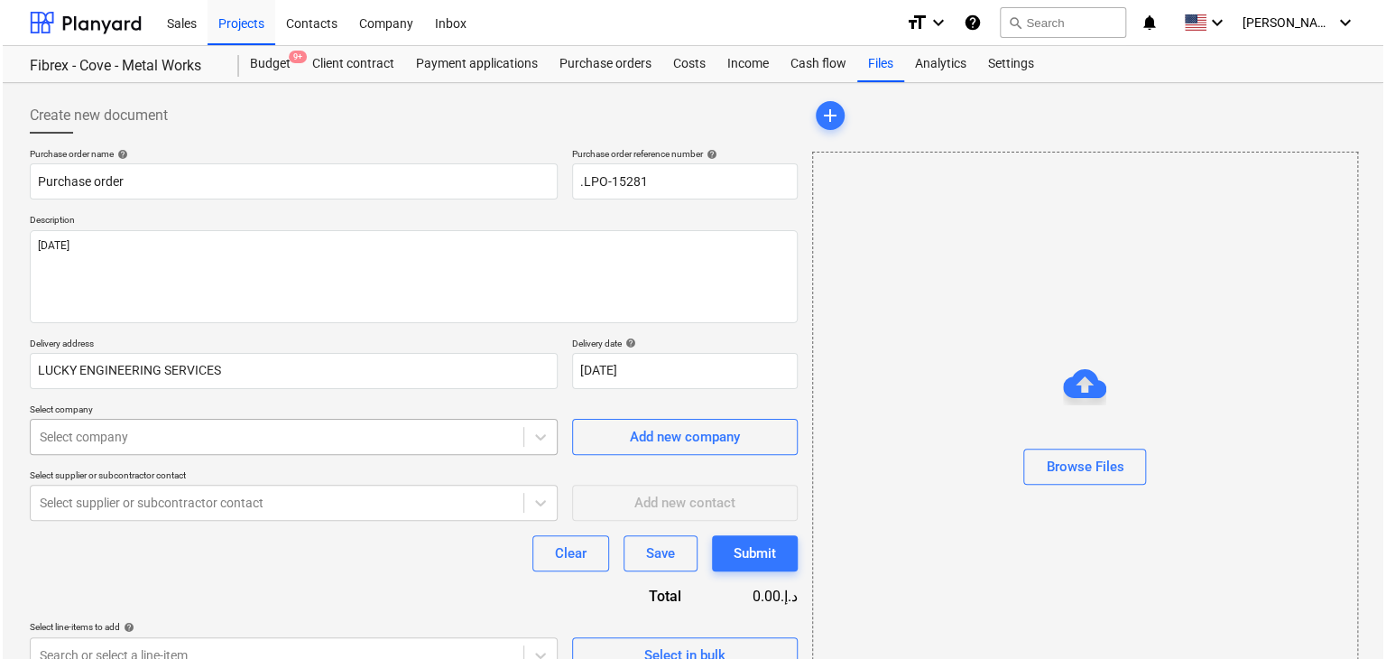
scroll to position [64, 0]
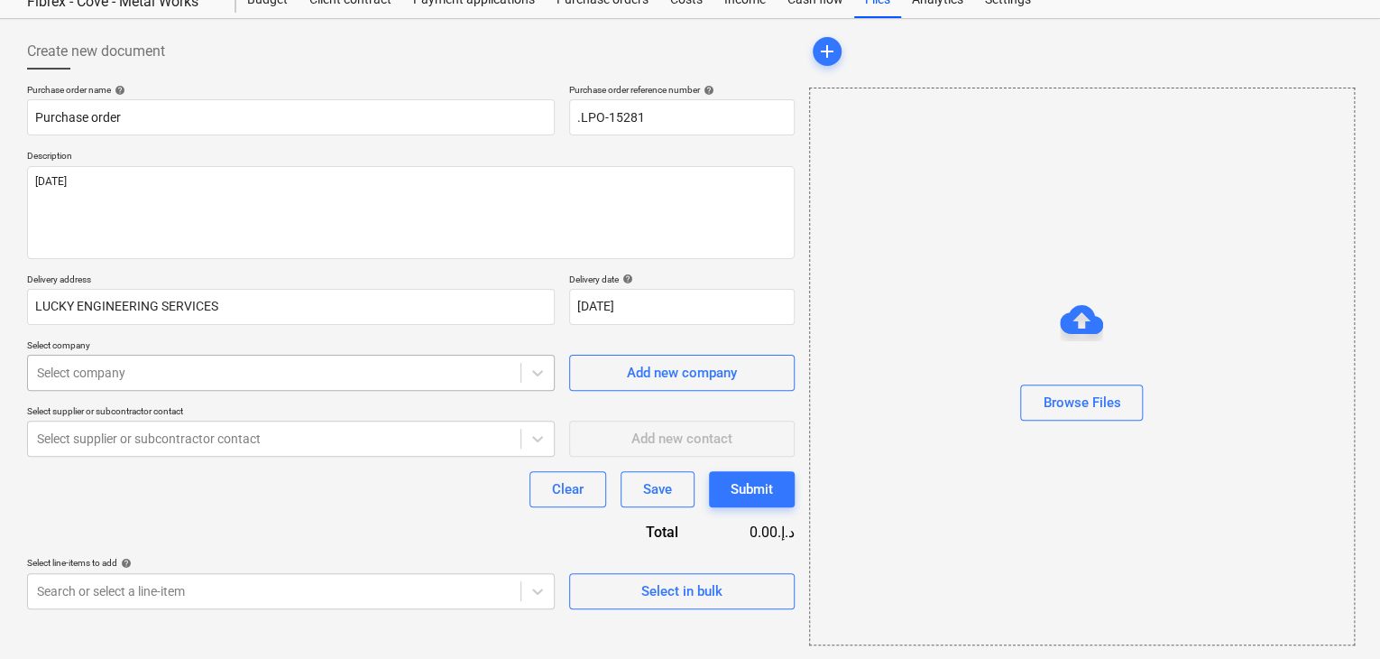
click at [143, 438] on body "Sales Projects Contacts Company Inbox format_size keyboard_arrow_down help sear…" at bounding box center [690, 265] width 1380 height 659
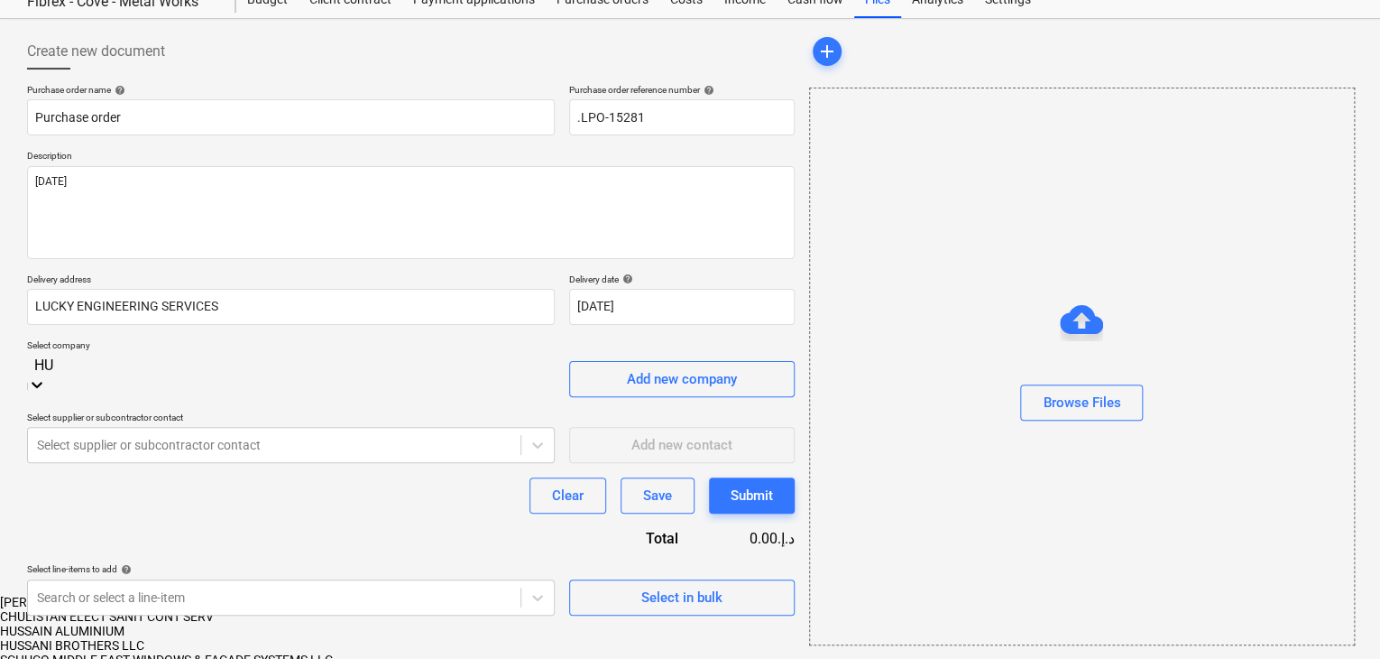
type input "HUS"
click at [134, 609] on div "HUSSANI BROTHERS LLC" at bounding box center [690, 616] width 1380 height 14
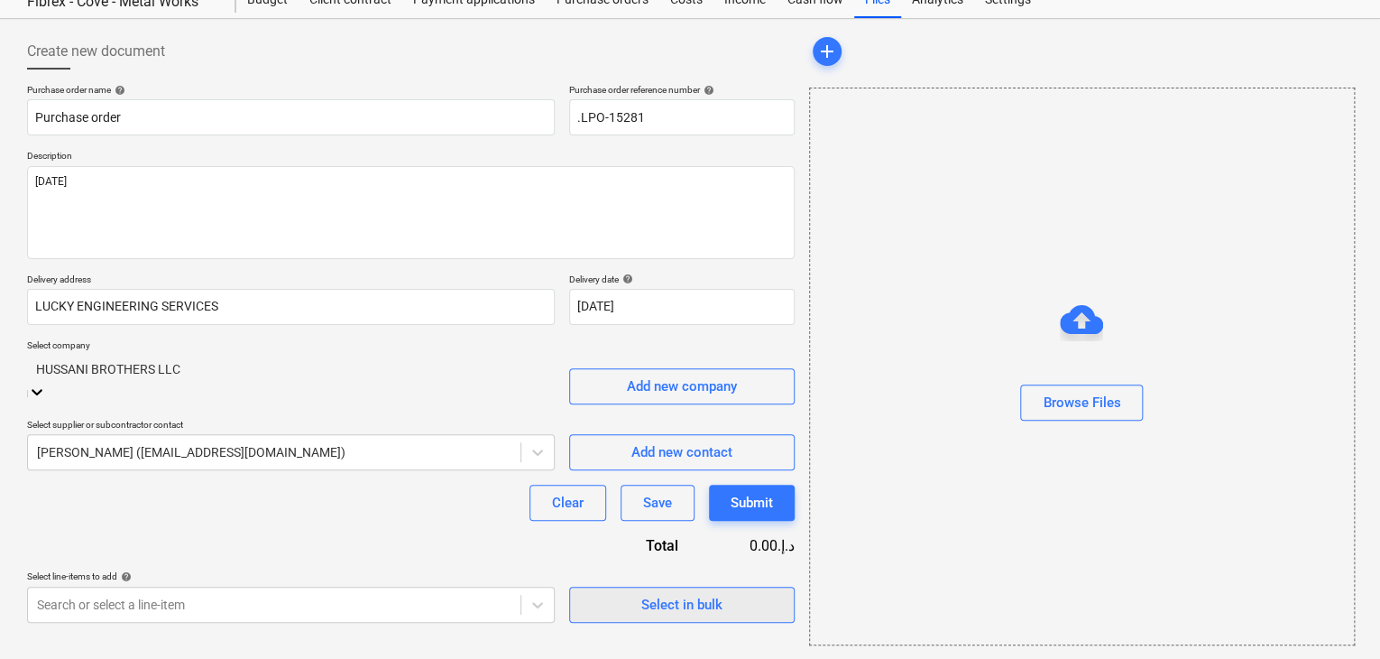
click at [630, 593] on span "Select in bulk" at bounding box center [682, 604] width 180 height 23
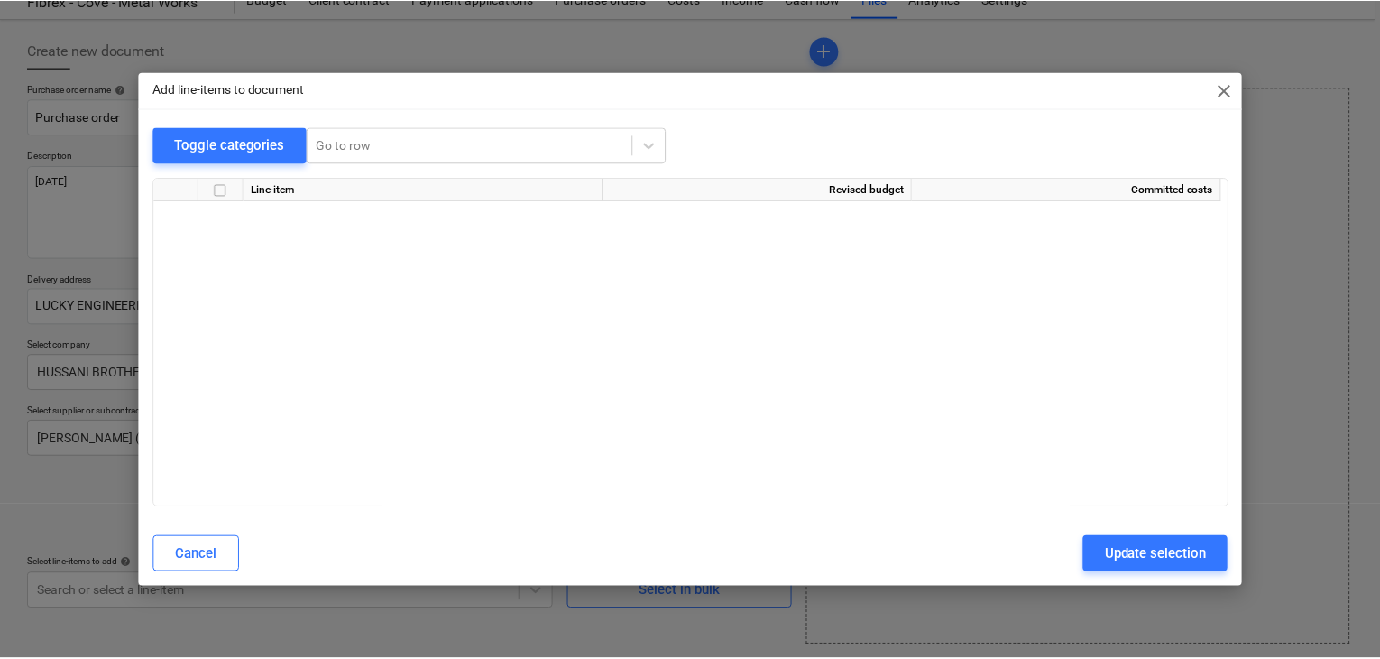
scroll to position [19179, 0]
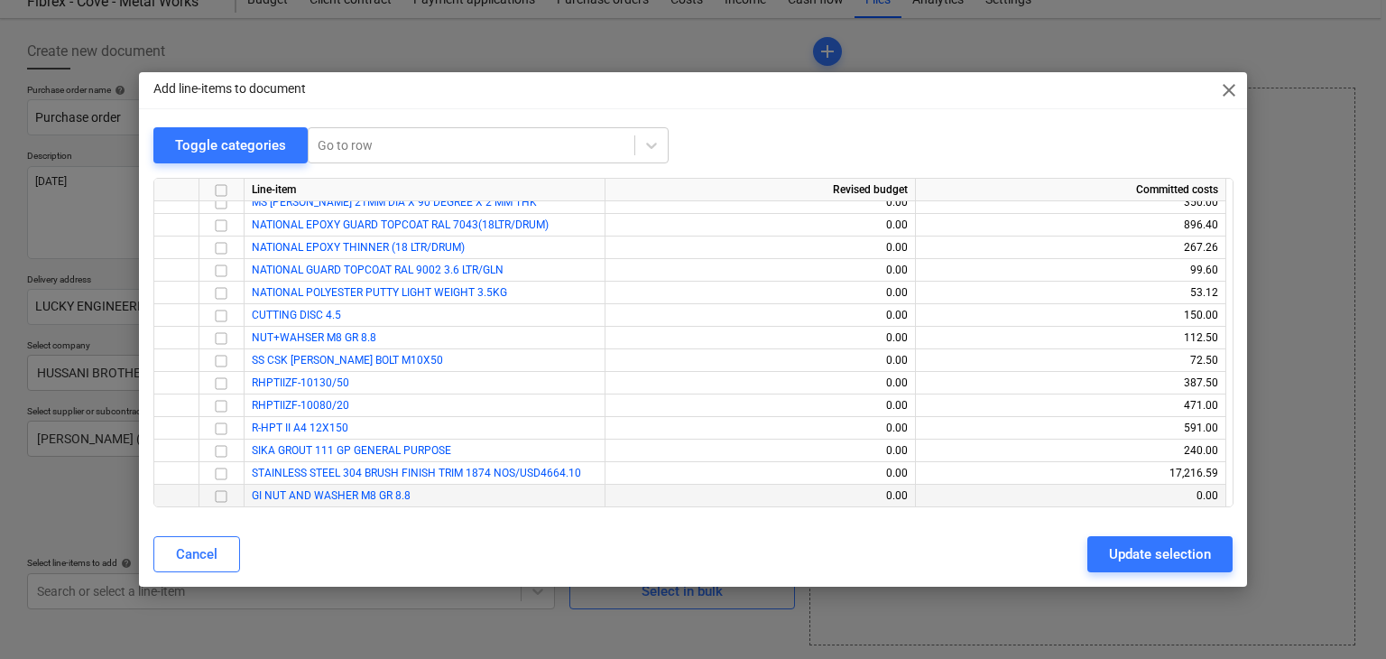
click at [223, 492] on input "checkbox" at bounding box center [221, 496] width 22 height 22
click at [1131, 530] on div "Cancel Update selection" at bounding box center [693, 554] width 1101 height 51
click at [1135, 557] on div "Update selection" at bounding box center [1160, 553] width 102 height 23
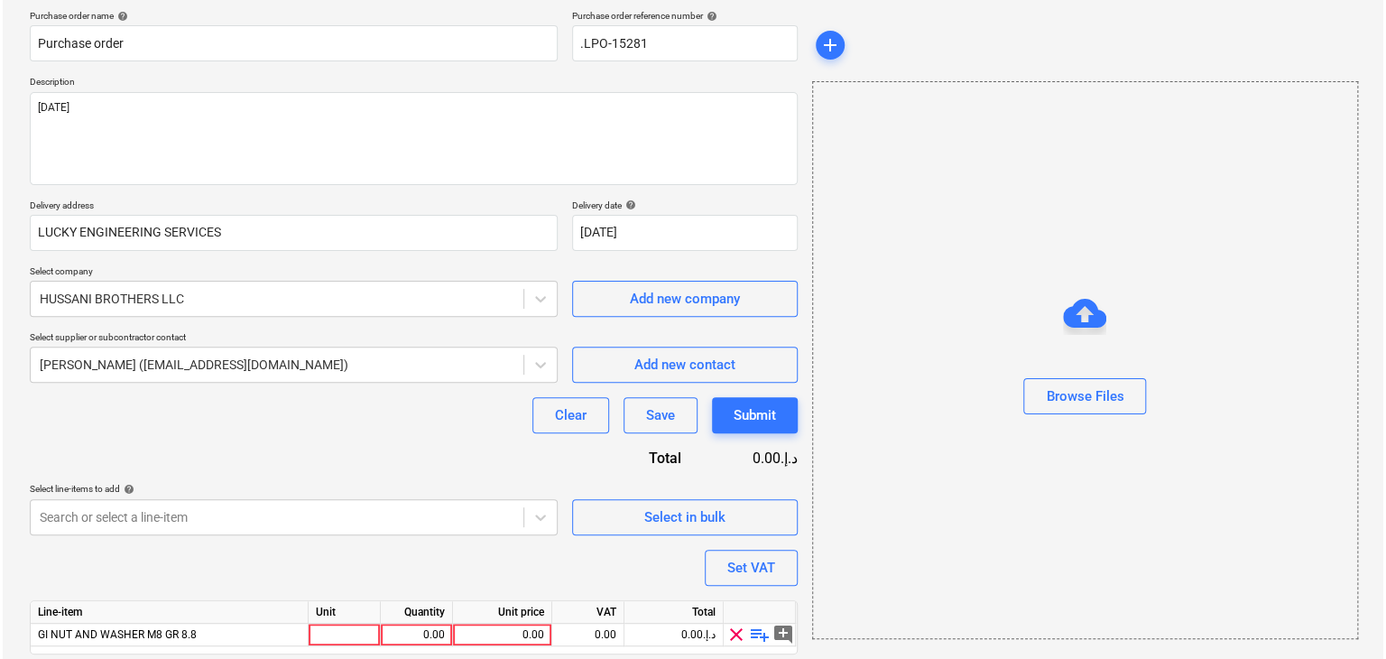
scroll to position [198, 0]
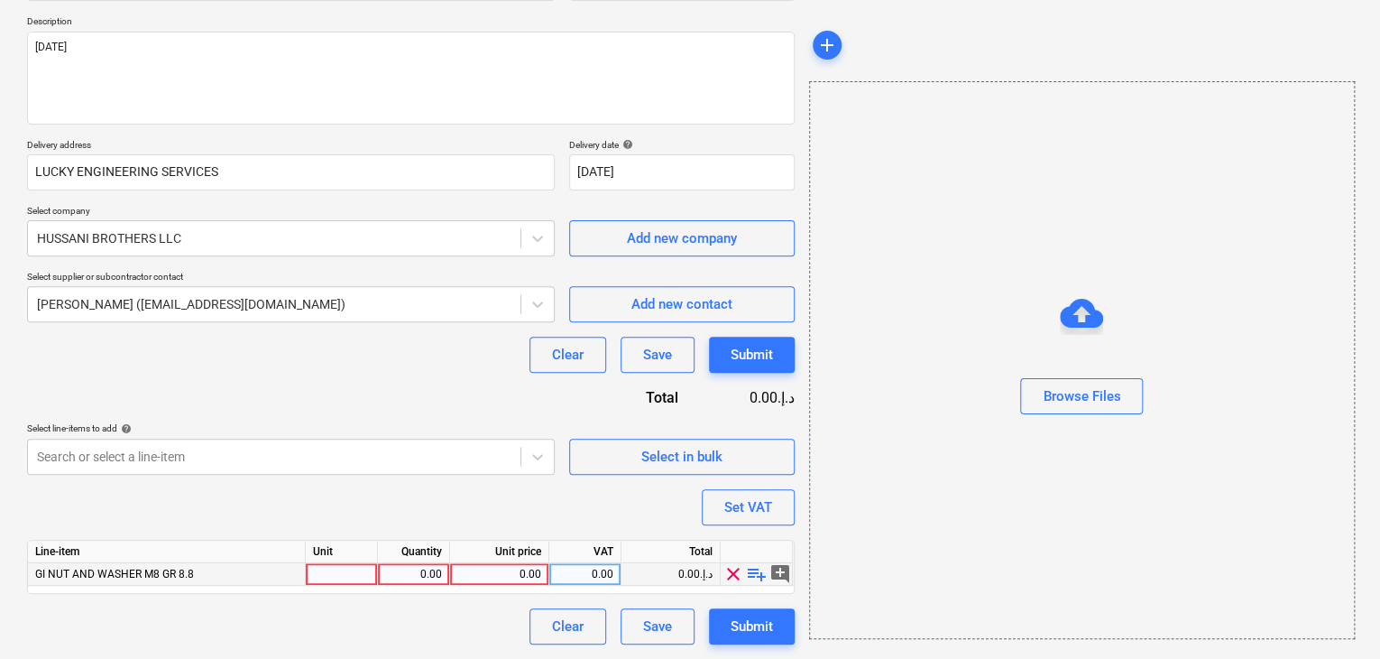
click at [313, 567] on div at bounding box center [342, 574] width 72 height 23
type input "SET"
click at [432, 570] on div "0.00" at bounding box center [413, 574] width 57 height 23
type input "1000"
click at [521, 576] on div "0.00" at bounding box center [499, 574] width 84 height 23
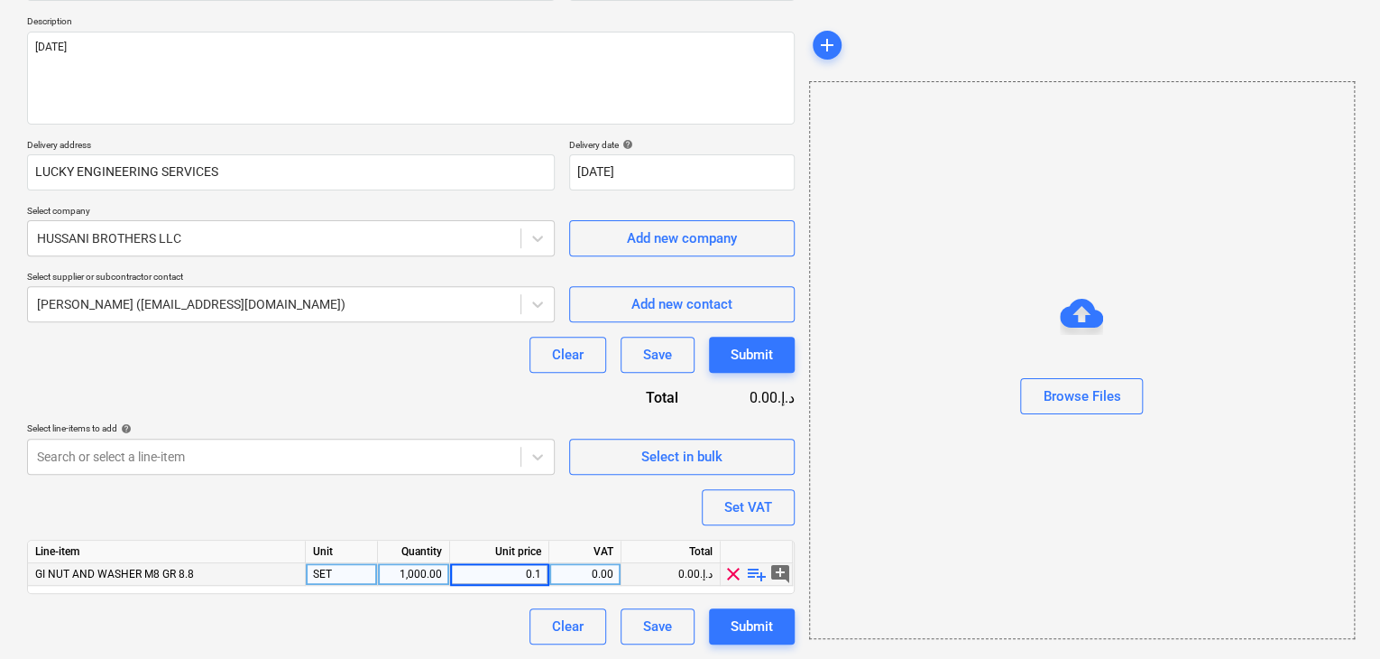
type input "0.15"
click at [1060, 521] on div "Browse Files" at bounding box center [1082, 359] width 546 height 557
click at [747, 513] on div "Set VAT" at bounding box center [748, 506] width 48 height 23
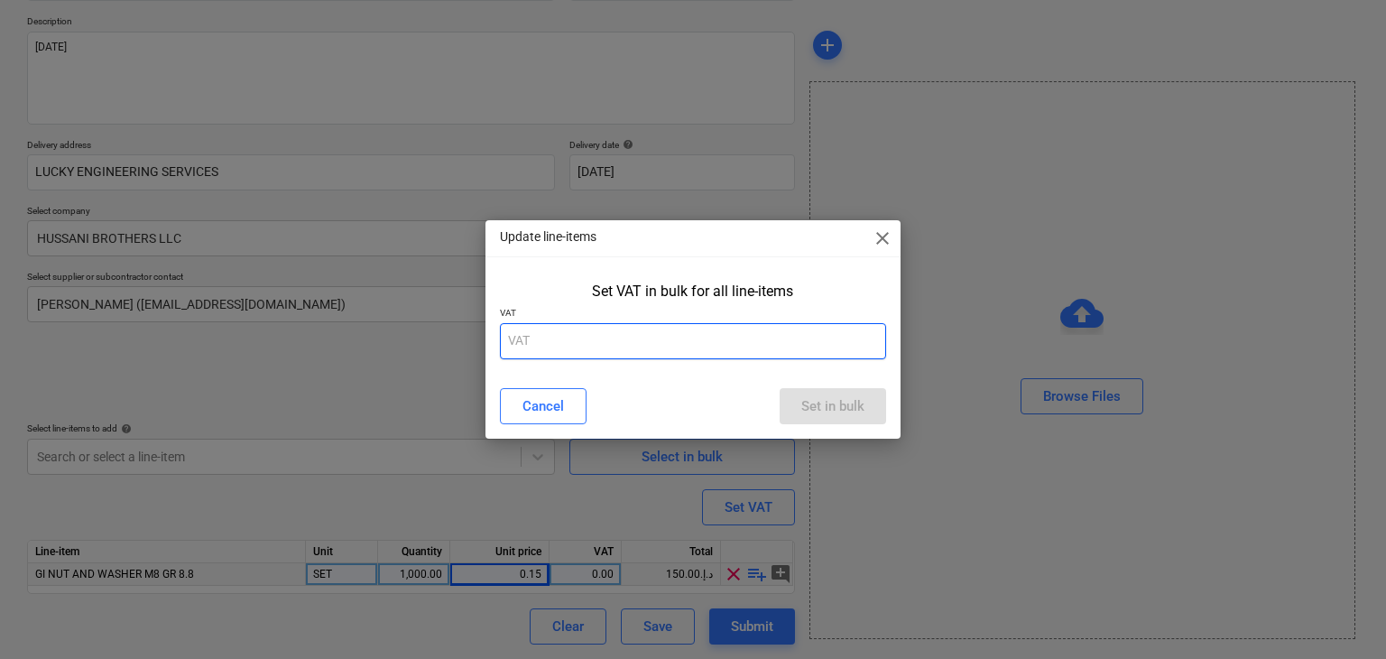
click at [633, 323] on input "text" at bounding box center [693, 341] width 387 height 36
type input "5"
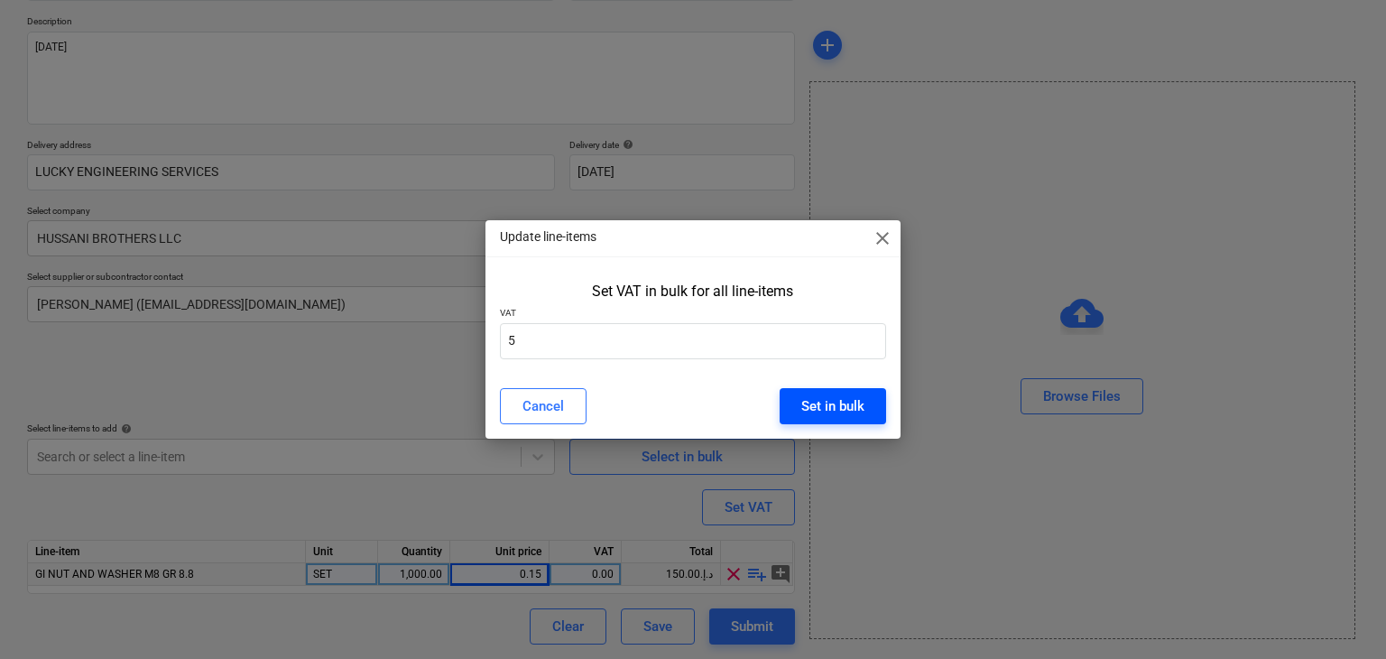
click at [833, 397] on div "Set in bulk" at bounding box center [832, 405] width 63 height 23
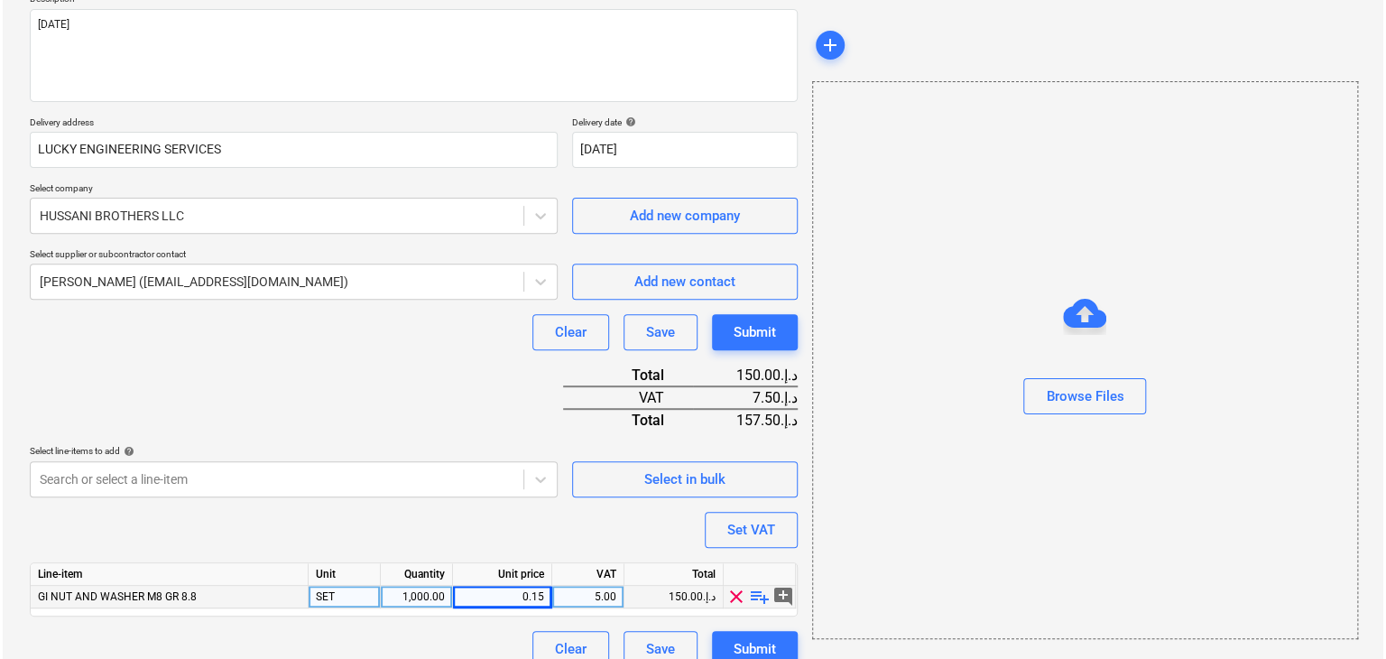
scroll to position [243, 0]
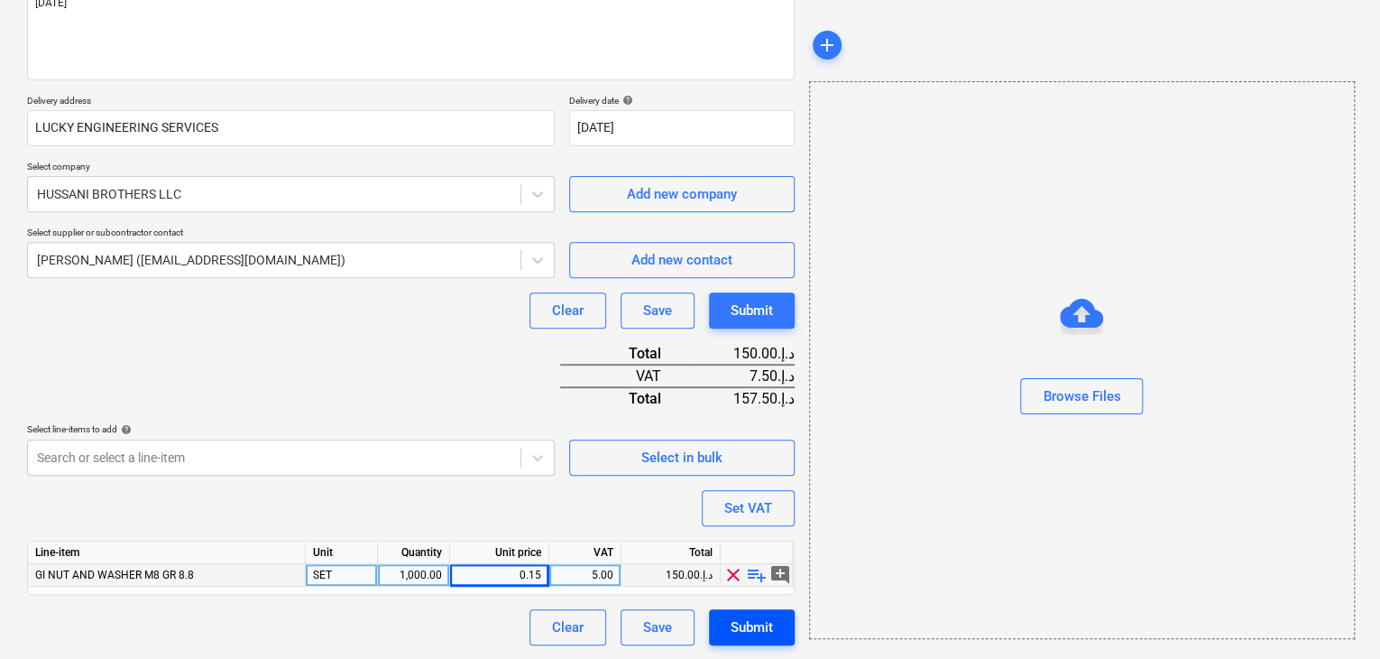
click at [751, 632] on div "Submit" at bounding box center [752, 626] width 42 height 23
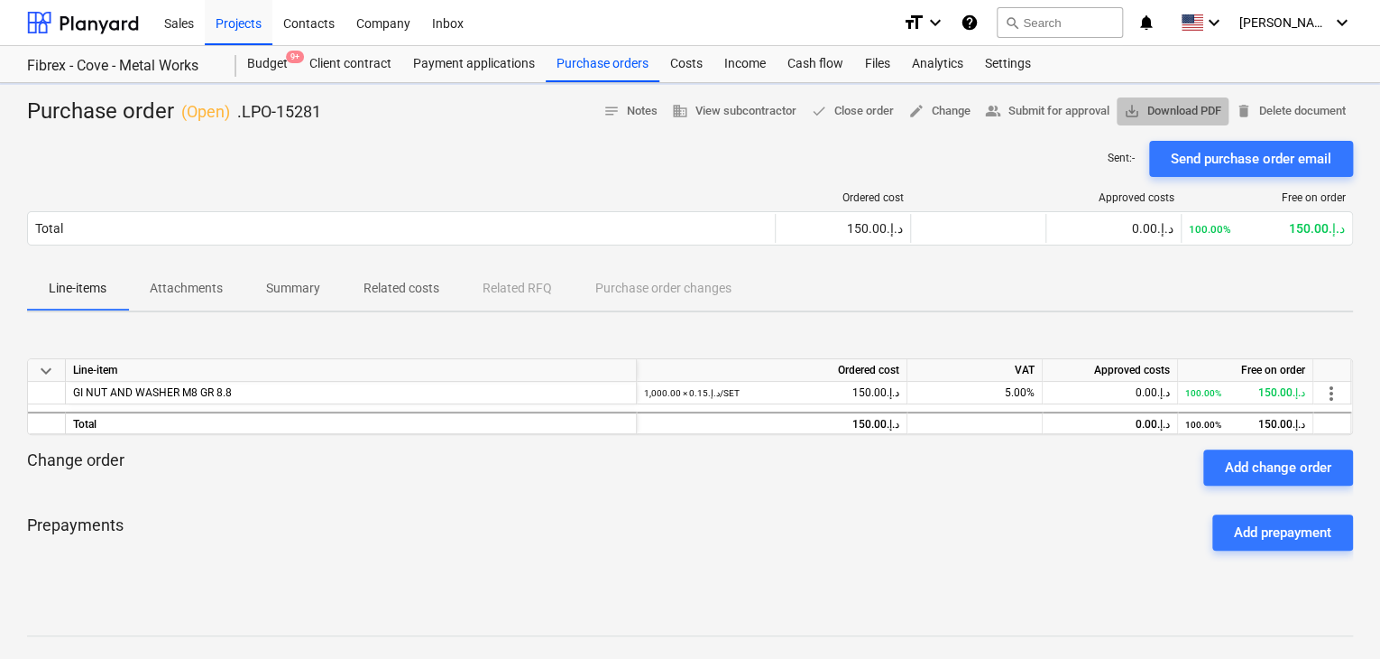
click at [1169, 98] on button "save_alt Download PDF" at bounding box center [1173, 111] width 112 height 28
